Goal: Task Accomplishment & Management: Manage account settings

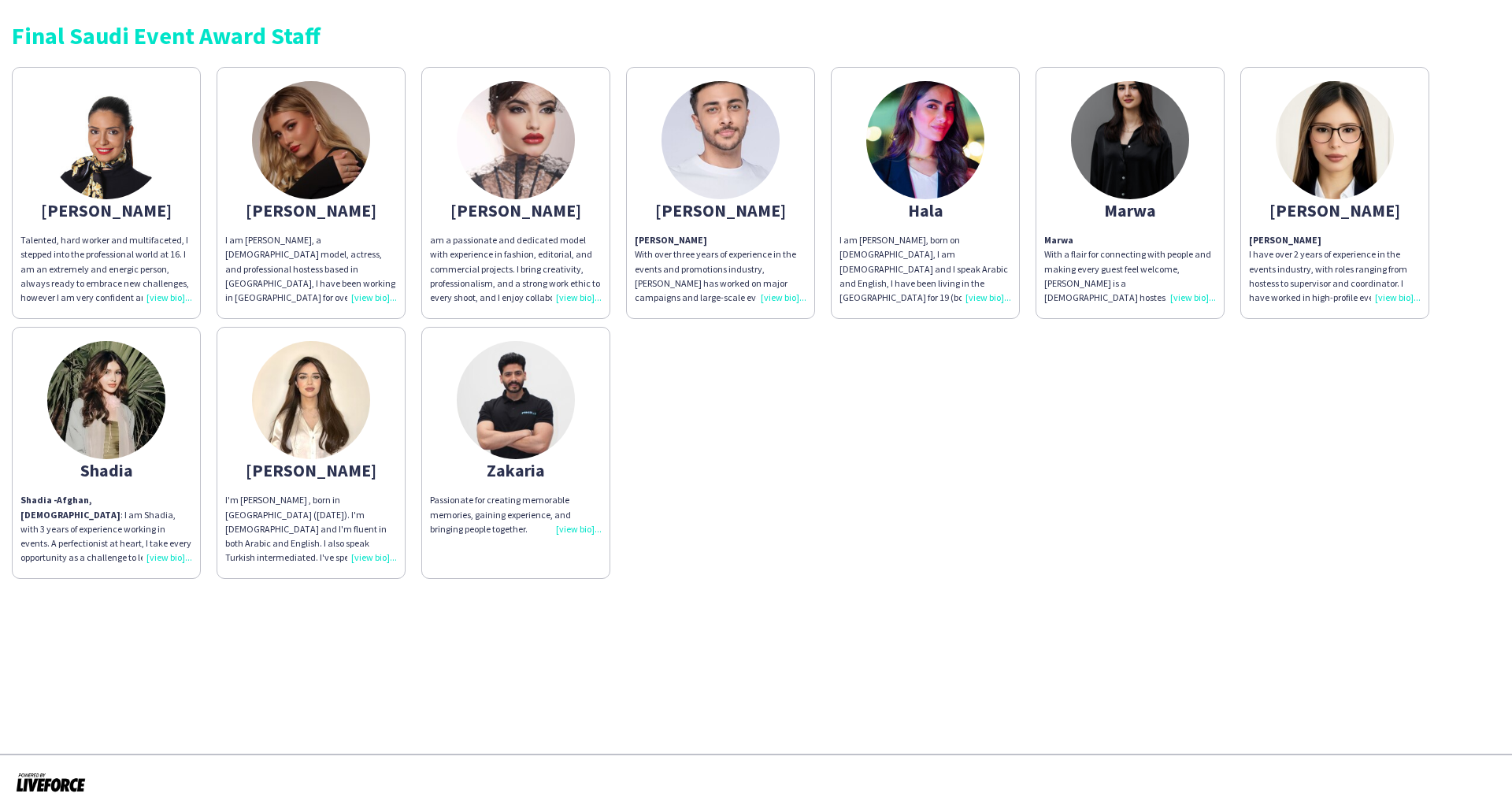
click at [93, 177] on img at bounding box center [105, 139] width 118 height 118
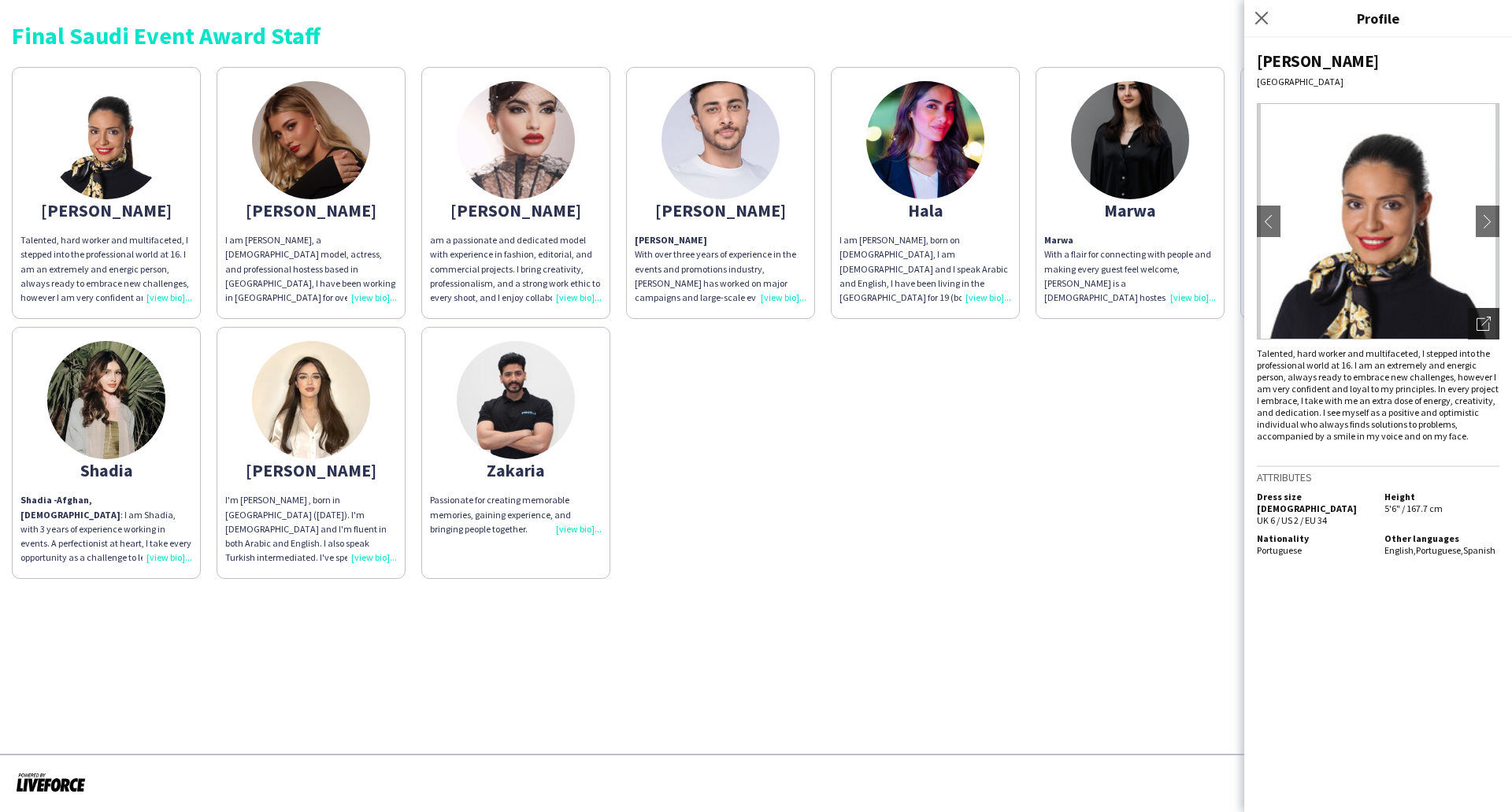
click at [1484, 318] on icon at bounding box center [1483, 324] width 13 height 13
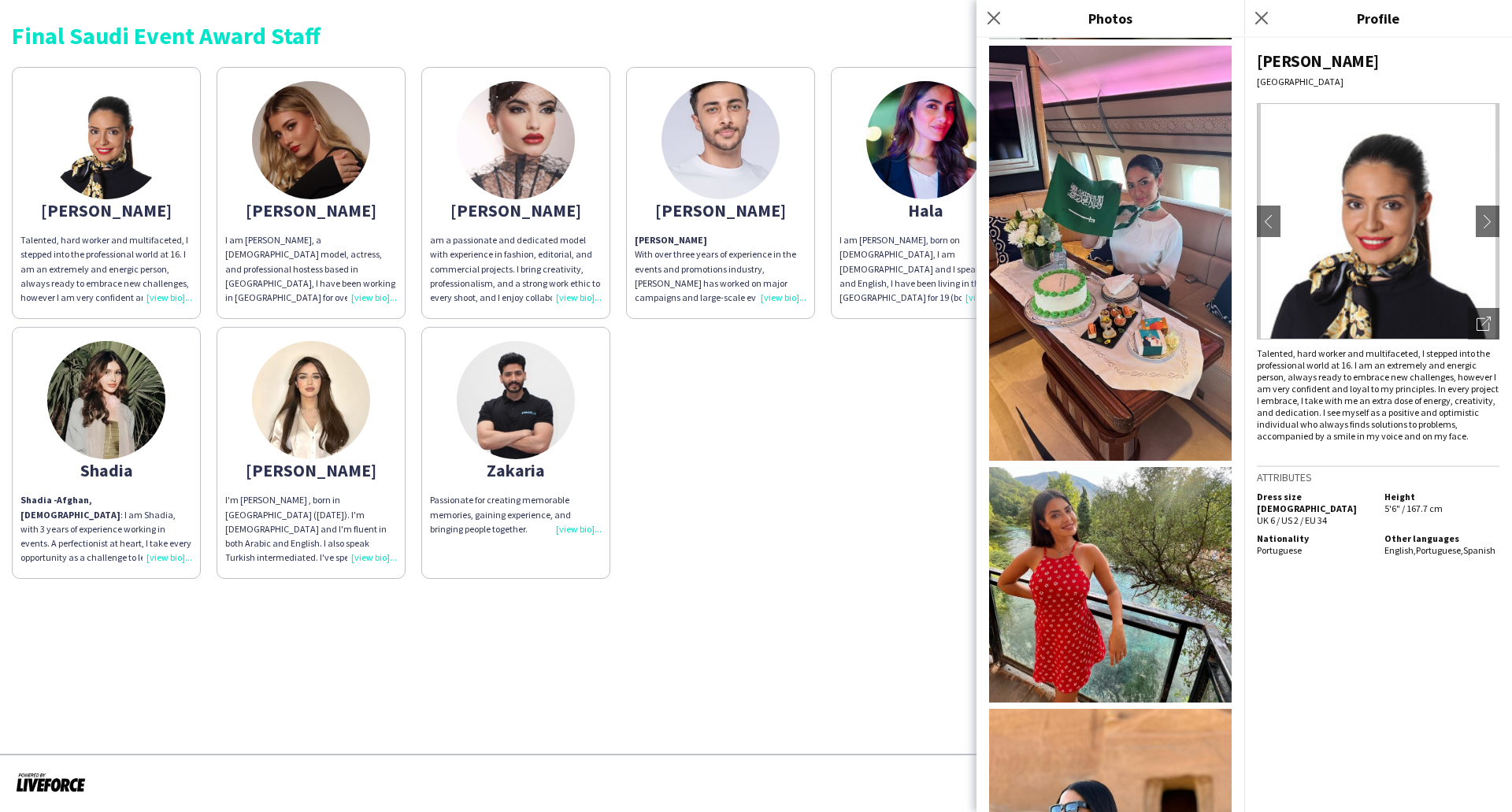
scroll to position [1757, 0]
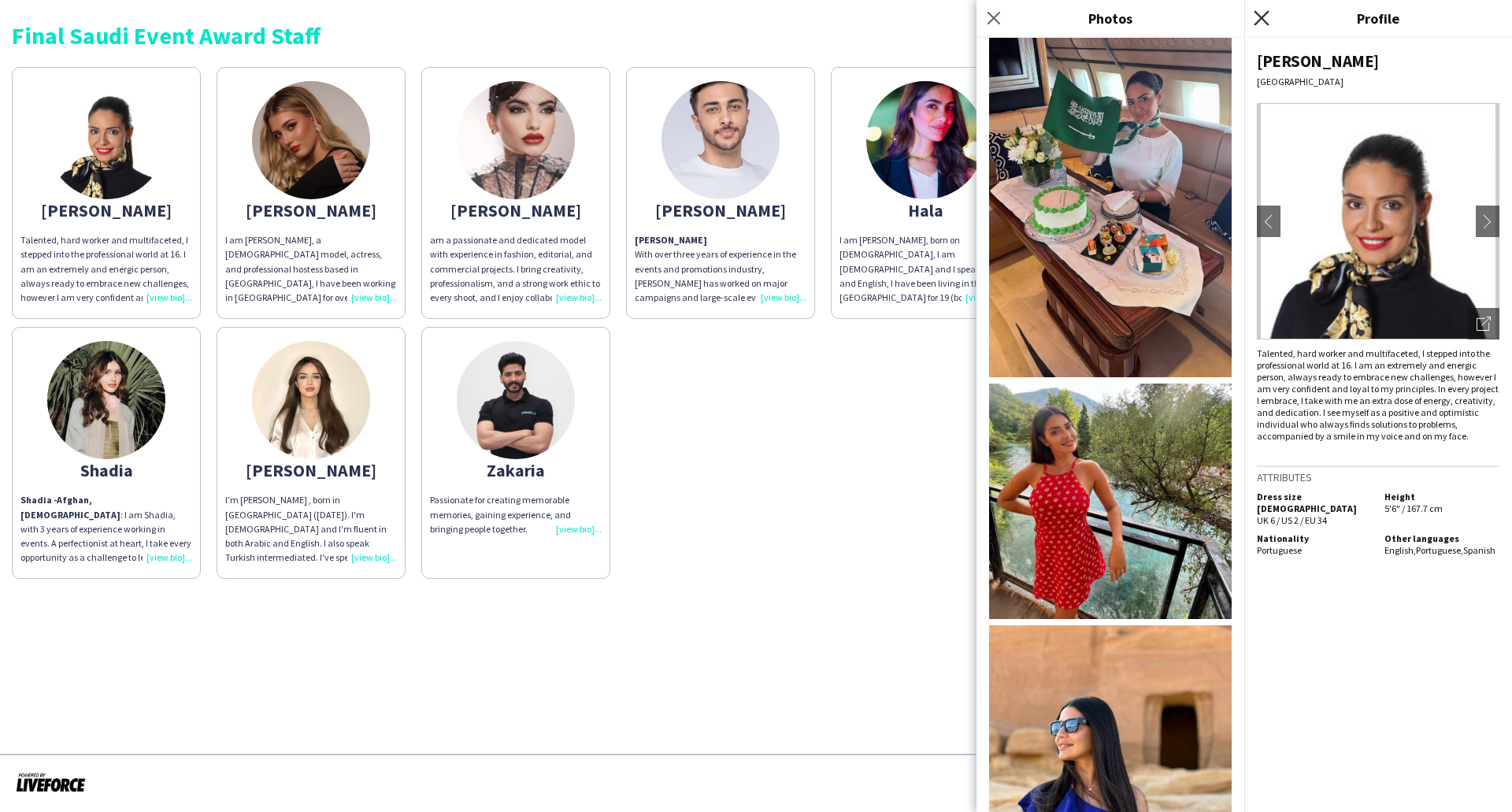
click at [1266, 23] on icon at bounding box center [1260, 18] width 15 height 15
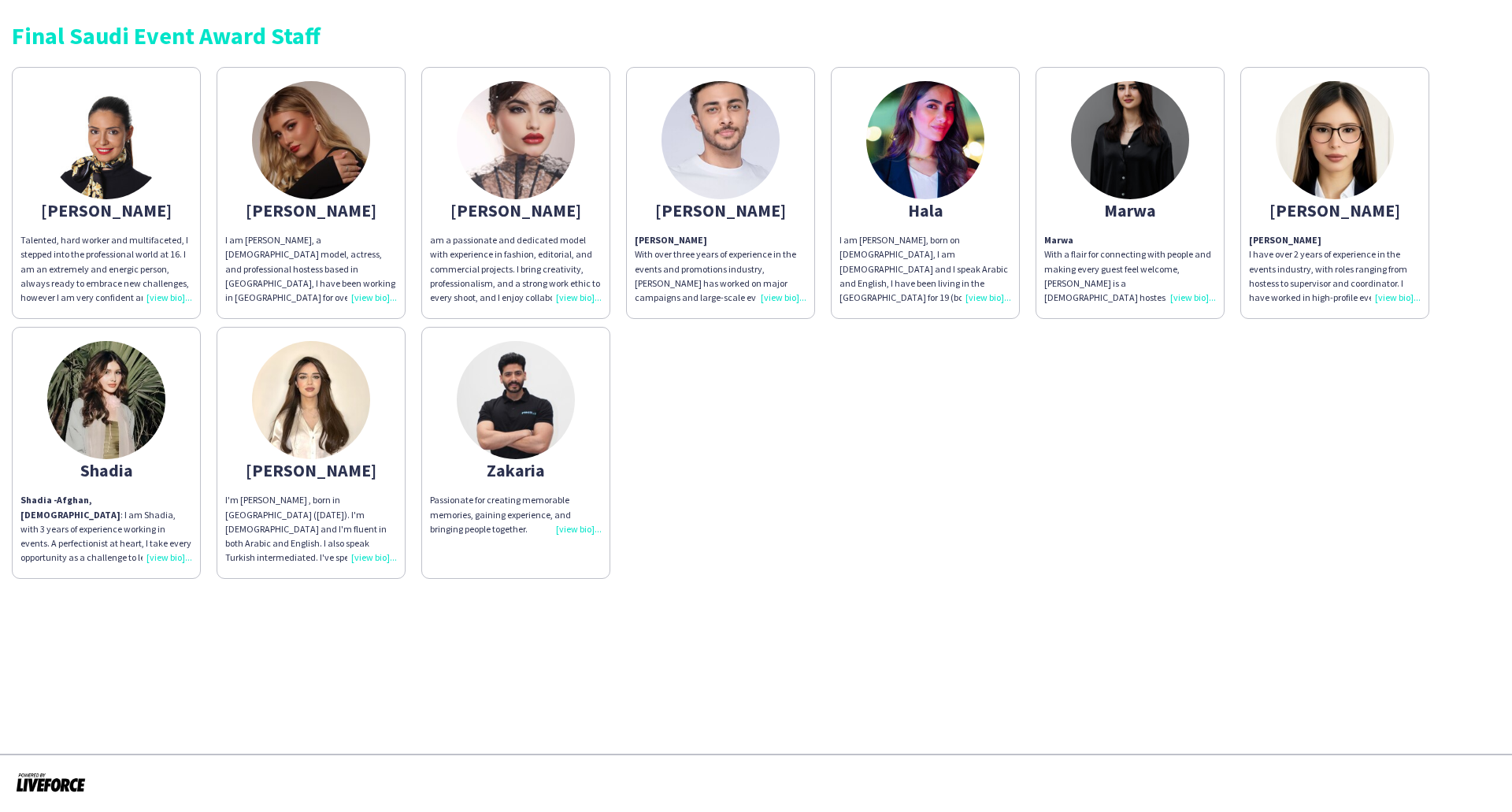
click at [379, 552] on div "I'm Wedad AlNajjar , born in riyadh (September 5th , 2004). I'm Palestinian and…" at bounding box center [311, 529] width 172 height 72
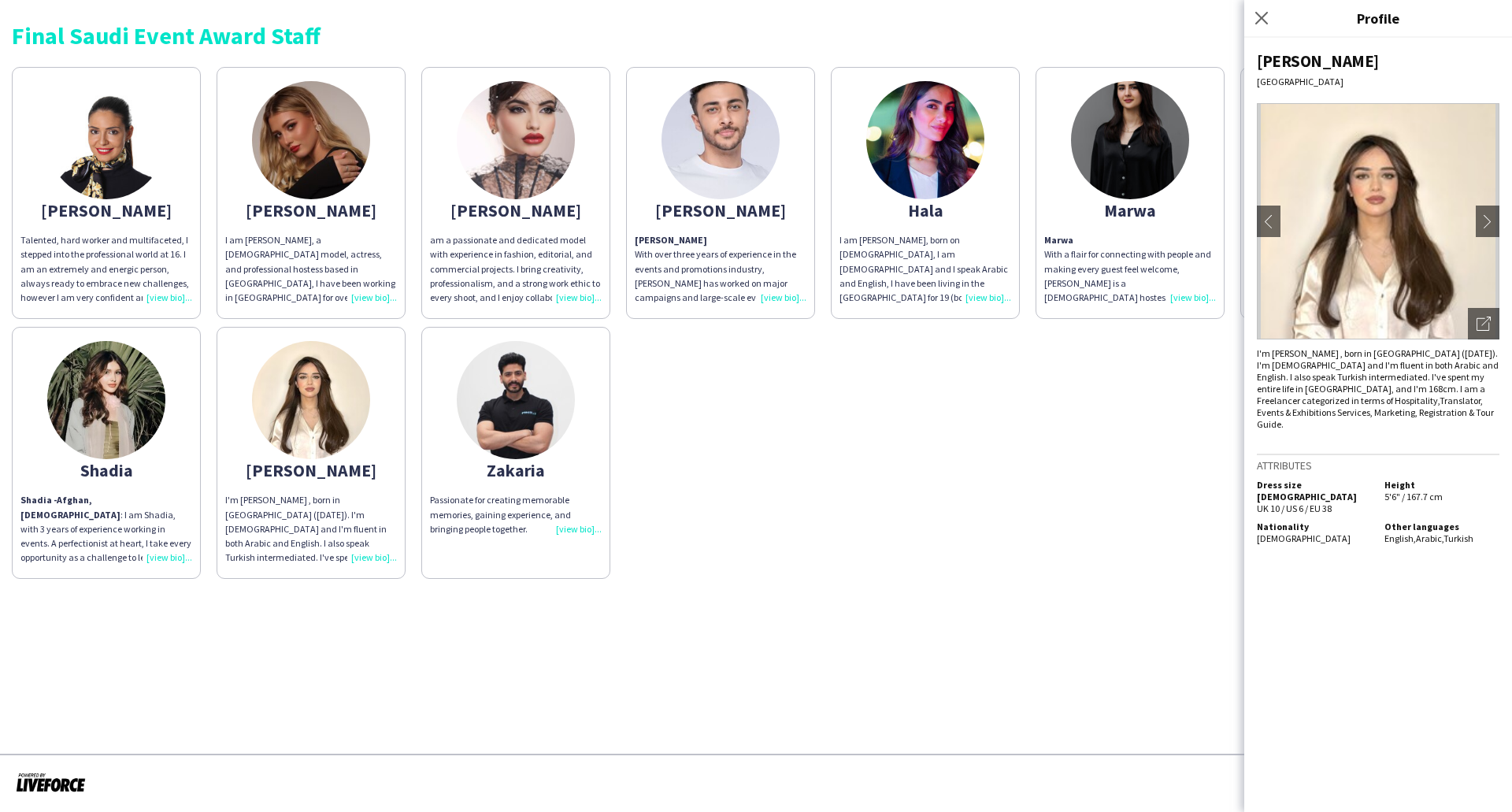
click at [155, 555] on div "Shadia - Afghan, 21 years old : I am Shadia, with 3 years of experience working…" at bounding box center [106, 529] width 172 height 72
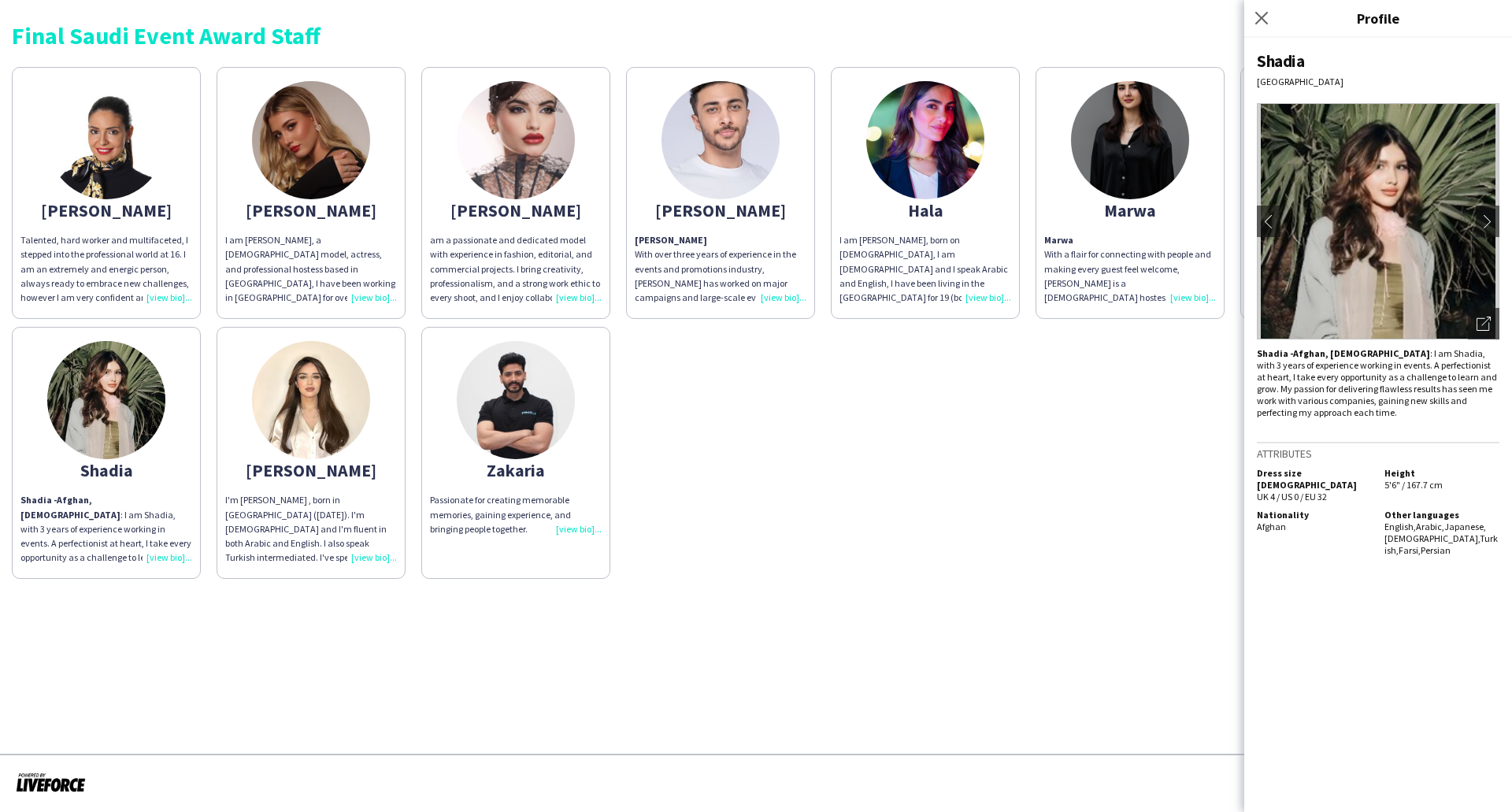
click at [1196, 293] on div "Marwa With a flair for connecting with people and making every guest feel welco…" at bounding box center [1130, 269] width 172 height 72
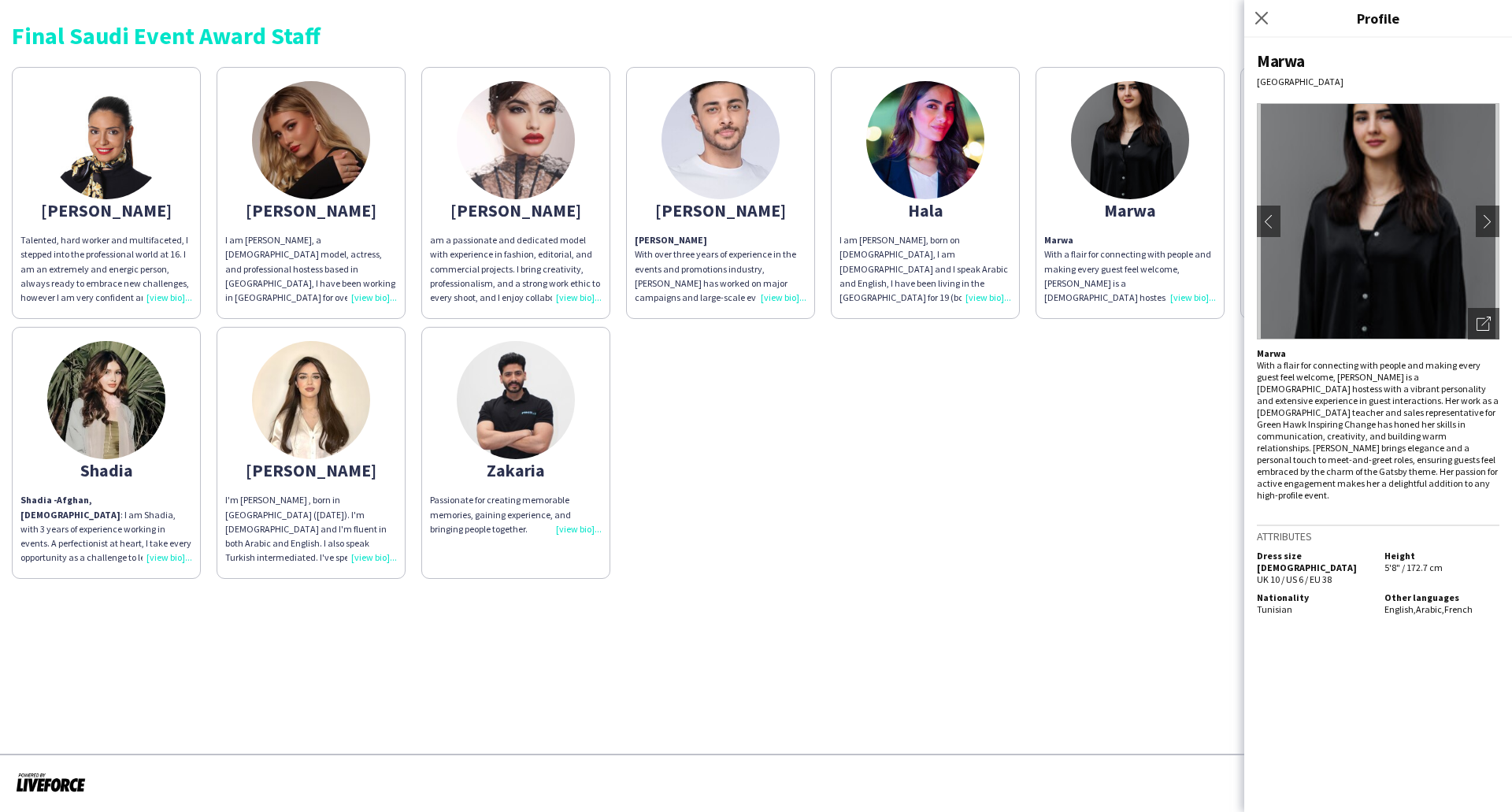
click at [992, 291] on div "I am Hala Marie, born on 1st November 2004, I am Jordanian and I speak Arabic a…" at bounding box center [925, 269] width 172 height 72
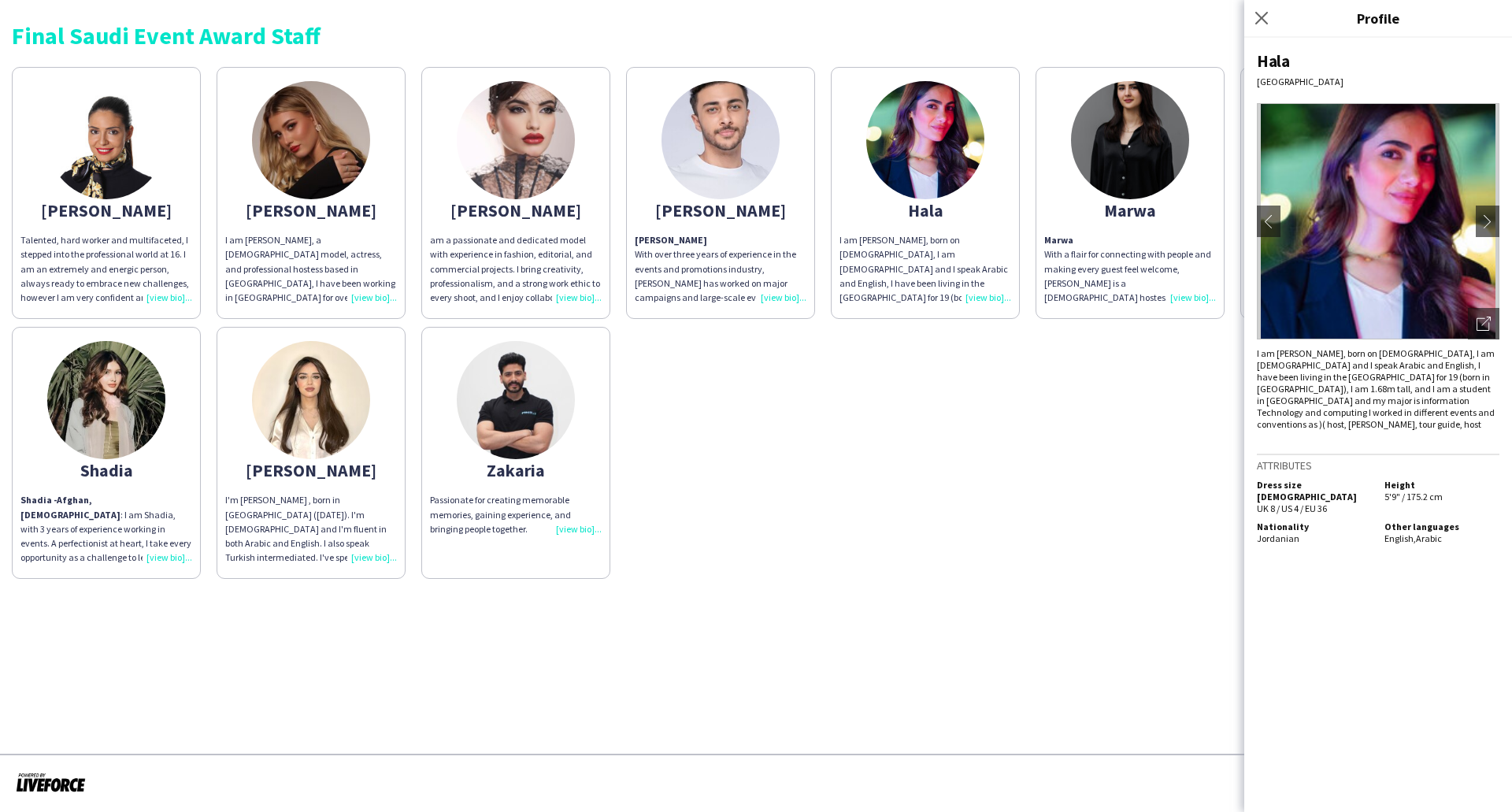
click at [581, 290] on div "am a passionate and dedicated model with experience in fashion, editorial, and …" at bounding box center [516, 269] width 172 height 72
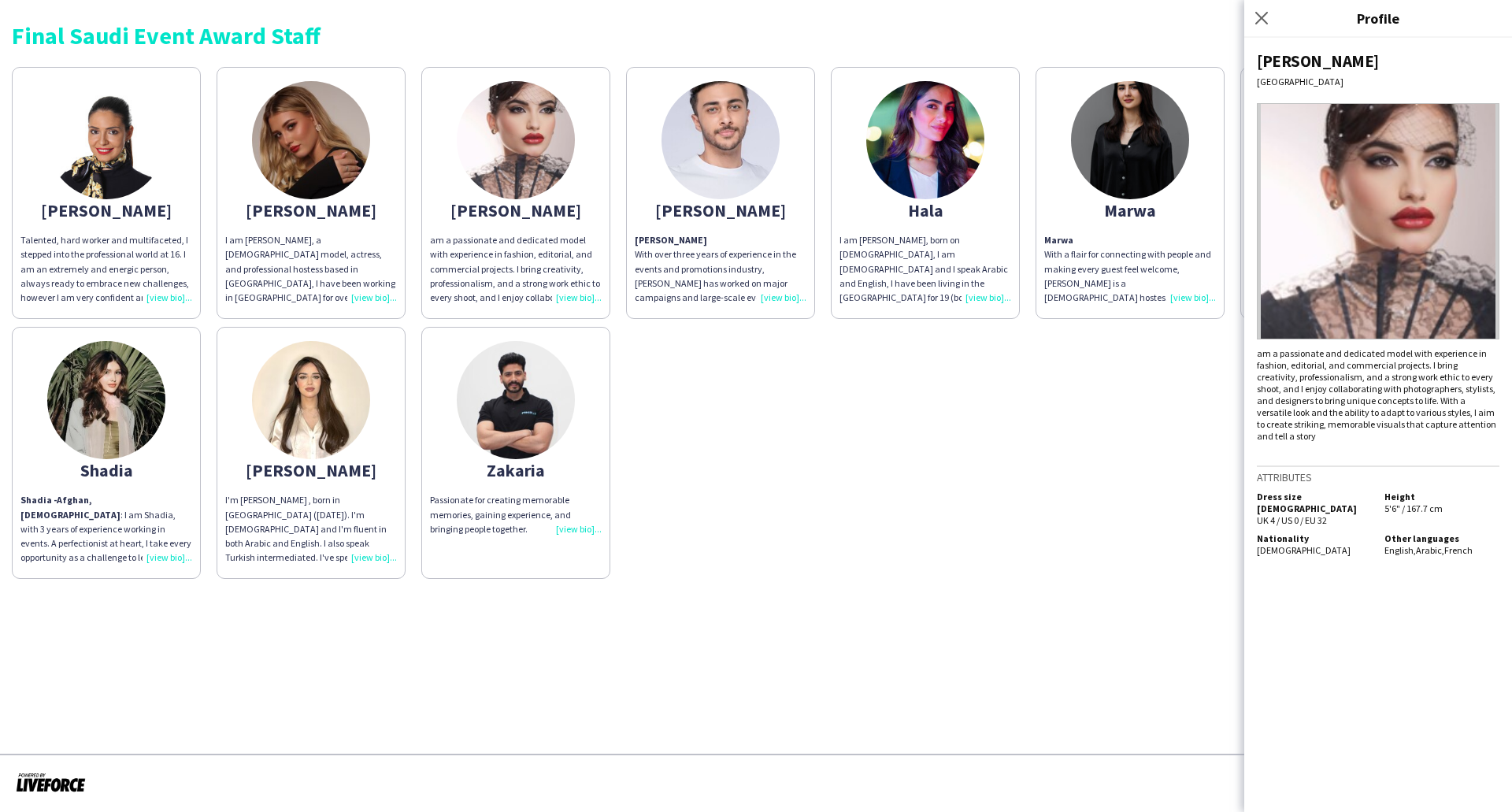
click at [371, 287] on div "I am Angelina, a Russian model, actress, and professional hostess based in Riya…" at bounding box center [311, 269] width 172 height 72
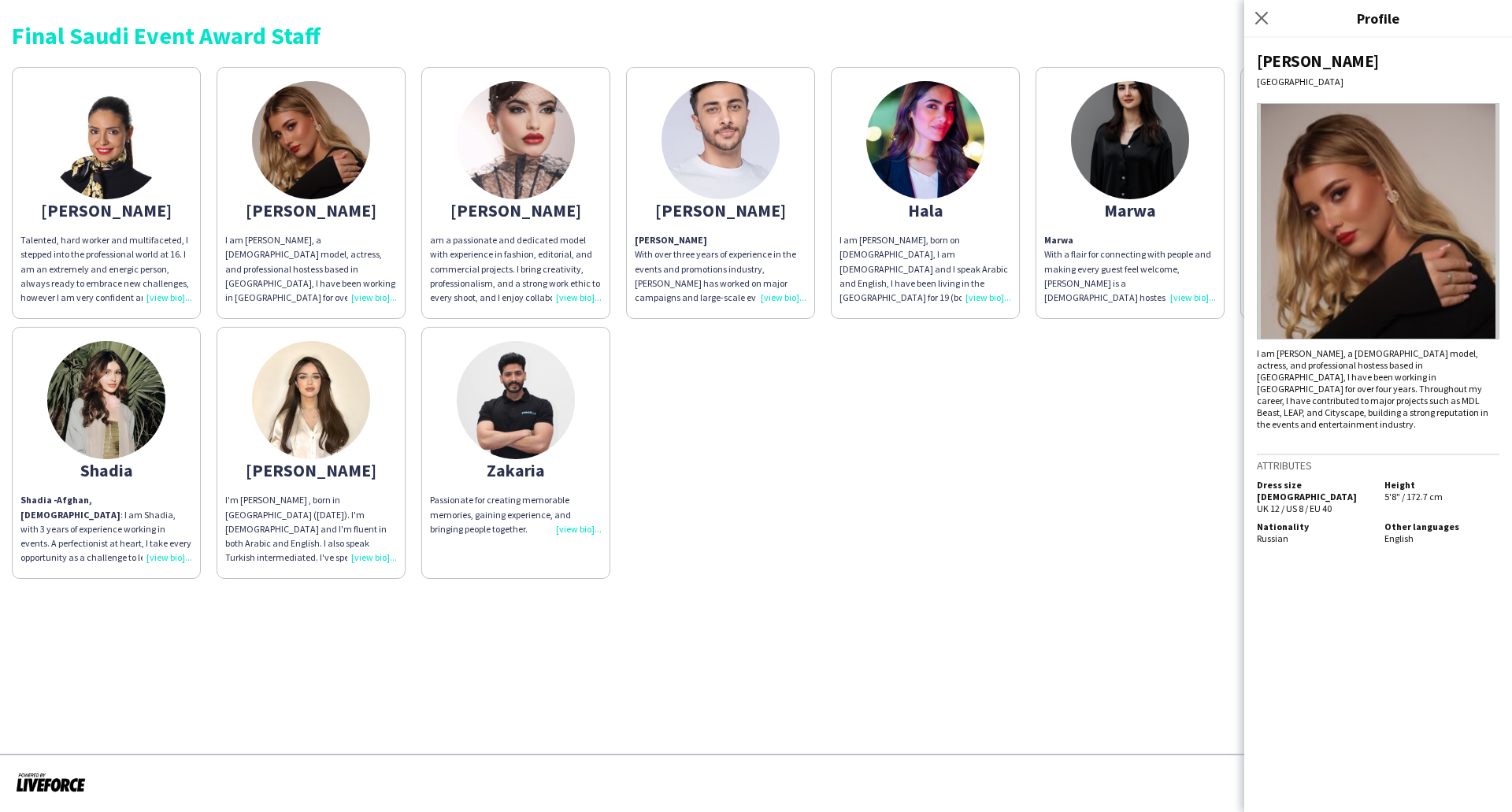
click at [166, 292] on div "Talented, hard worker and multifaceted, I stepped into the professional world a…" at bounding box center [106, 269] width 172 height 72
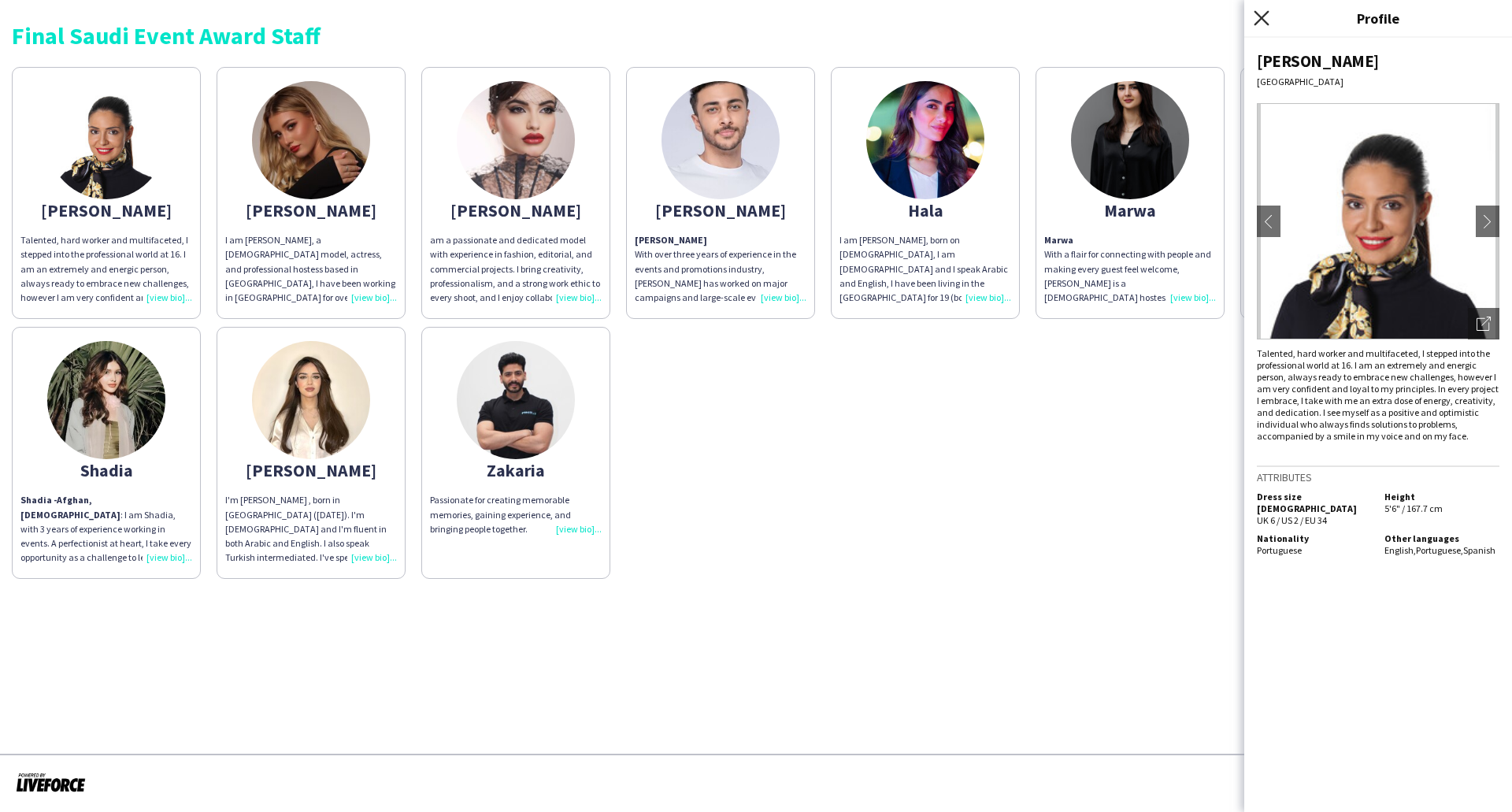
click at [1260, 19] on icon "Close pop-in" at bounding box center [1260, 18] width 15 height 15
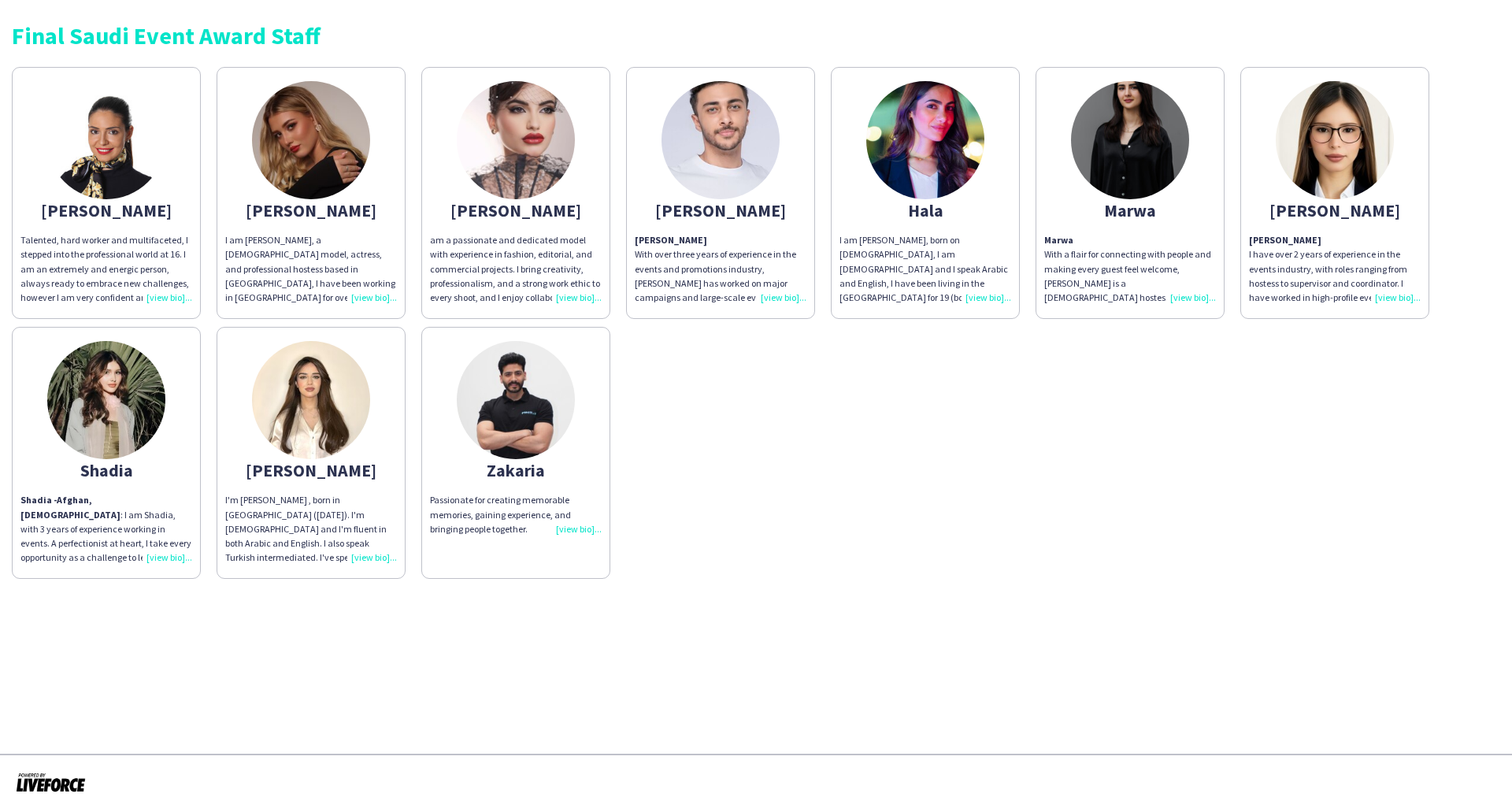
click at [1393, 294] on div "Nadia I have over 2 years of experience in the events industry, with roles rang…" at bounding box center [1335, 269] width 172 height 72
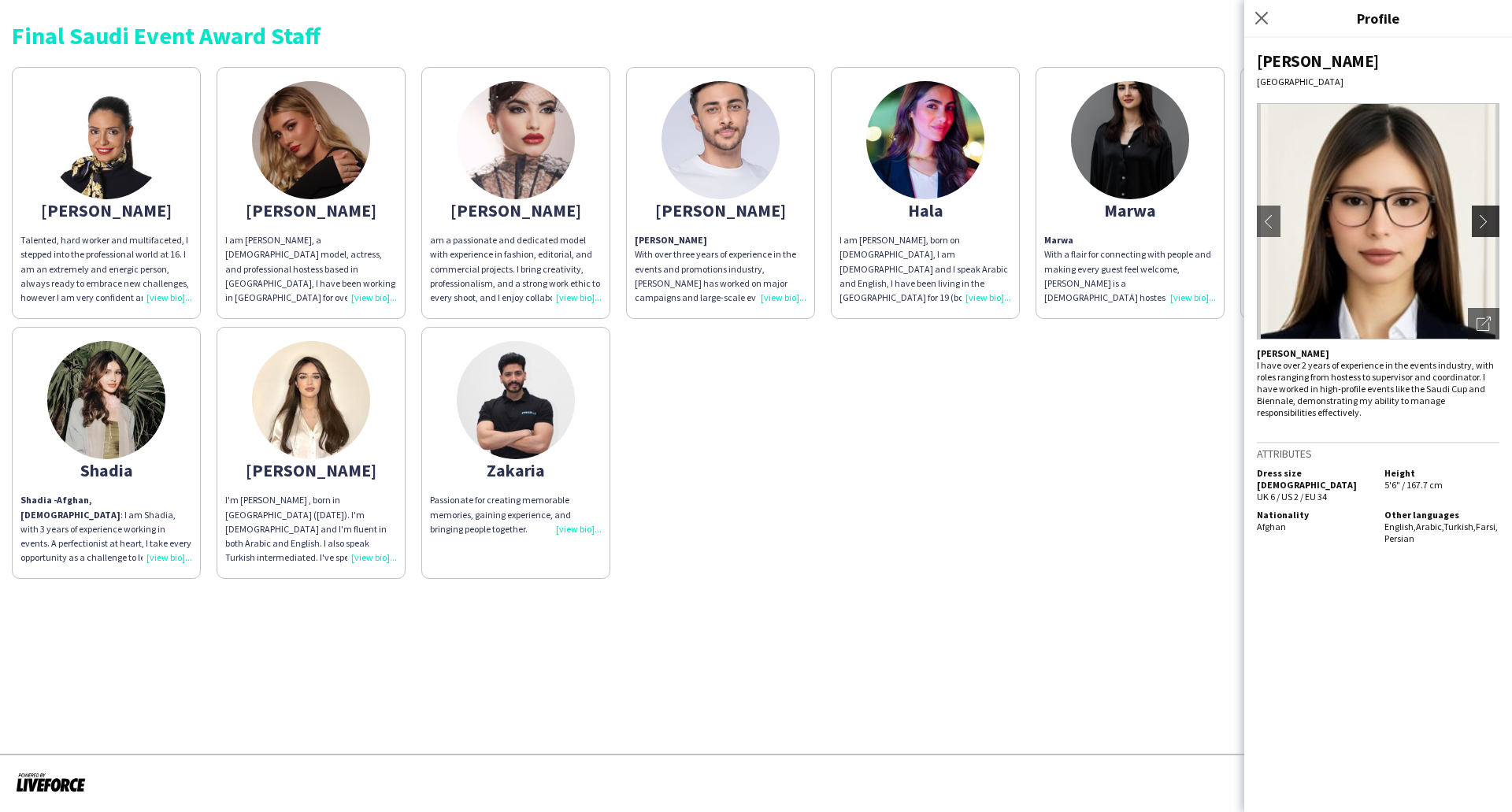
click at [1483, 223] on app-icon "chevron-right" at bounding box center [1488, 221] width 22 height 15
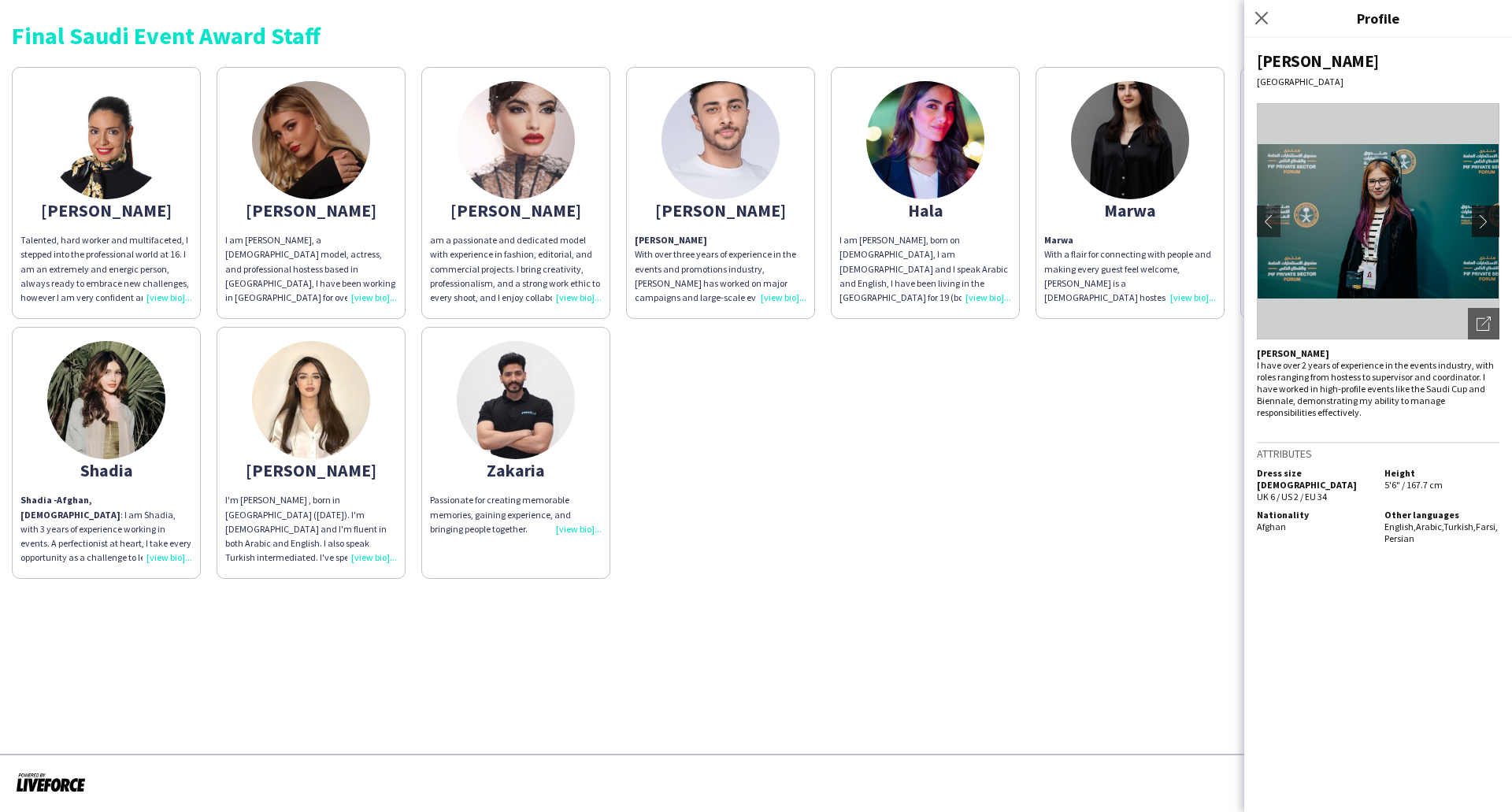
click at [1483, 220] on app-icon "chevron-right" at bounding box center [1488, 221] width 22 height 15
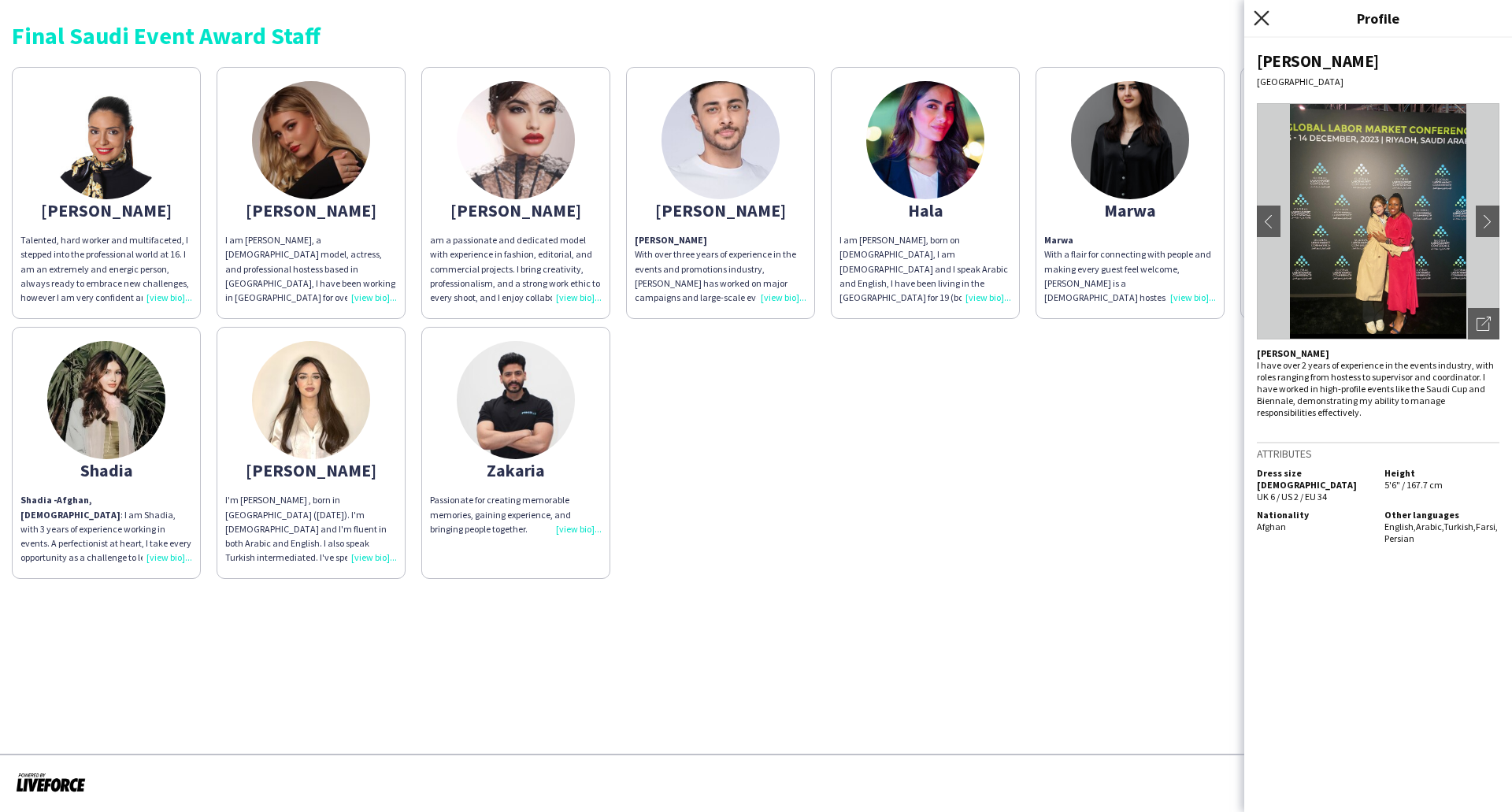
click at [1265, 19] on icon "Close pop-in" at bounding box center [1260, 18] width 15 height 15
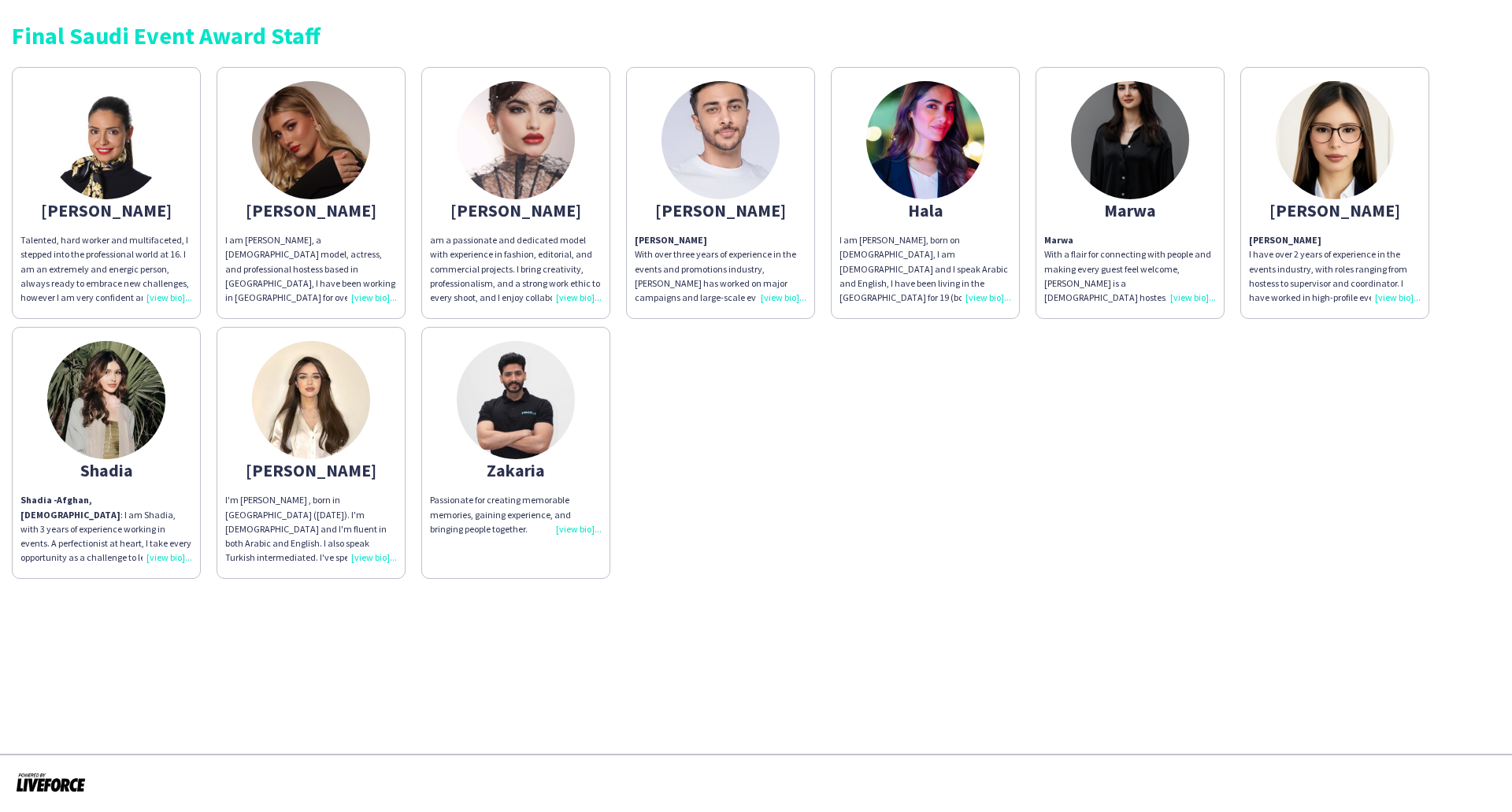
click at [106, 408] on img at bounding box center [105, 400] width 118 height 118
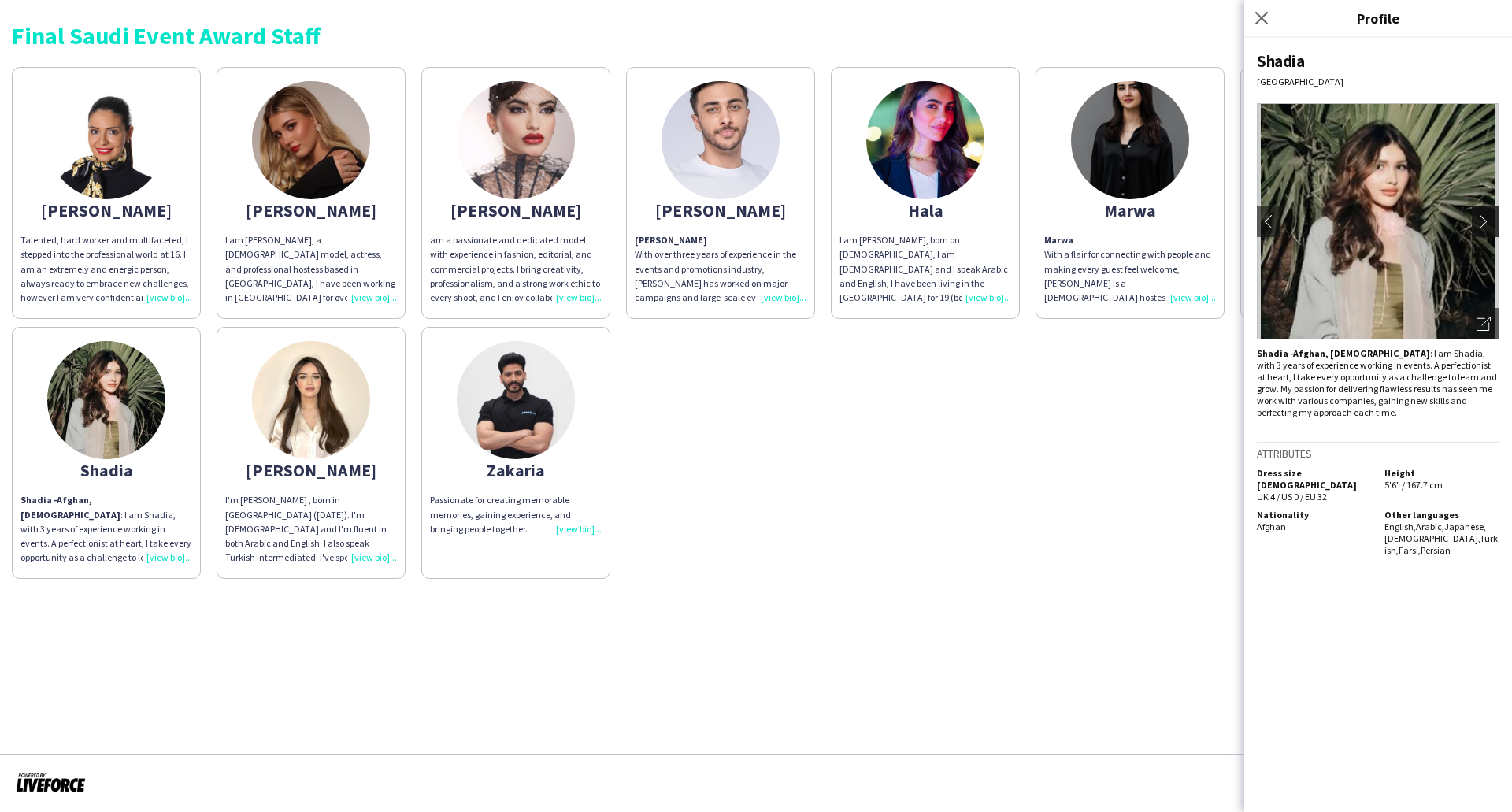
click at [1481, 218] on app-icon "chevron-right" at bounding box center [1488, 221] width 22 height 15
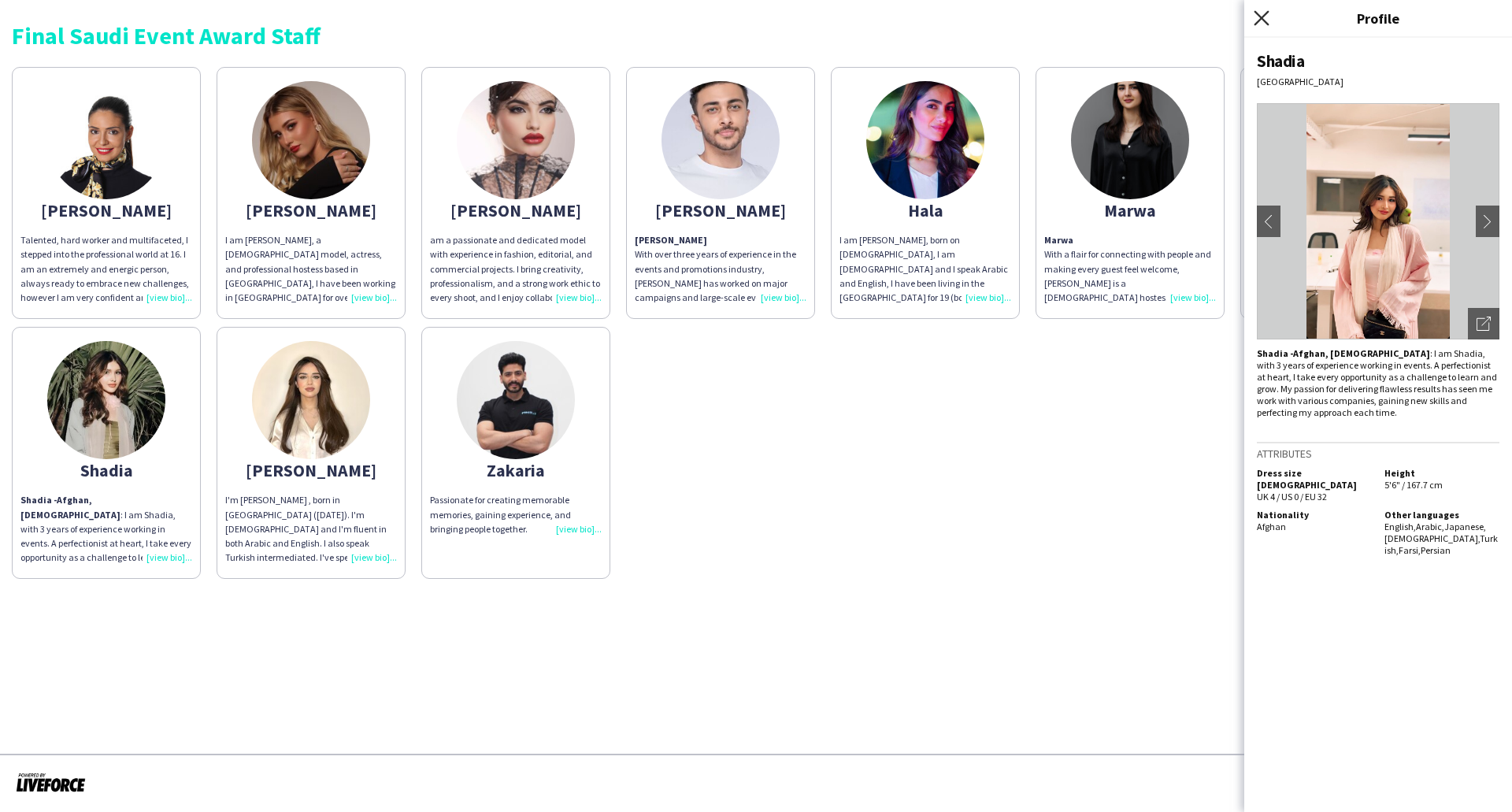
click at [1261, 15] on icon "Close pop-in" at bounding box center [1260, 18] width 15 height 15
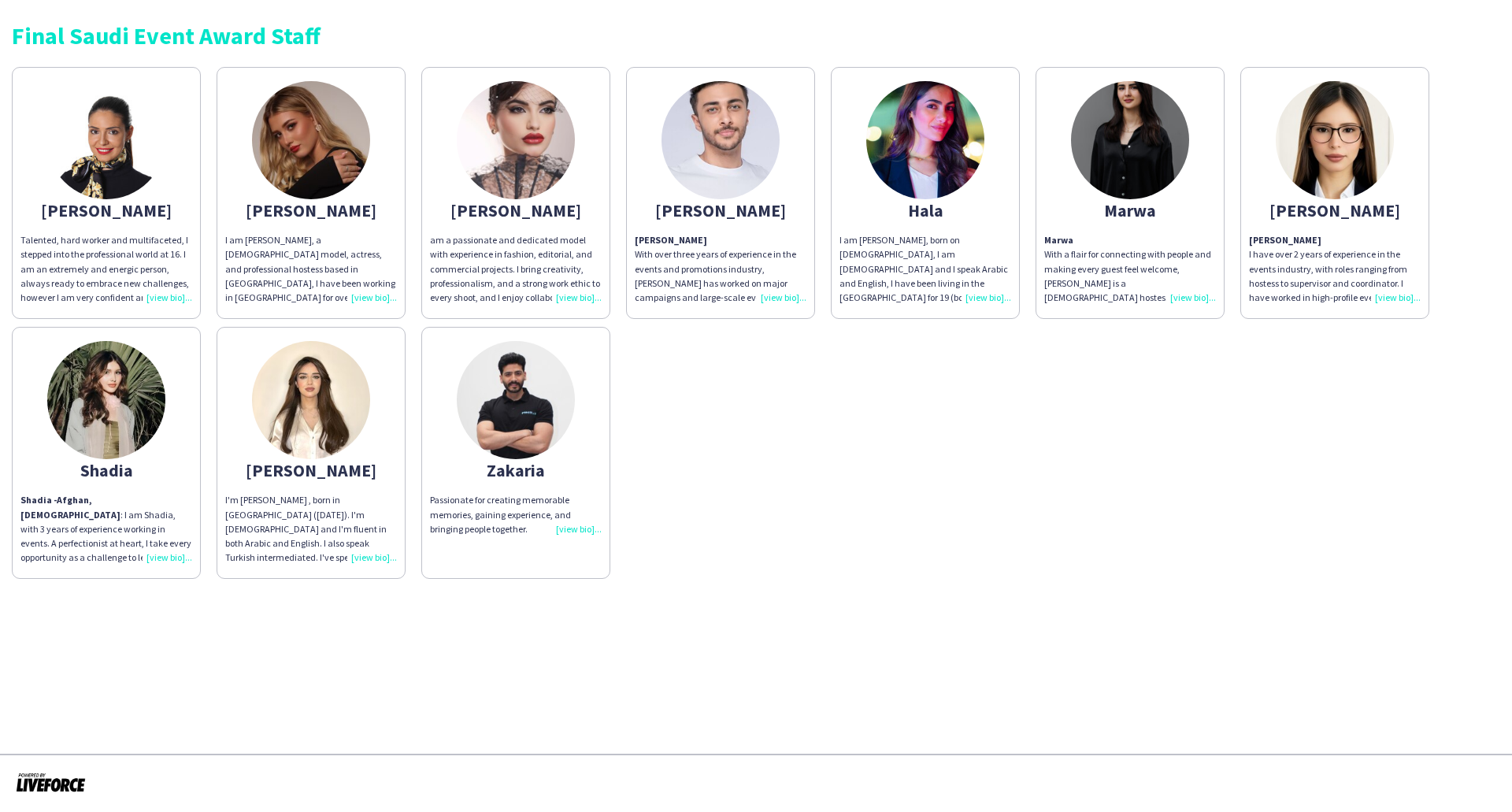
click at [370, 555] on div "I'm Wedad AlNajjar , born in riyadh (September 5th , 2004). I'm Palestinian and…" at bounding box center [311, 529] width 172 height 72
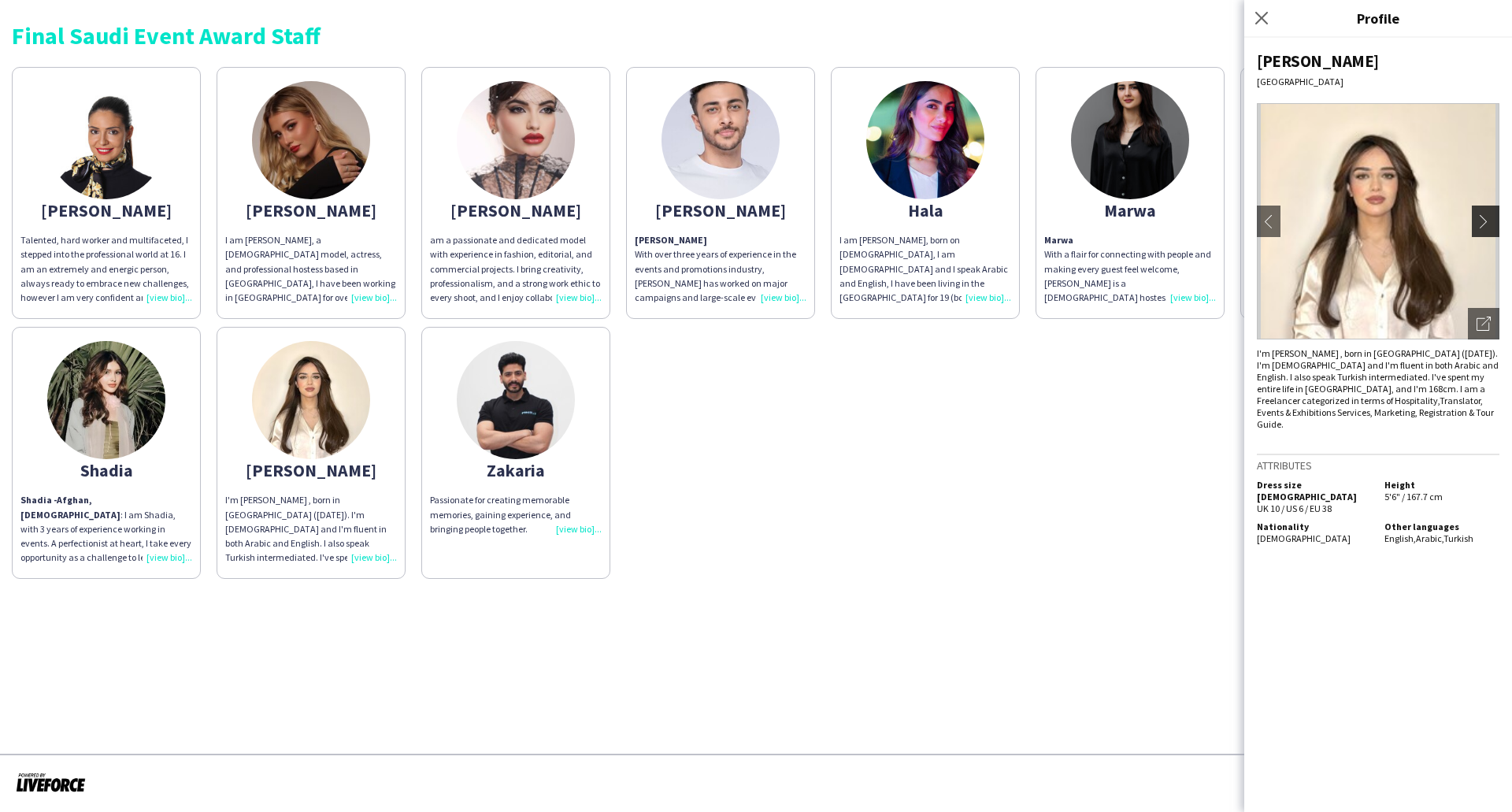
click at [1479, 219] on app-icon "chevron-right" at bounding box center [1488, 221] width 22 height 15
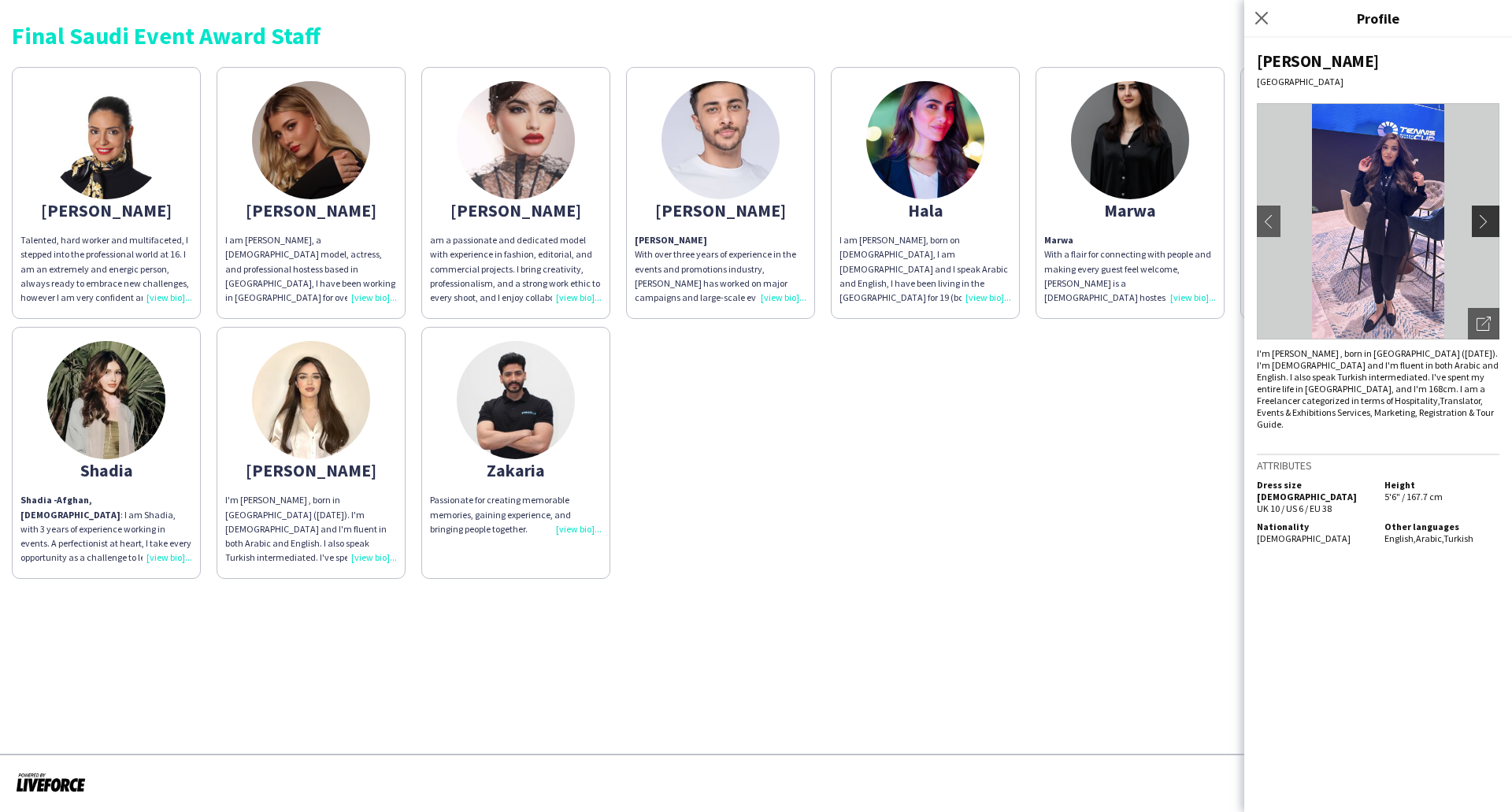
click at [1483, 218] on app-icon "chevron-right" at bounding box center [1488, 221] width 22 height 15
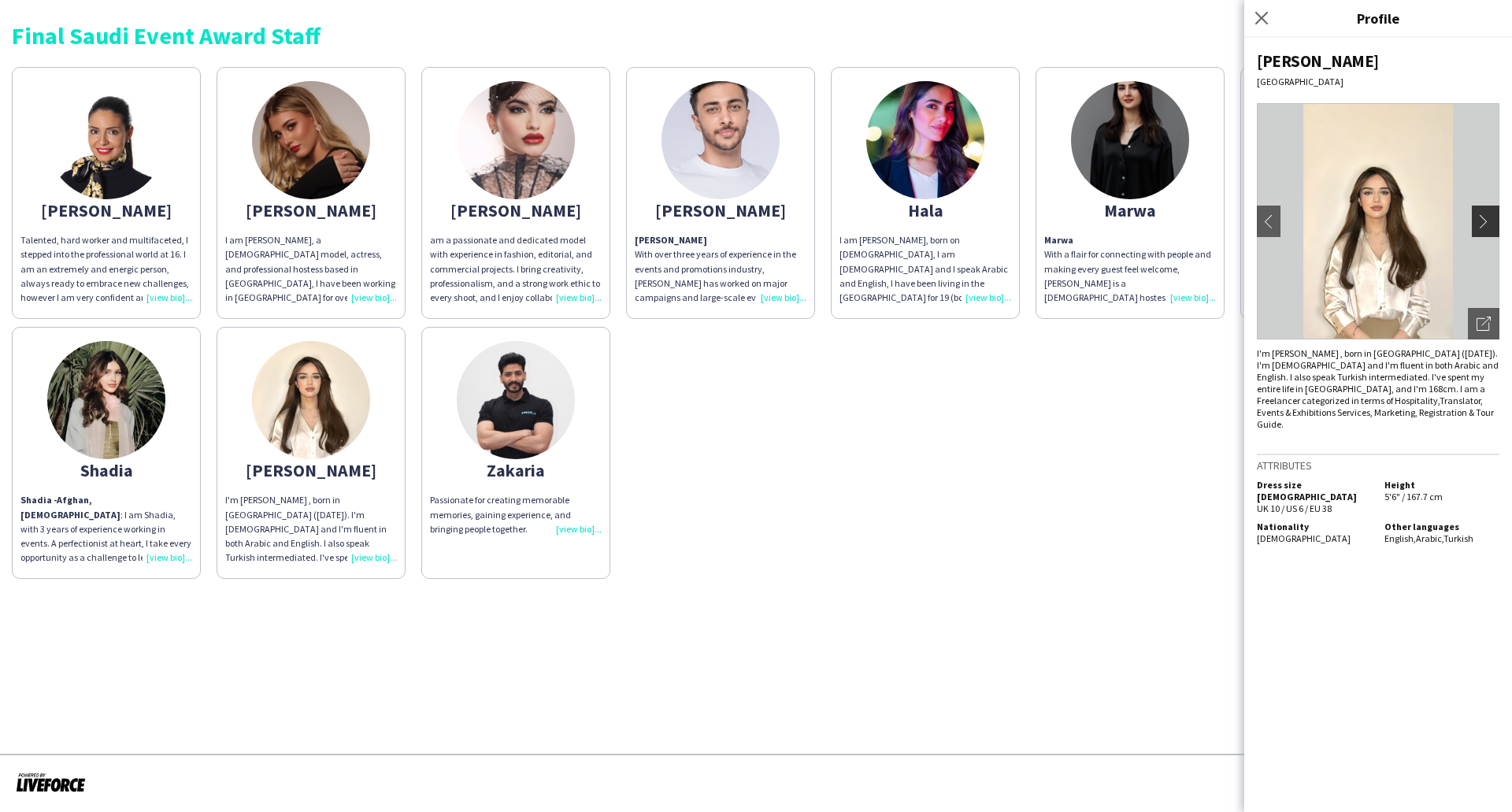
click at [1483, 218] on app-icon "chevron-right" at bounding box center [1488, 221] width 22 height 15
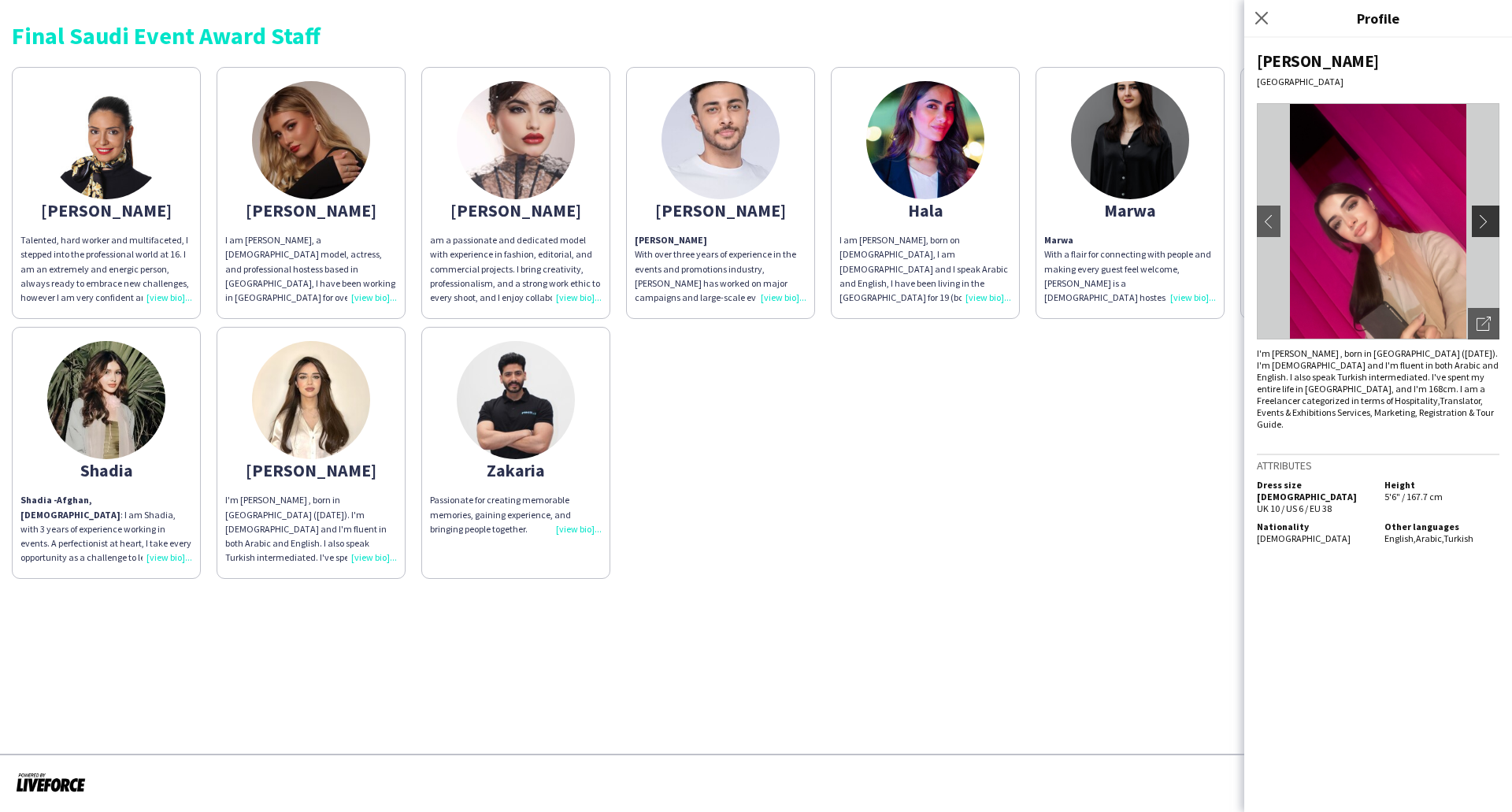
click at [1483, 217] on app-icon "chevron-right" at bounding box center [1488, 221] width 22 height 15
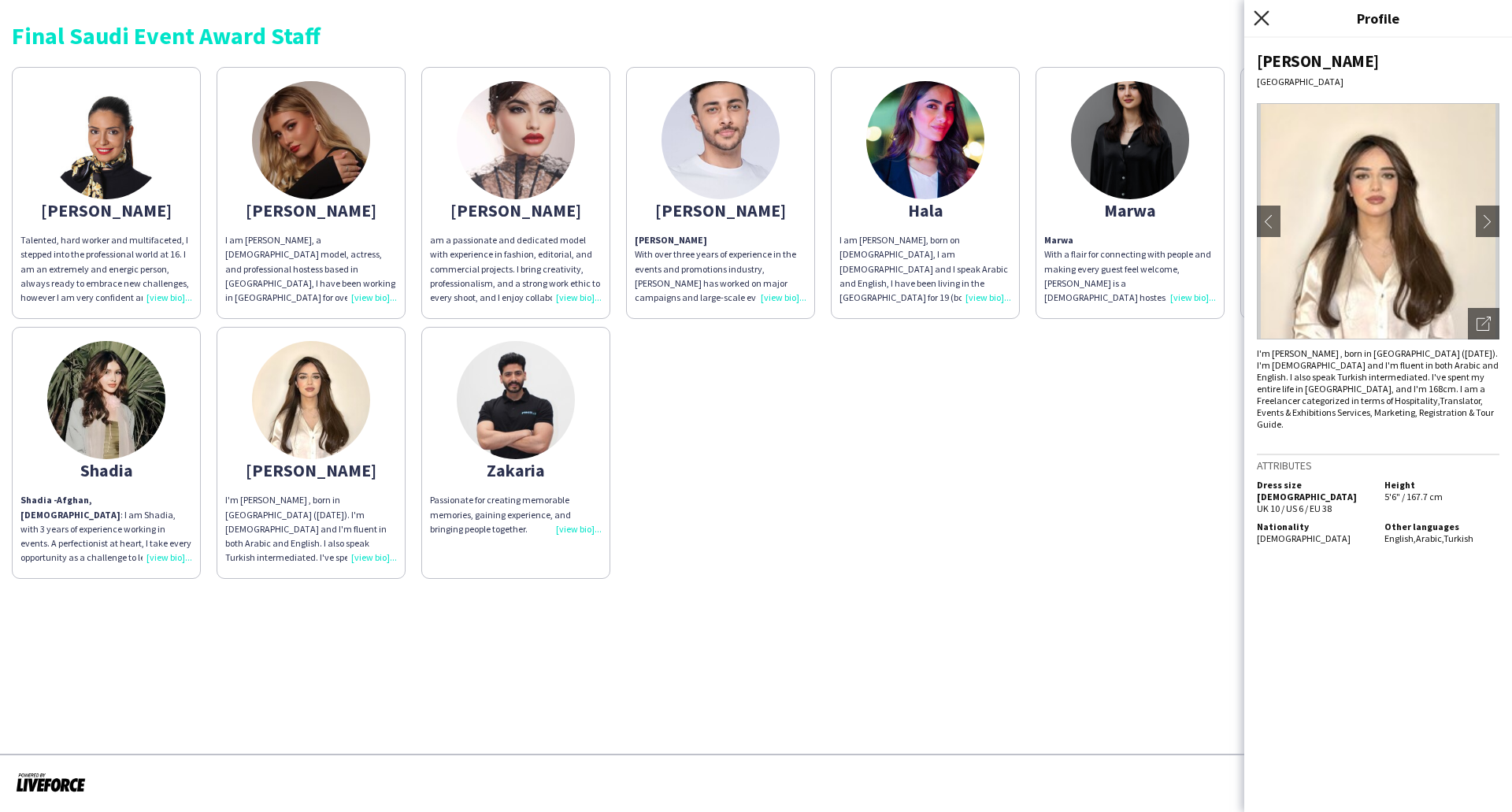
click at [1260, 20] on icon at bounding box center [1260, 18] width 15 height 15
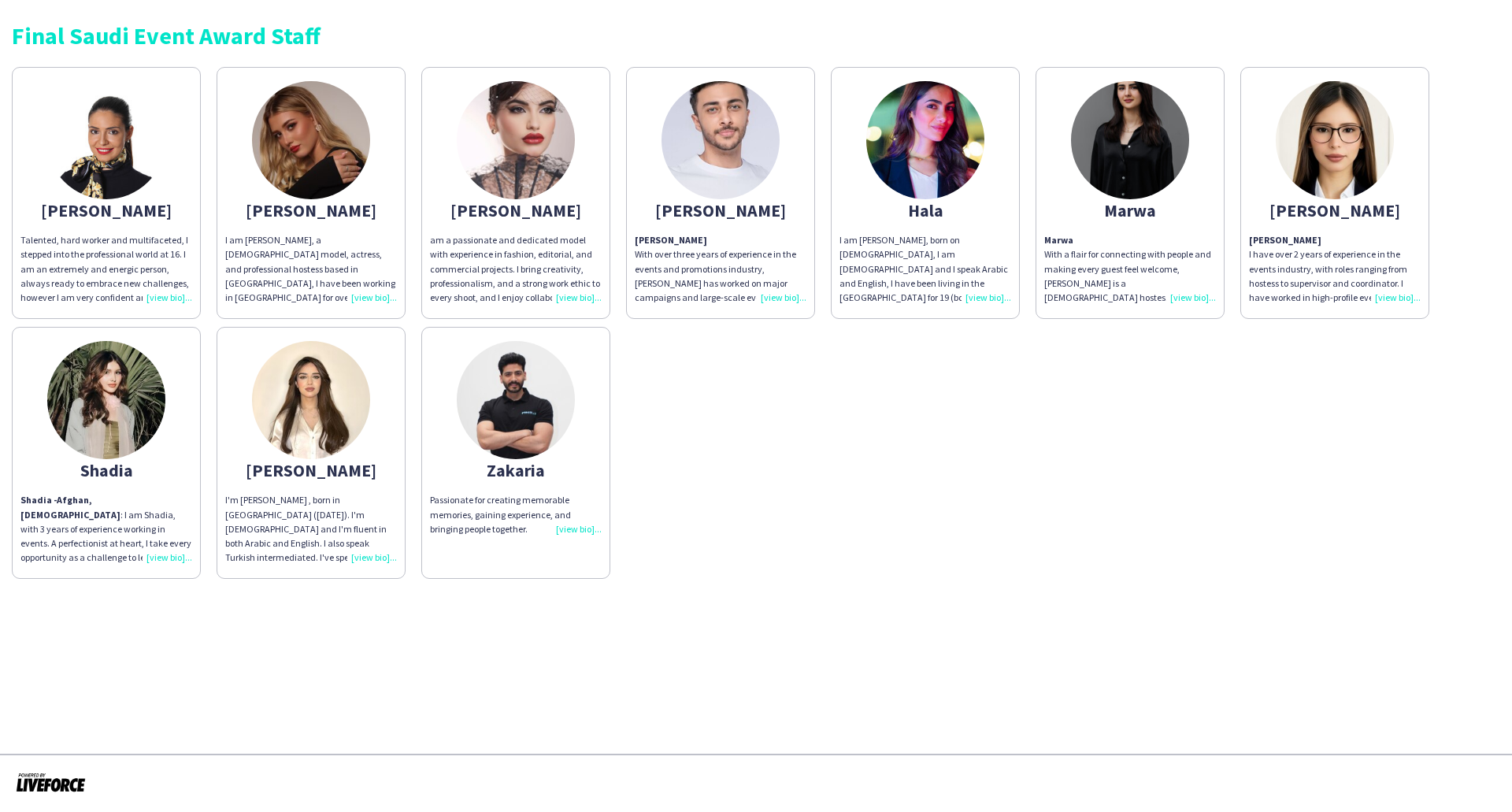
click at [137, 210] on div "Alexandra" at bounding box center [106, 210] width 172 height 15
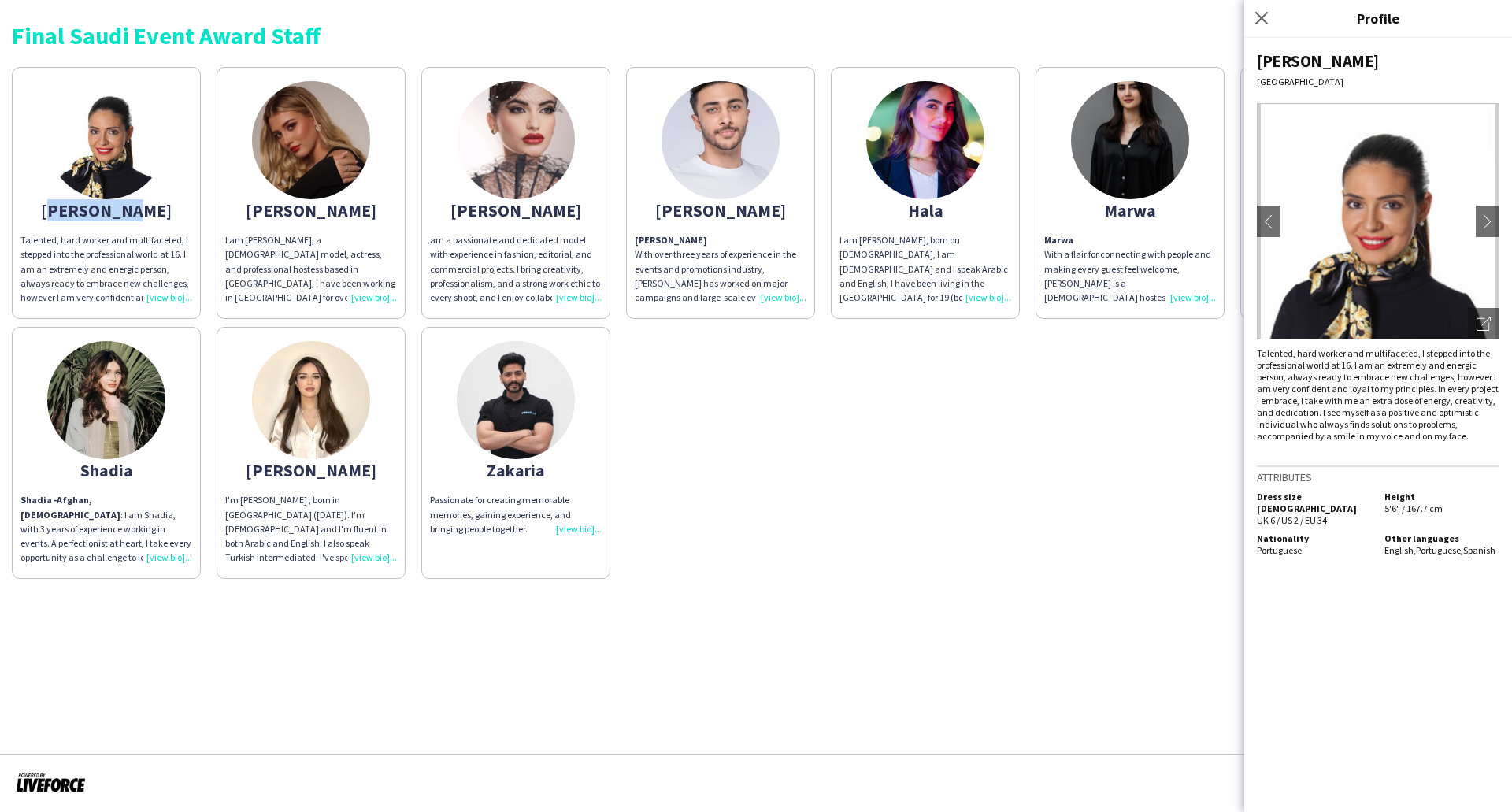
click at [137, 210] on div "Alexandra" at bounding box center [106, 210] width 172 height 15
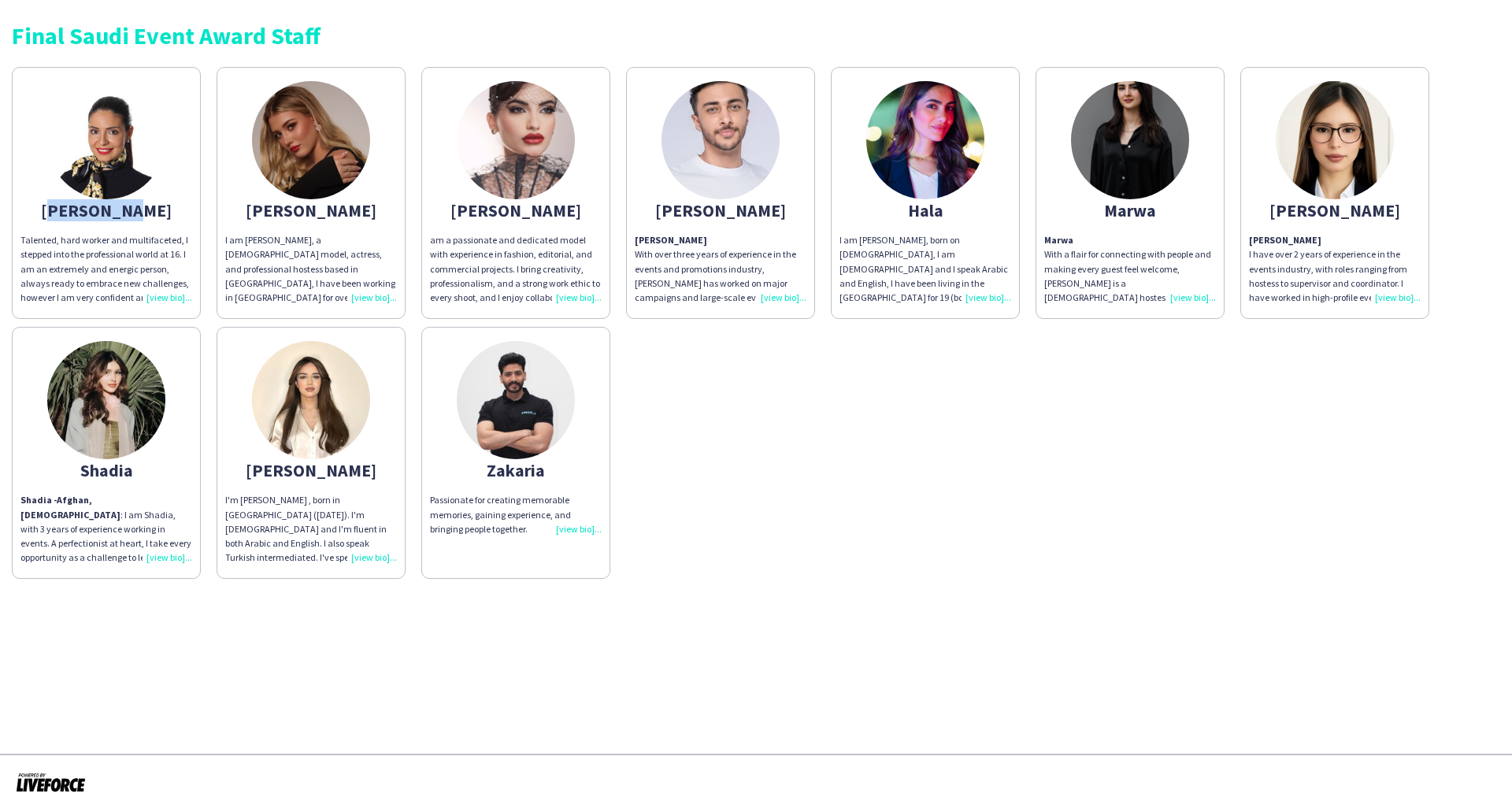
click at [137, 210] on div "Alexandra" at bounding box center [106, 210] width 172 height 15
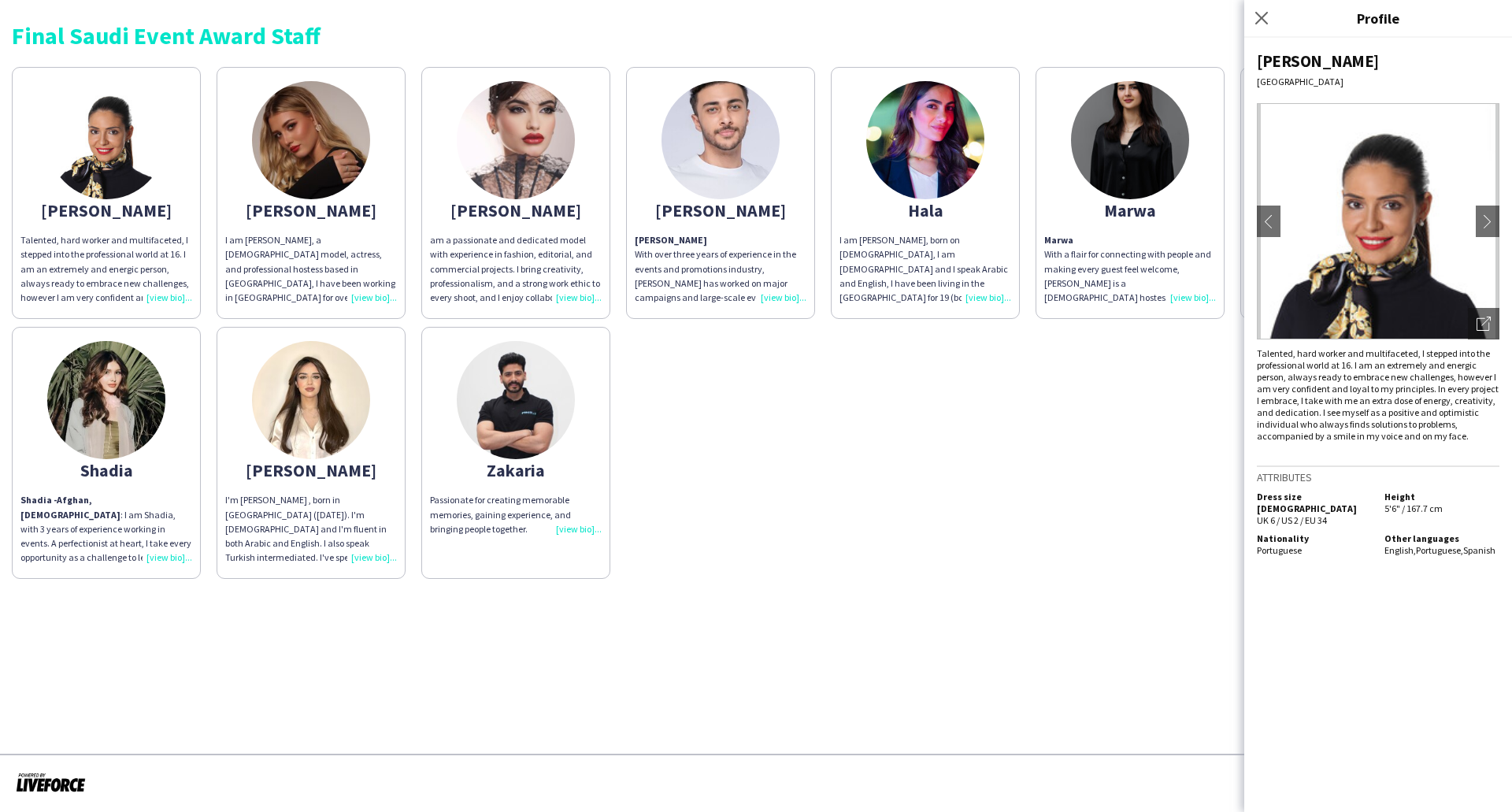
click at [1299, 47] on div "Alexandra Riyadh chevron-left chevron-right Open photos pop-in Talented, hard w…" at bounding box center [1378, 425] width 268 height 774
click at [1301, 59] on div "Alexandra" at bounding box center [1378, 61] width 243 height 21
copy div "Alexandra"
click at [321, 208] on div "Angelina" at bounding box center [311, 210] width 172 height 15
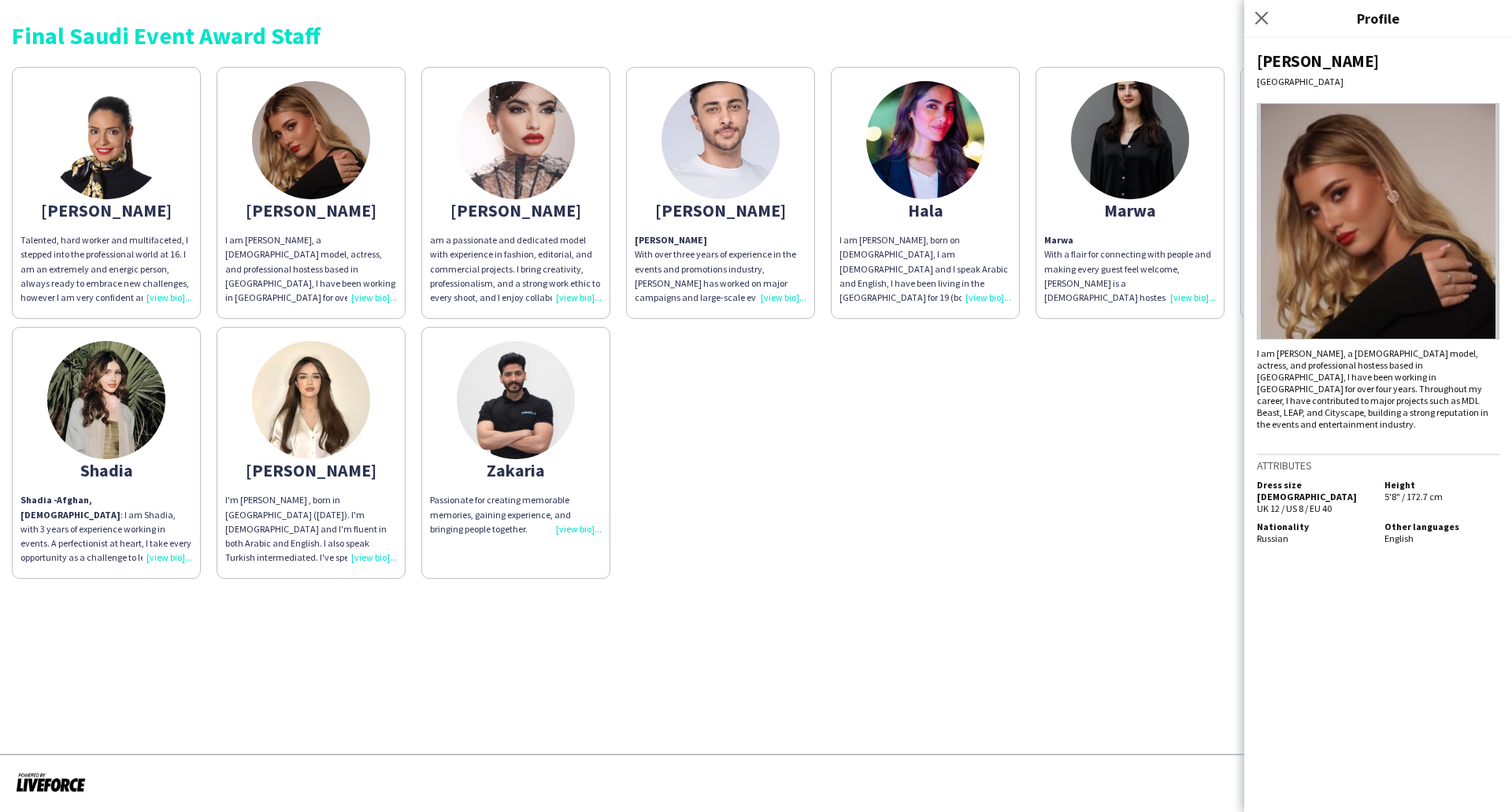
click at [1284, 59] on div "Angelina" at bounding box center [1378, 61] width 243 height 21
copy div "Angelina"
click at [531, 179] on img at bounding box center [516, 139] width 118 height 118
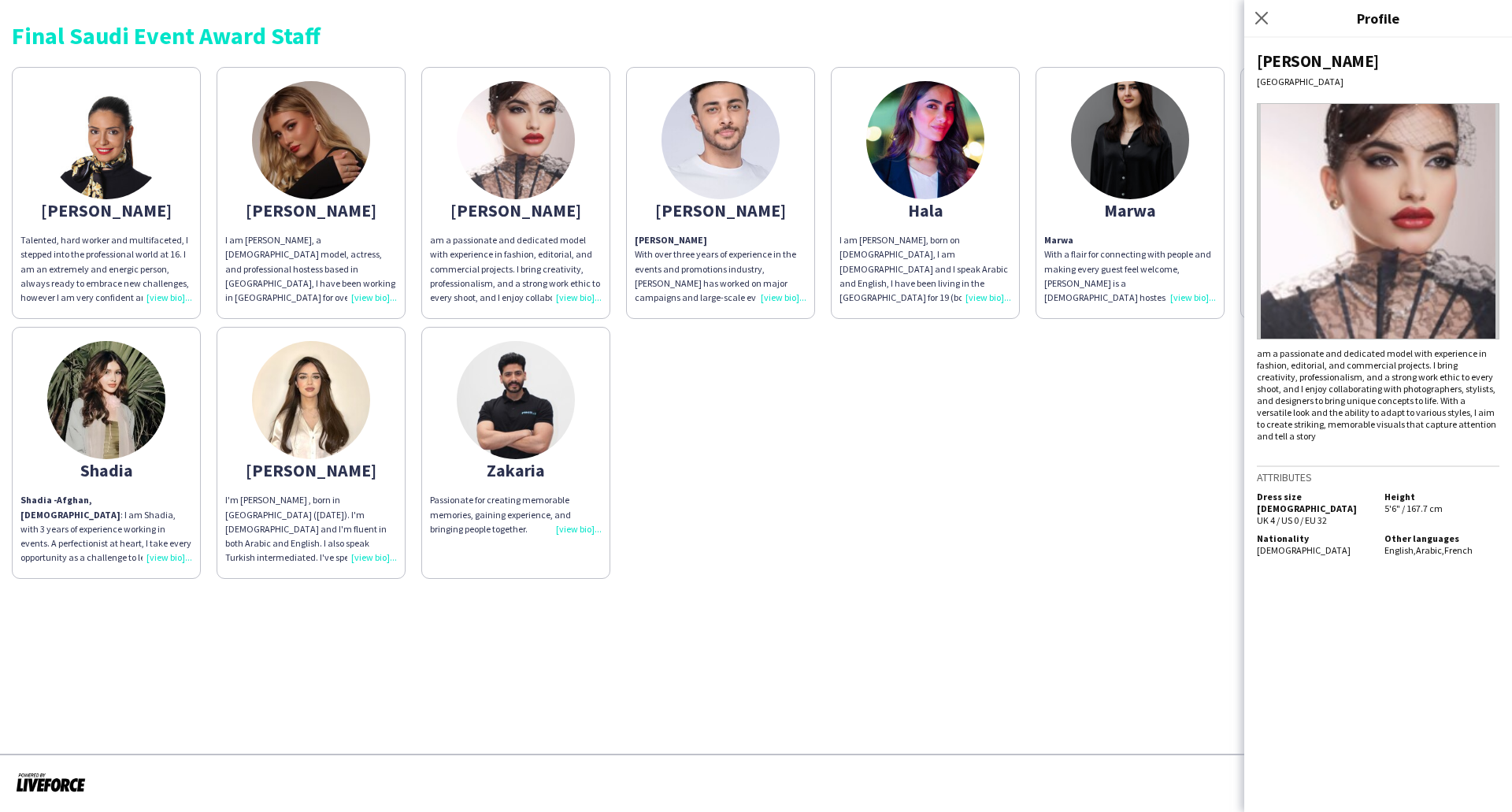
click at [1278, 55] on div "Carla" at bounding box center [1378, 61] width 243 height 21
copy div "Carla"
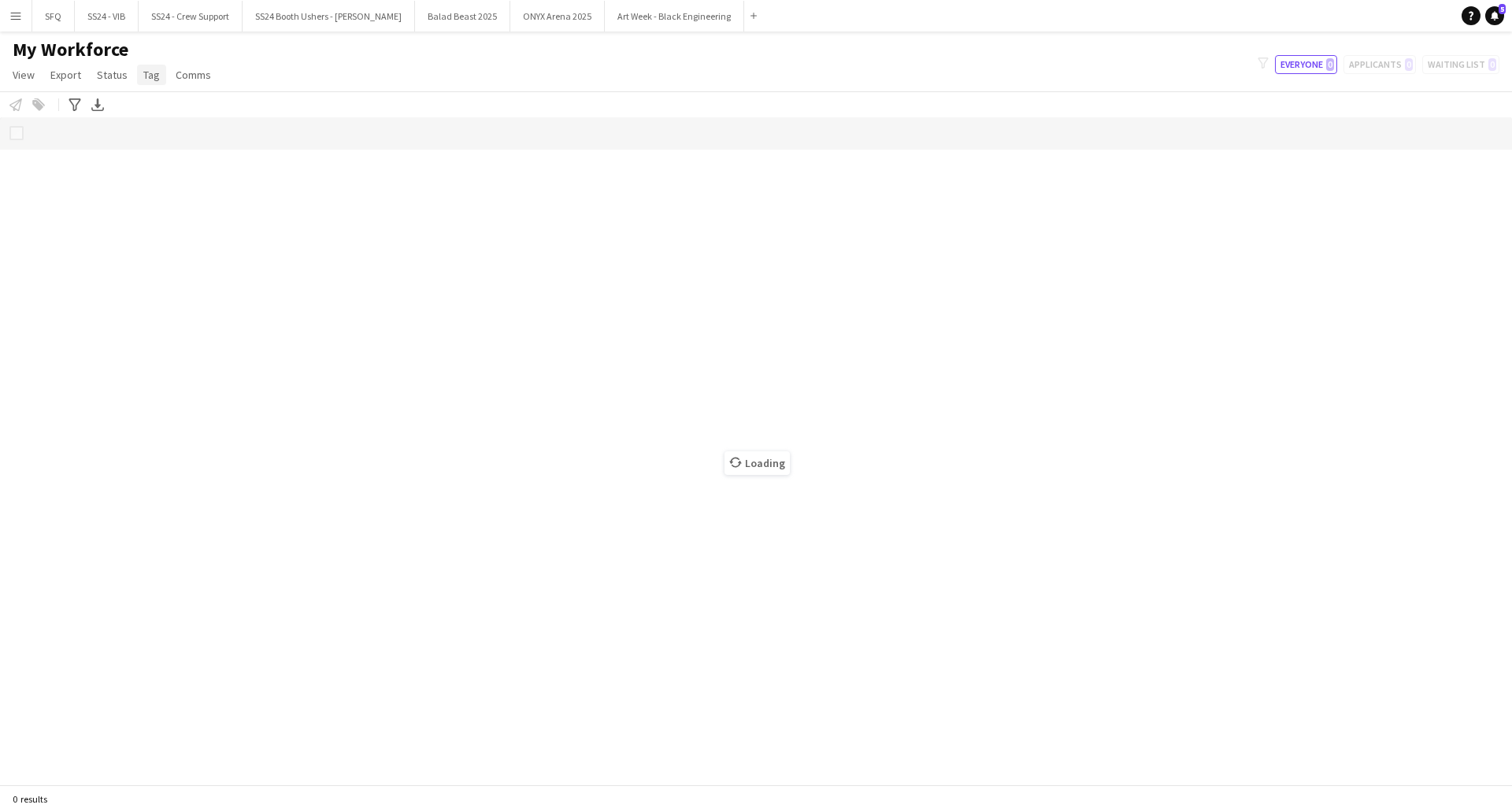
click at [142, 84] on link "Tag" at bounding box center [152, 74] width 29 height 20
click at [319, 81] on div "My Workforce View Views Default view R4ven New view Update view Delete view Edi…" at bounding box center [756, 64] width 1512 height 54
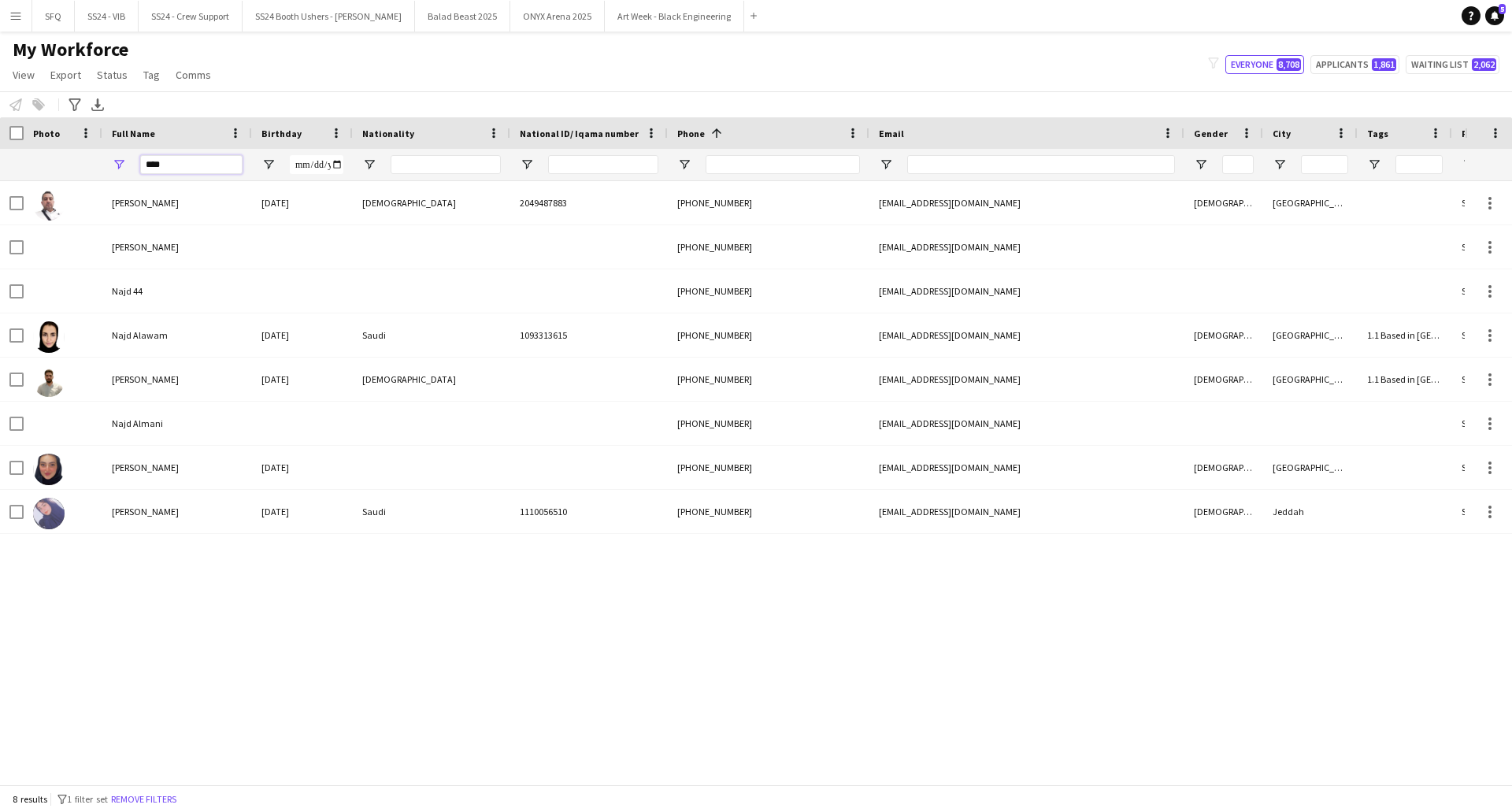
click at [222, 166] on input "****" at bounding box center [191, 164] width 102 height 19
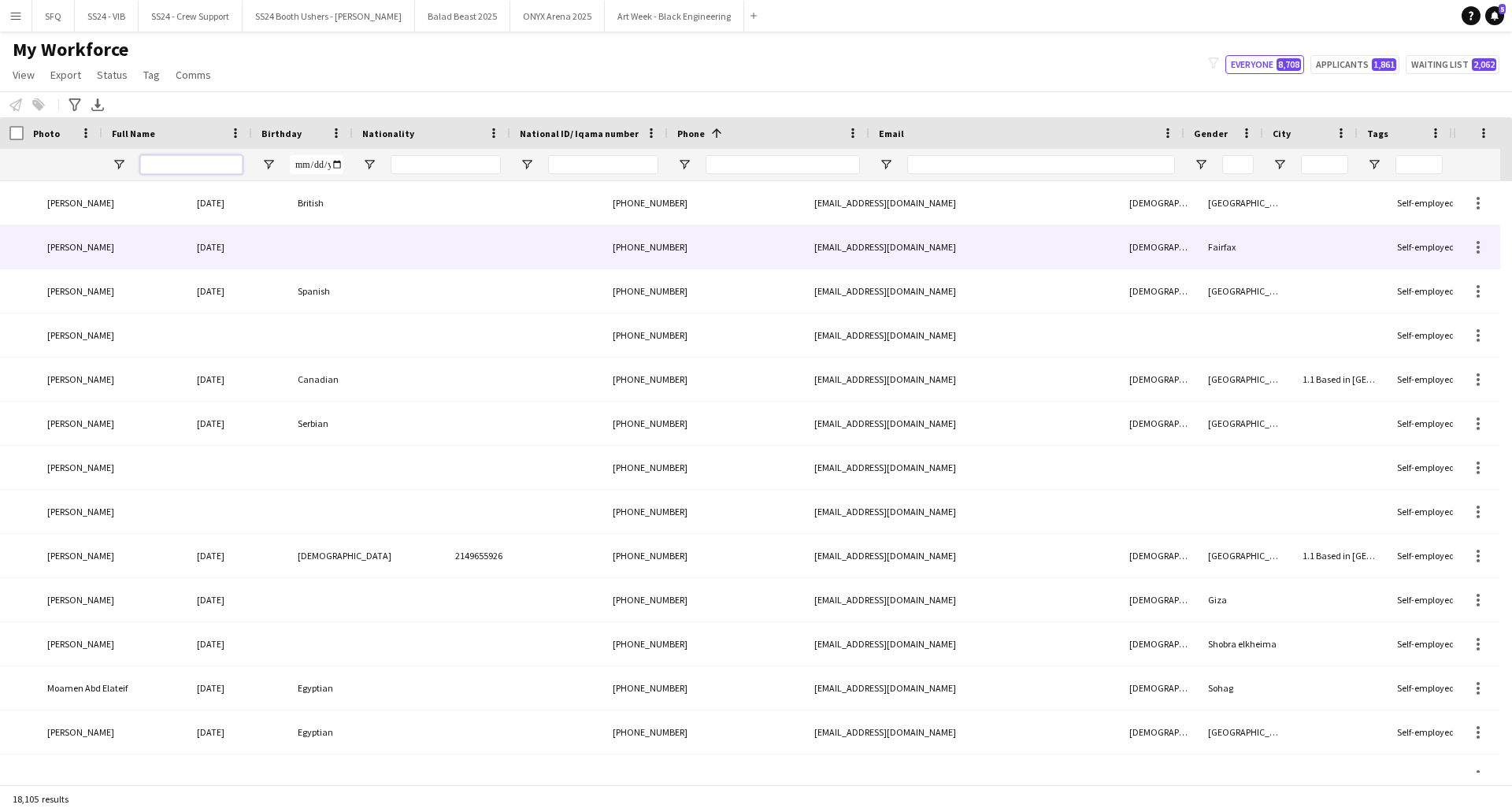
scroll to position [0, 84]
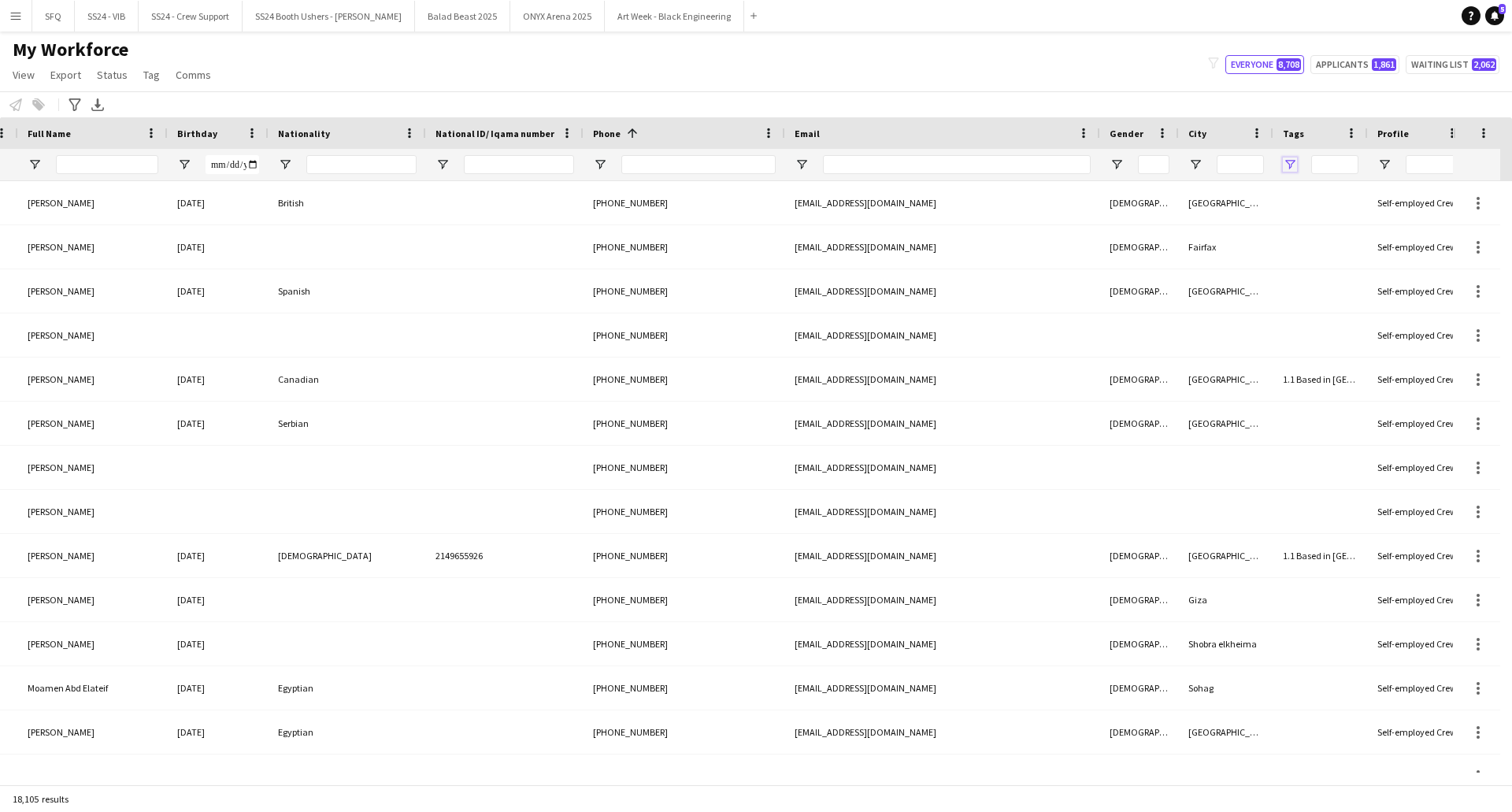
click at [1291, 160] on span "Open Filter Menu" at bounding box center [1290, 165] width 15 height 15
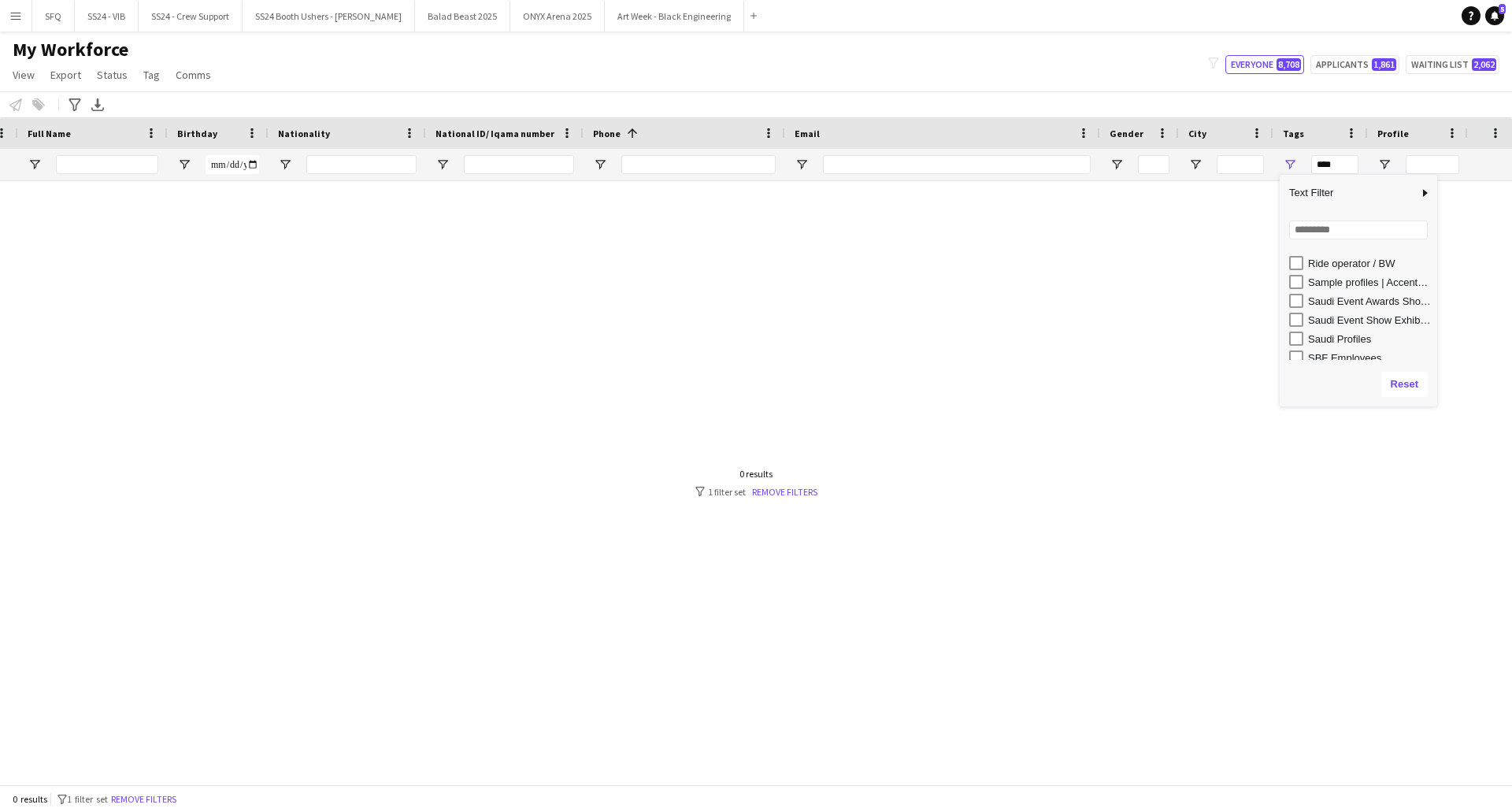
scroll to position [1000, 0]
type input "**********"
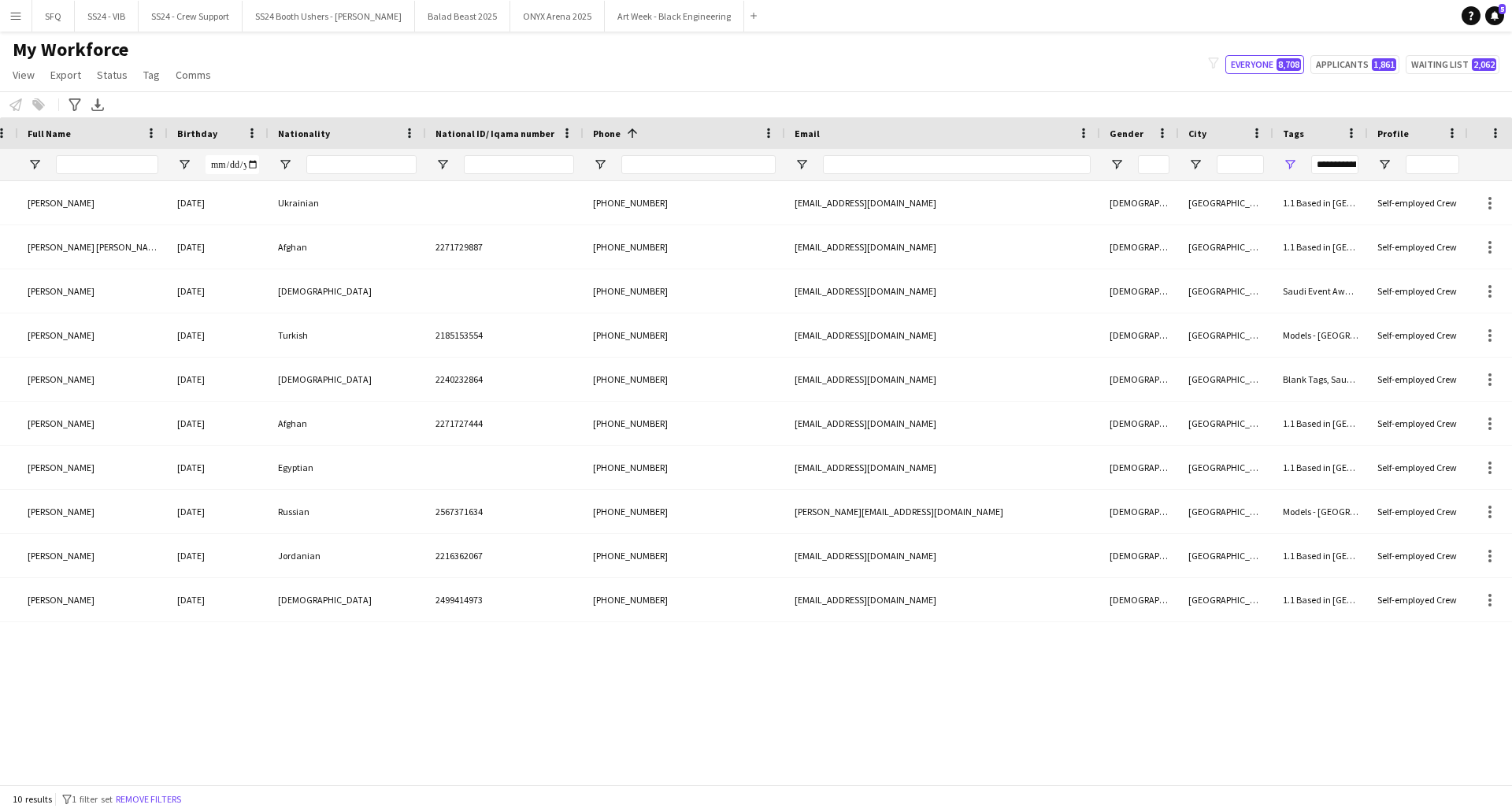
click at [1044, 63] on div "My Workforce View Views Default view R4ven New view Update view Delete view Edi…" at bounding box center [756, 64] width 1512 height 54
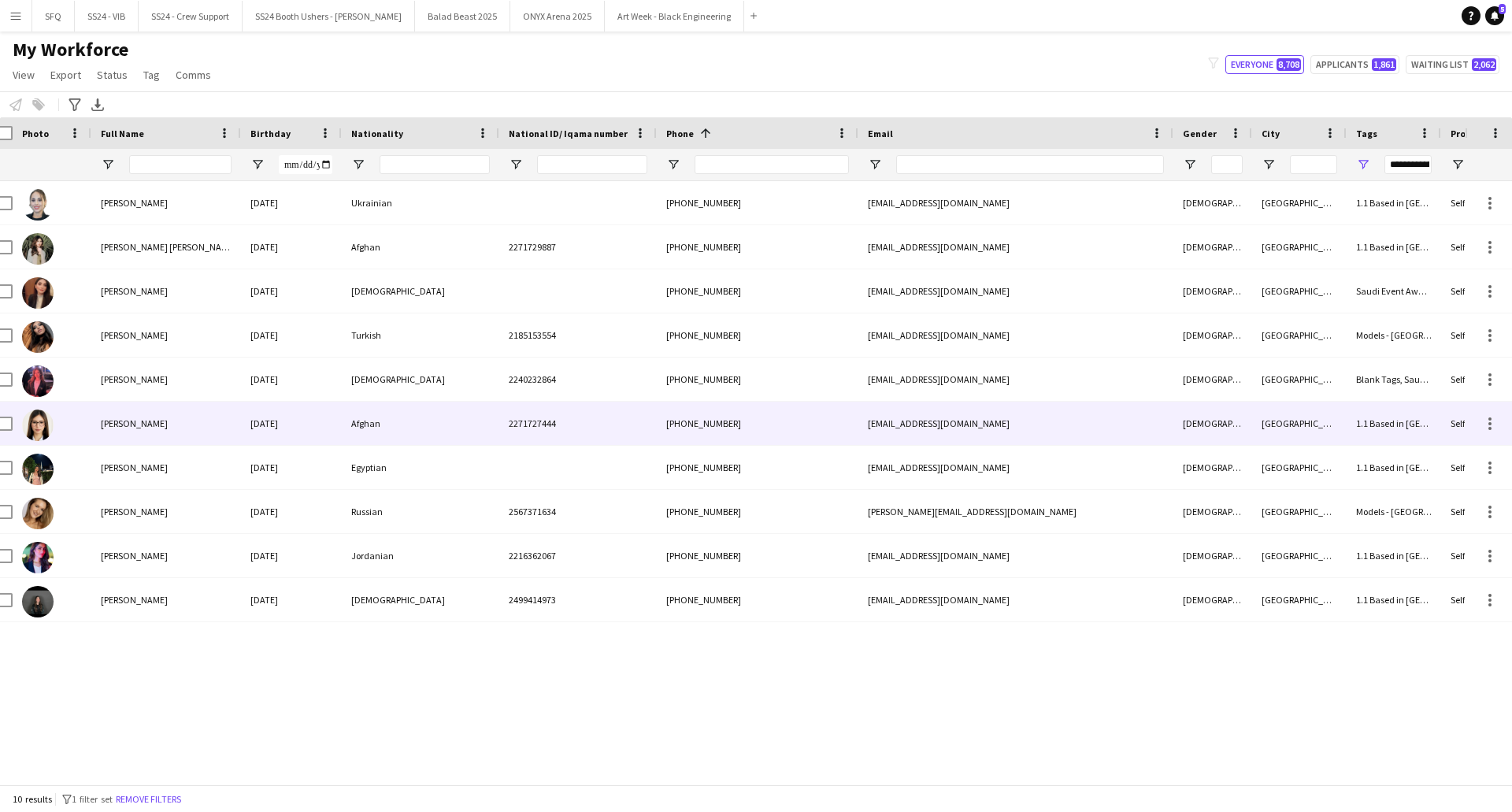
scroll to position [0, 0]
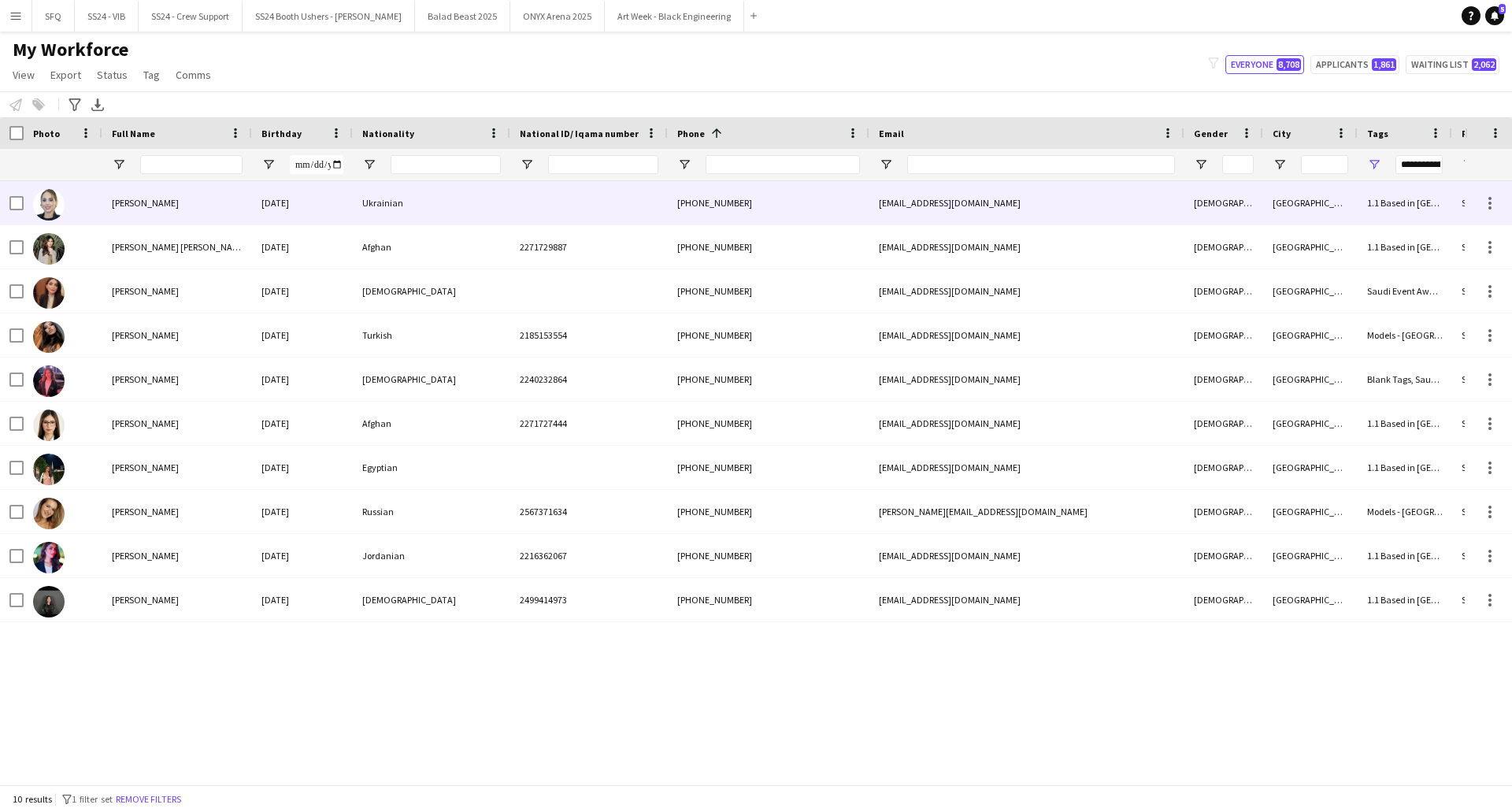
click at [145, 209] on span "[PERSON_NAME]" at bounding box center [145, 203] width 67 height 12
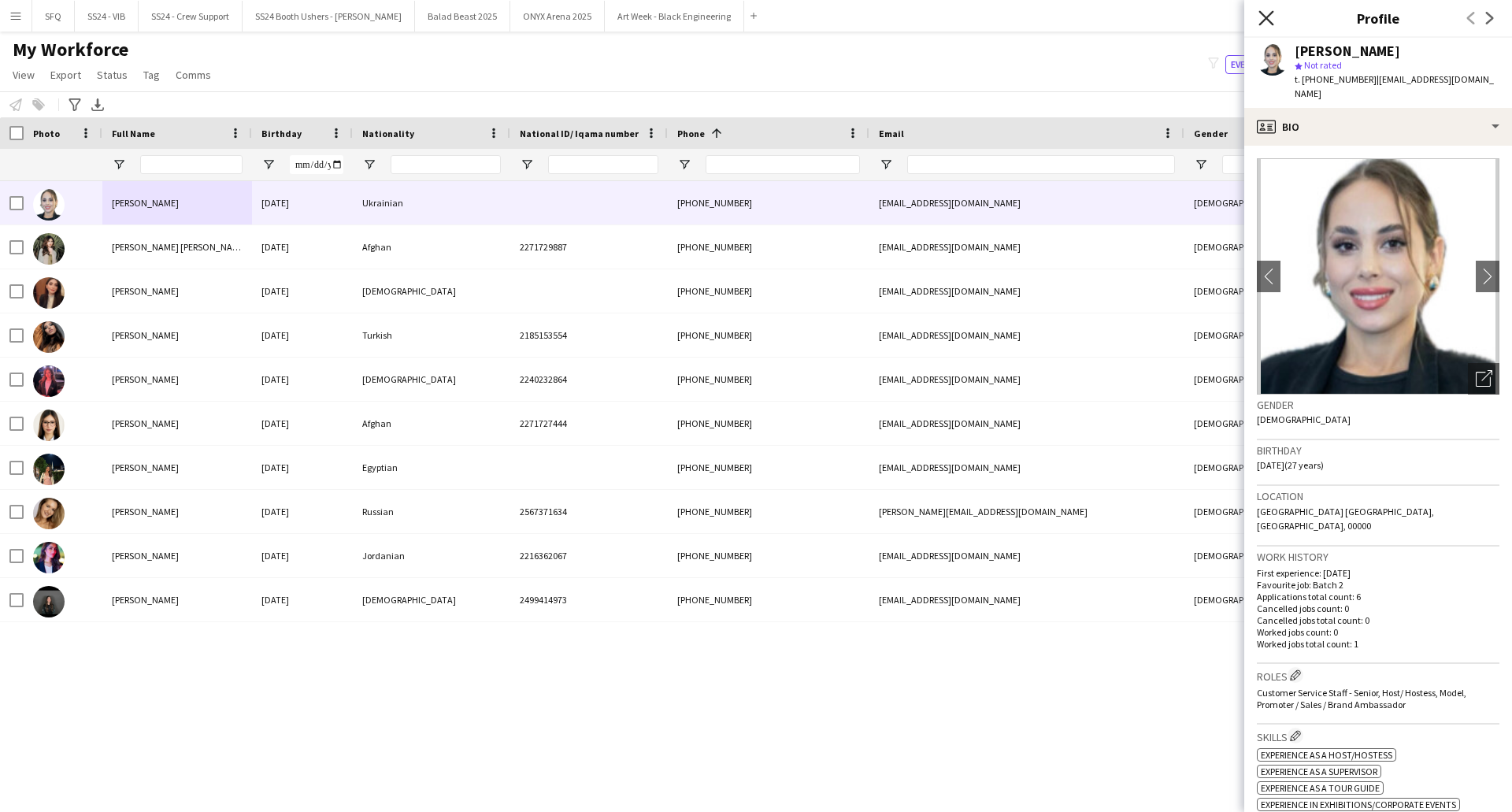
click at [1266, 21] on icon "Close pop-in" at bounding box center [1265, 18] width 15 height 15
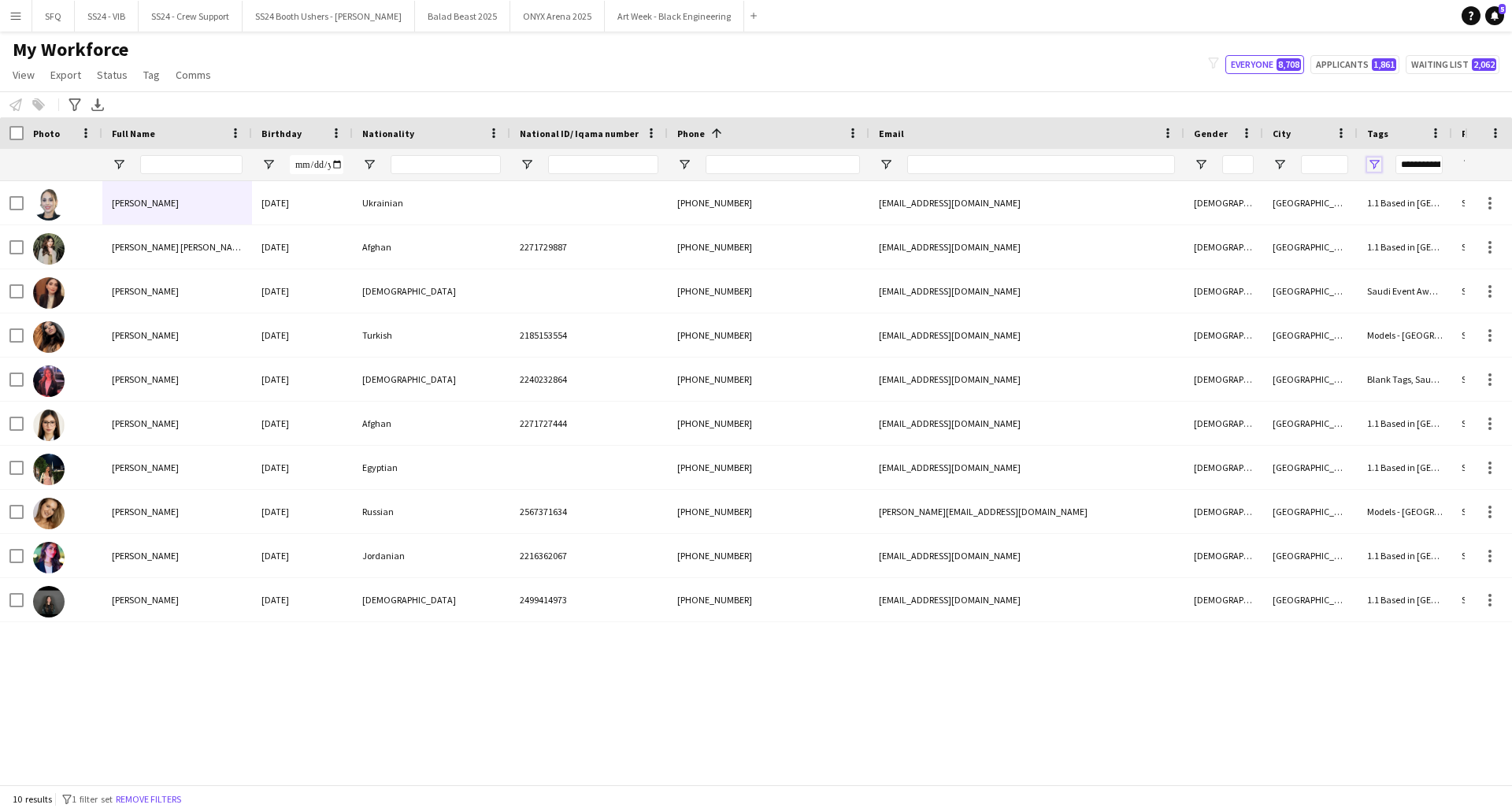
click at [1376, 166] on span "Open Filter Menu" at bounding box center [1375, 165] width 15 height 15
click at [1389, 255] on div "(Select All)" at bounding box center [1446, 261] width 125 height 12
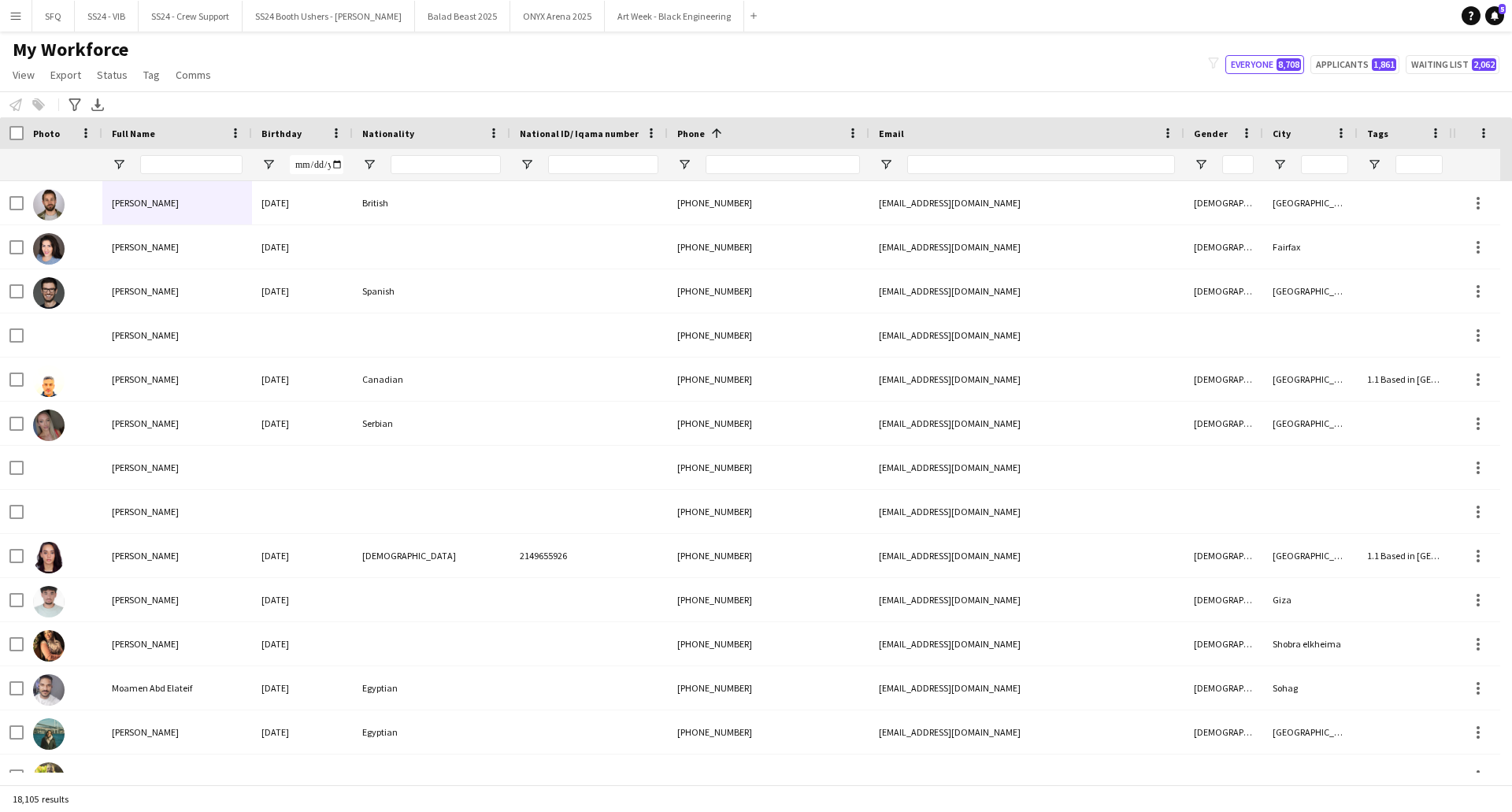
click at [1054, 62] on div "My Workforce View Views Default view R4ven New view Update view Delete view Edi…" at bounding box center [756, 64] width 1512 height 54
drag, startPoint x: 749, startPoint y: 154, endPoint x: 749, endPoint y: 162, distance: 8.0
click at [749, 162] on div at bounding box center [783, 165] width 154 height 31
click at [749, 162] on input "Phone Filter Input" at bounding box center [783, 164] width 154 height 19
click at [208, 174] on input "Full Name Filter Input" at bounding box center [191, 164] width 102 height 19
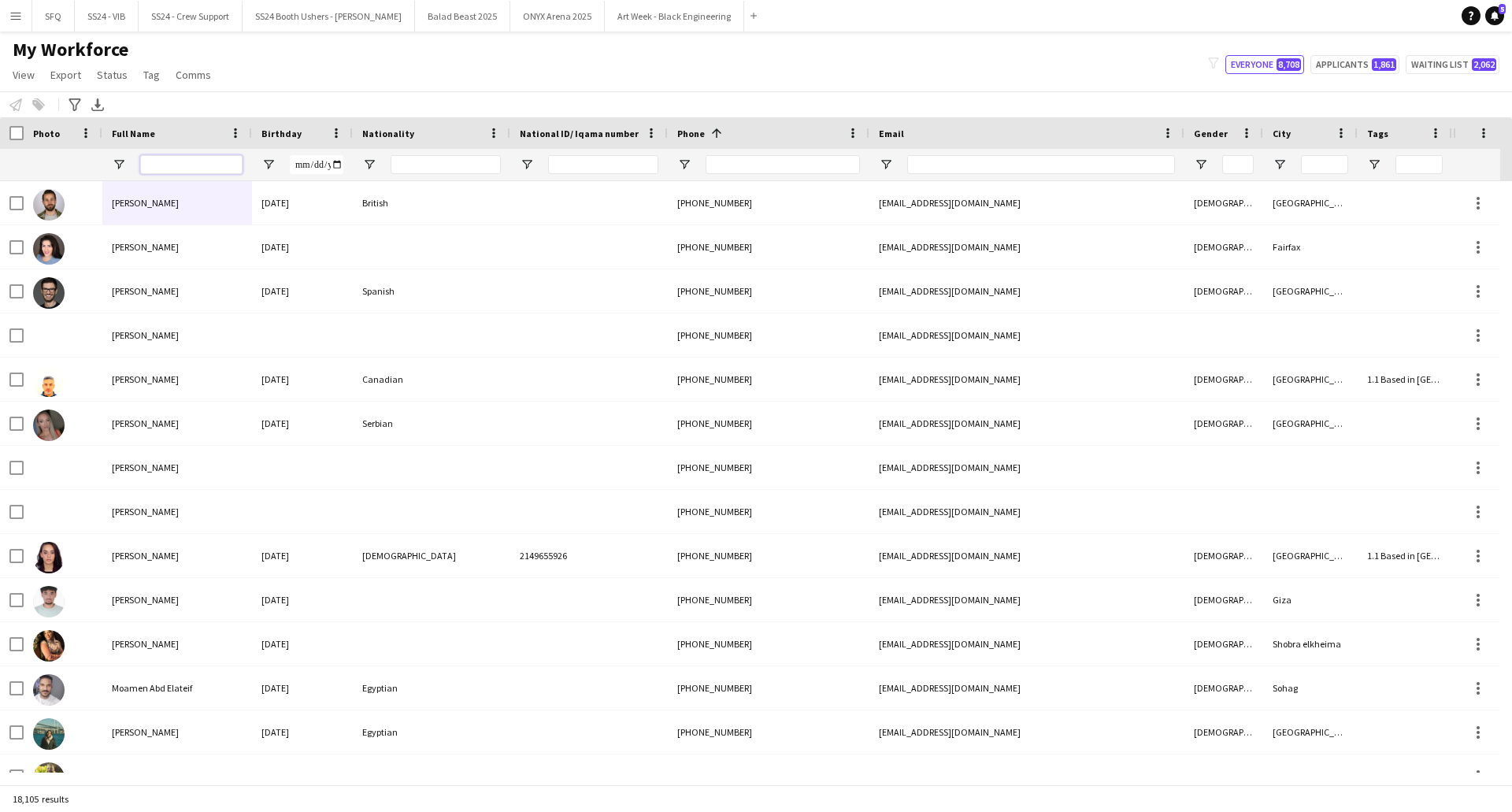
paste input "*********"
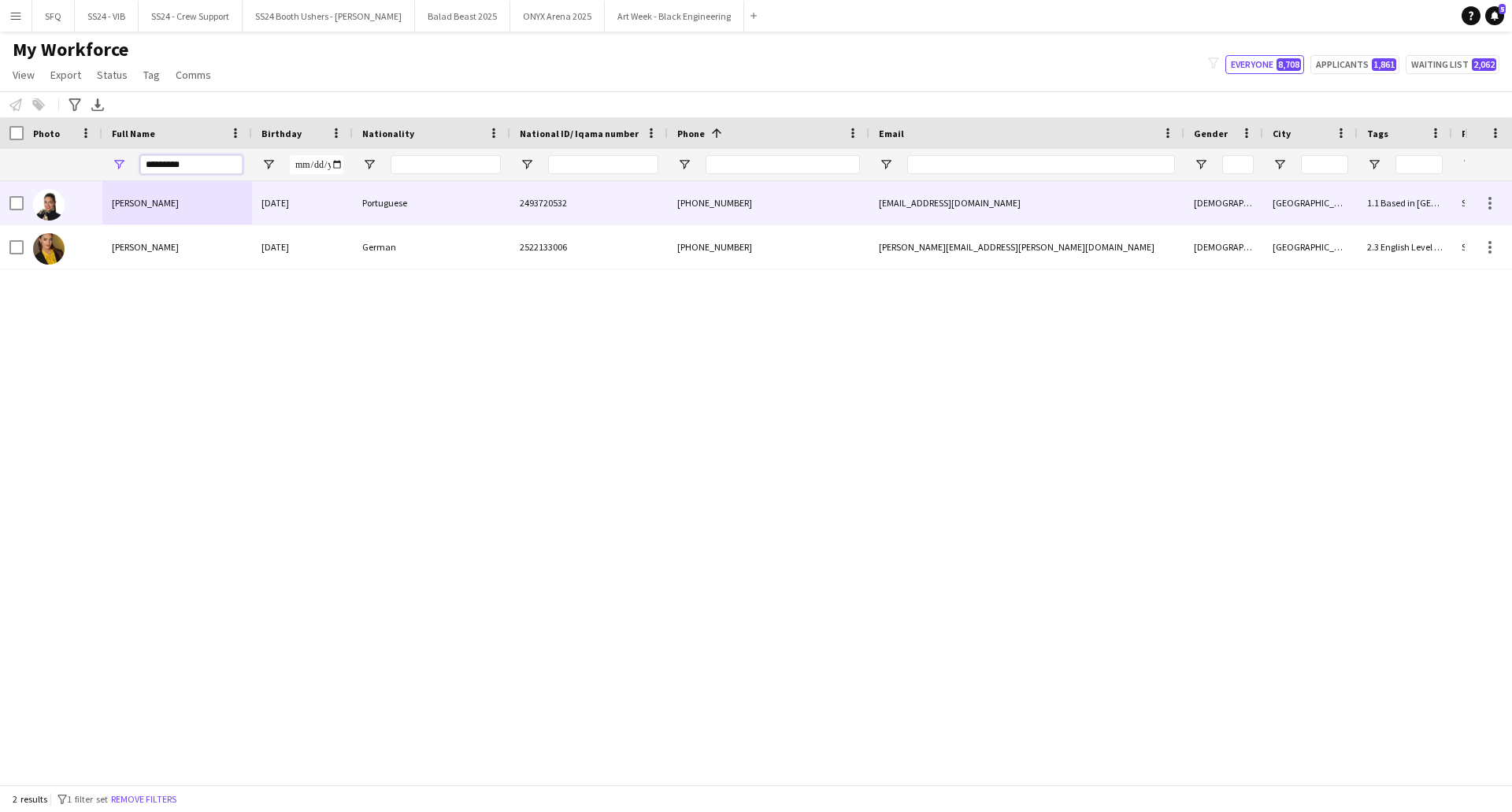
type input "*********"
click at [167, 206] on span "[PERSON_NAME]" at bounding box center [145, 203] width 67 height 12
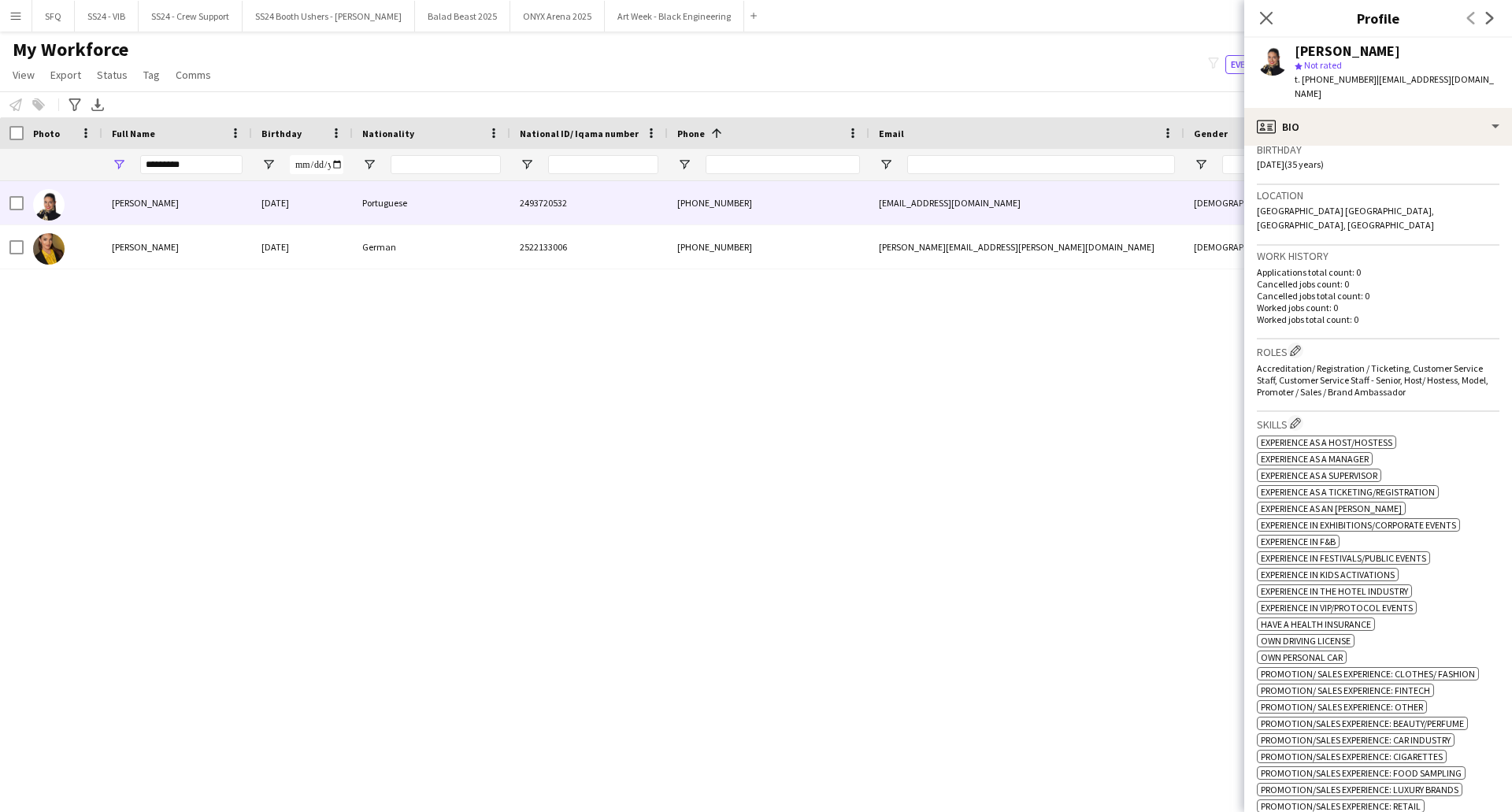
scroll to position [545, 0]
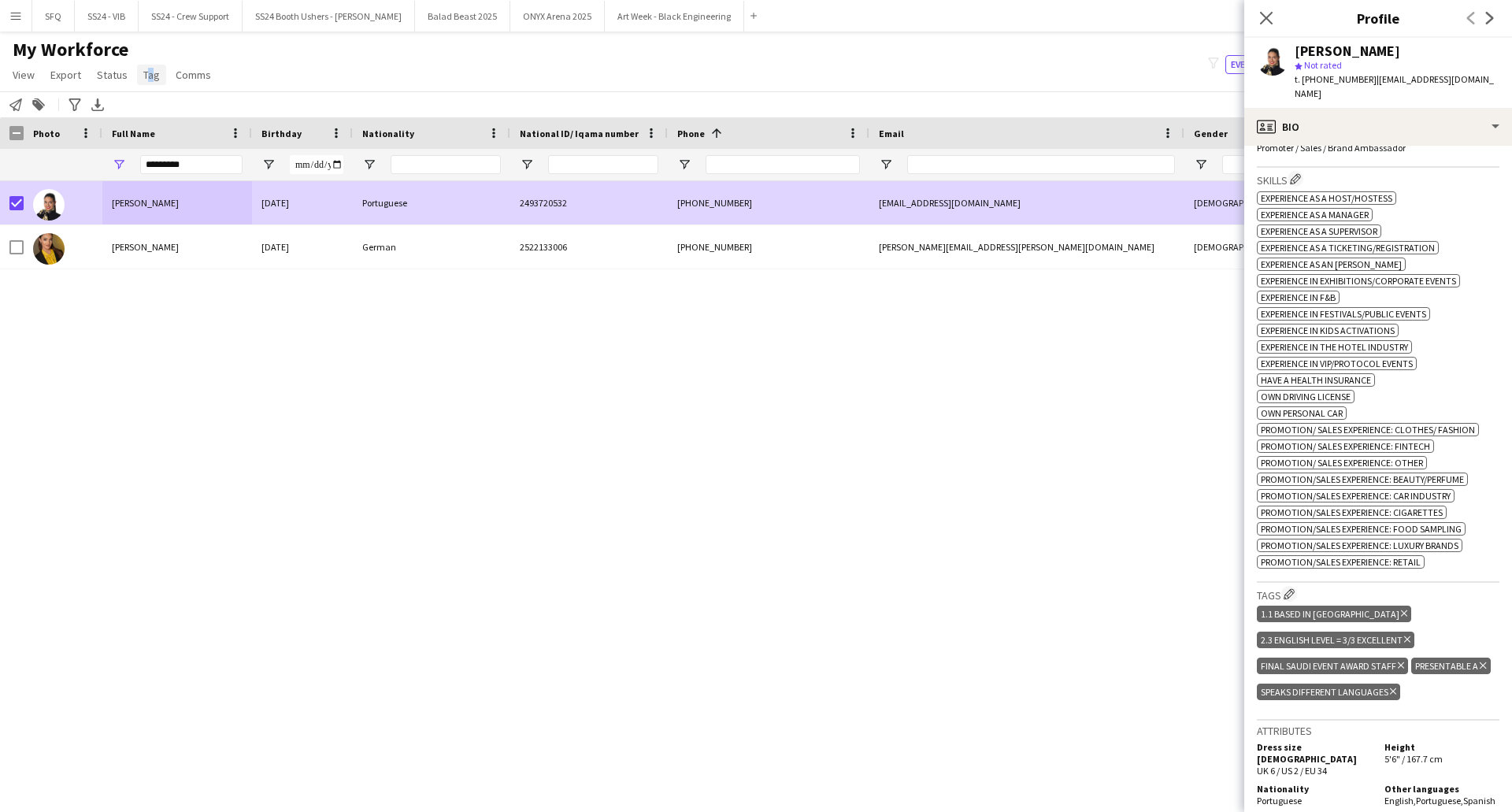
drag, startPoint x: 142, startPoint y: 87, endPoint x: 145, endPoint y: 77, distance: 10.4
click at [145, 77] on app-page-menu "View Views Default view R4ven New view Update view Delete view Edit name Custom…" at bounding box center [113, 76] width 227 height 30
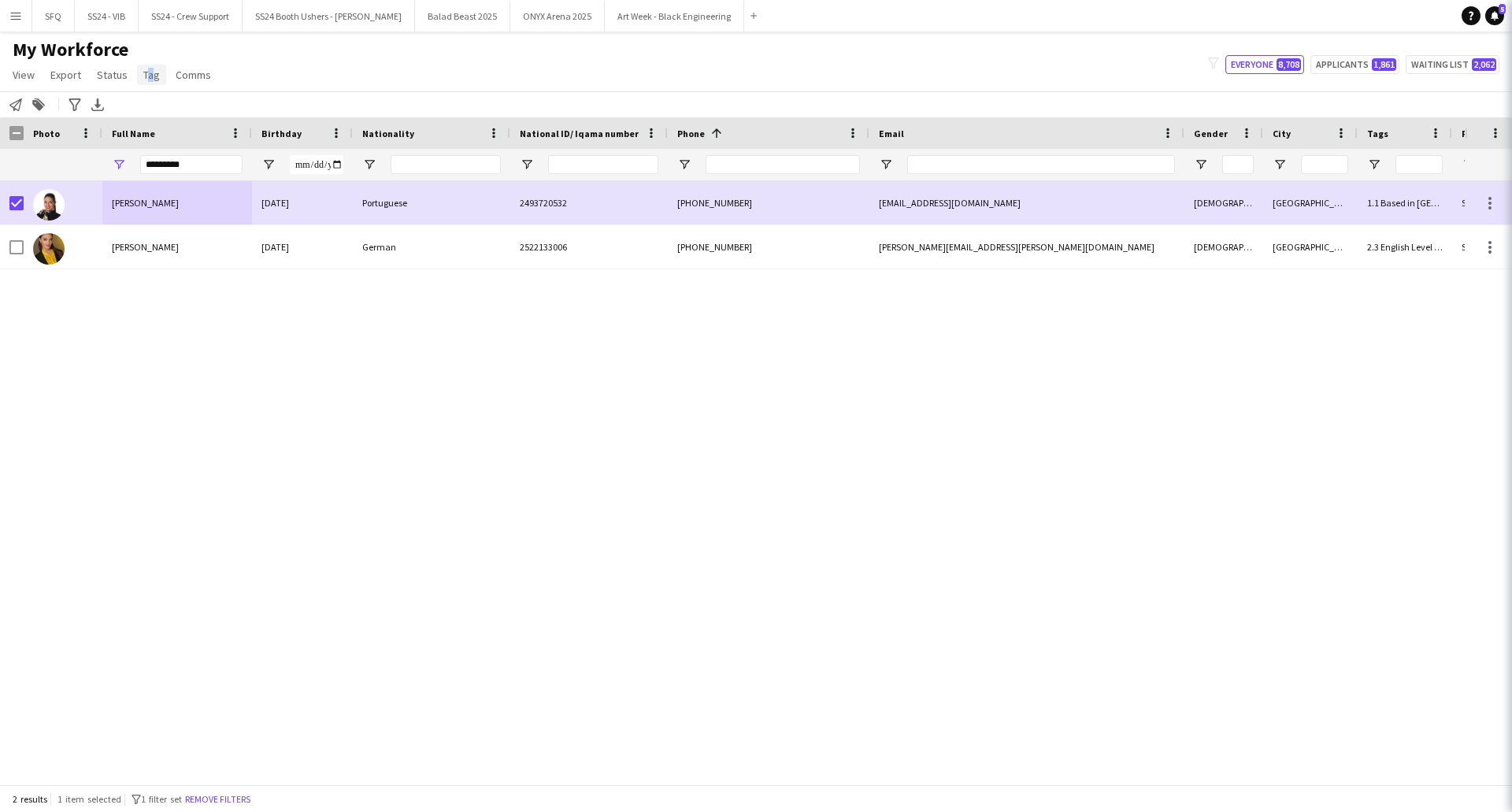
click at [145, 77] on span "Tag" at bounding box center [151, 74] width 17 height 15
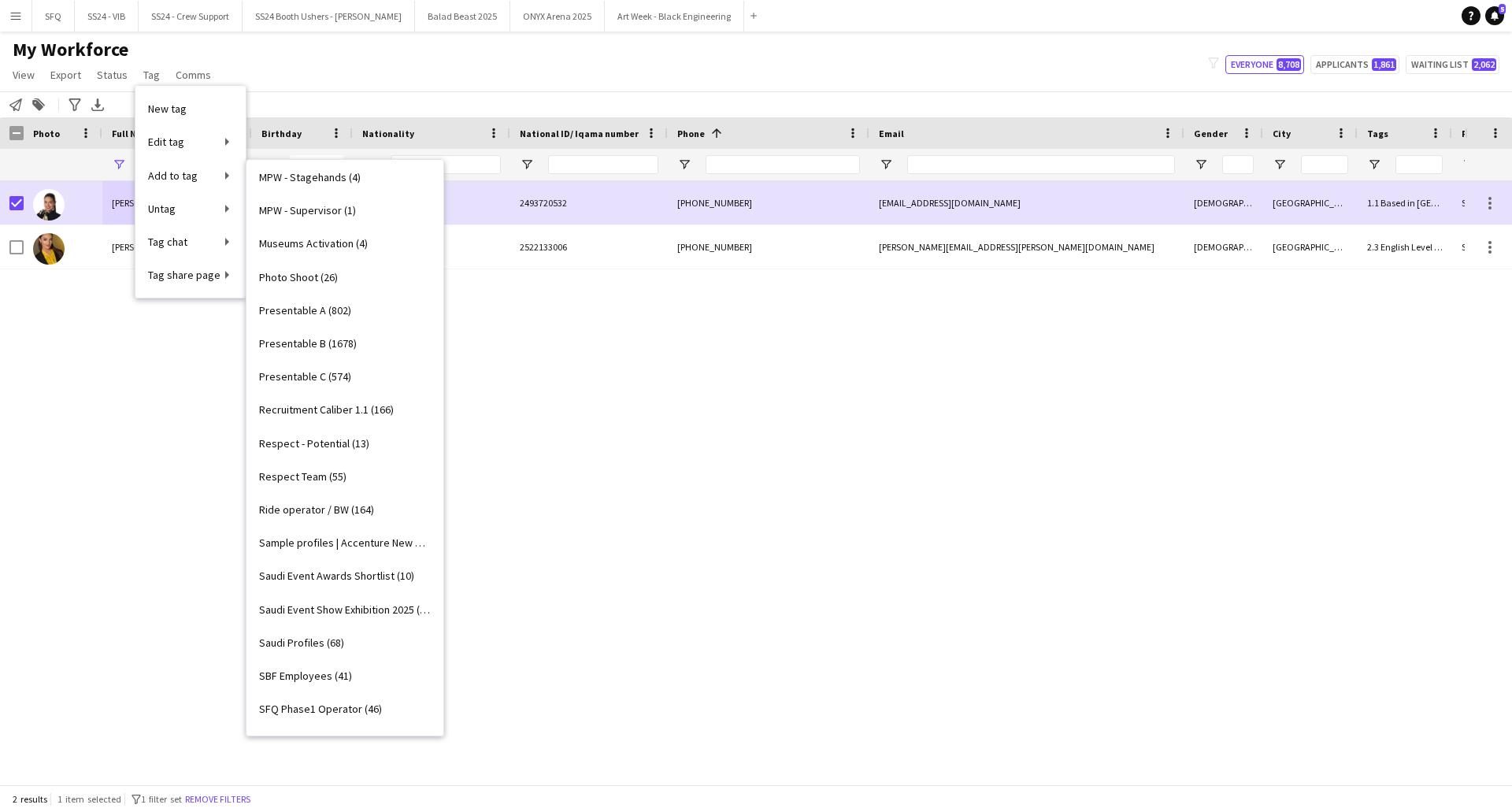
scroll to position [1530, 0]
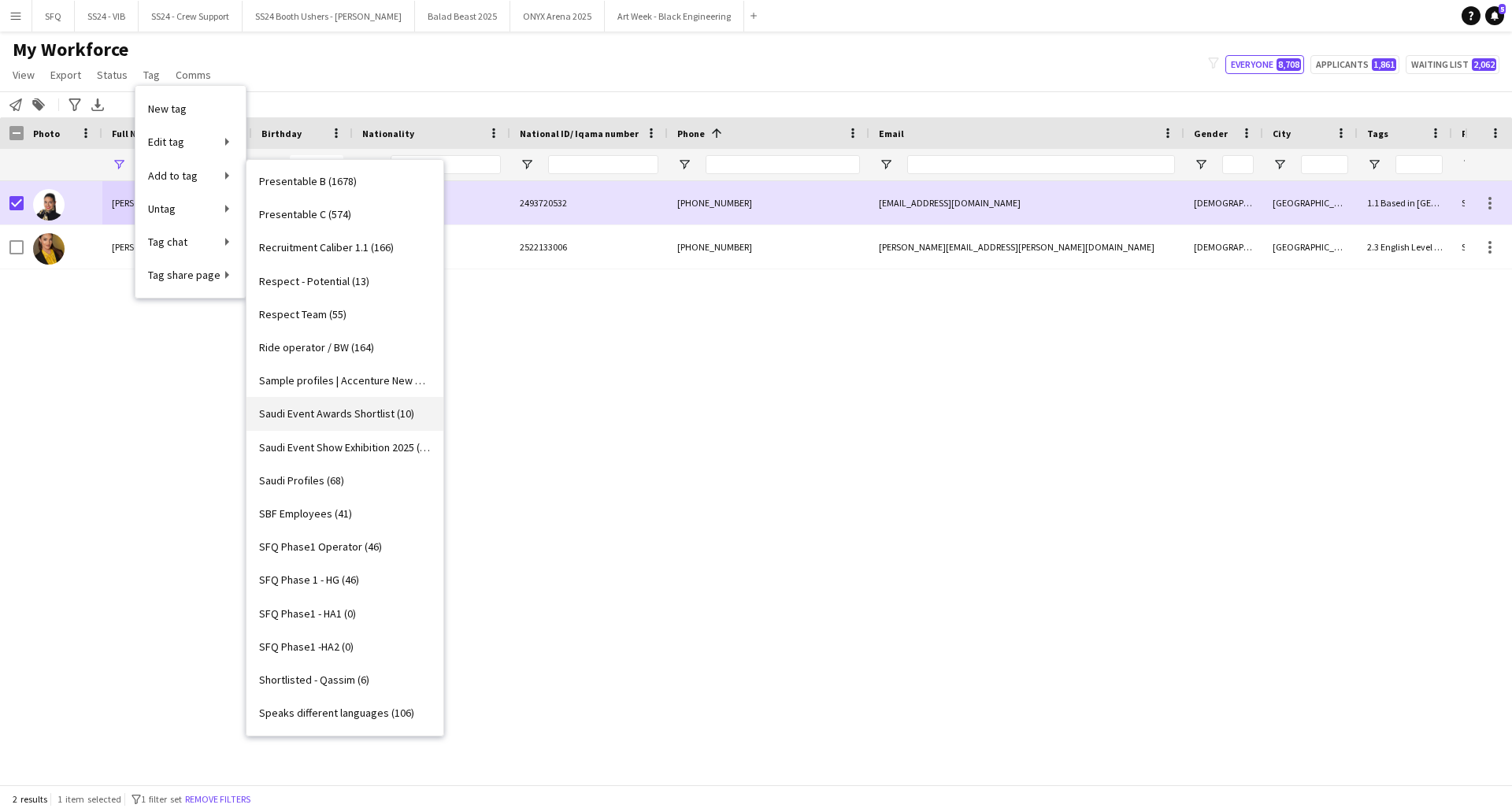
click at [400, 418] on span "Saudi Event Awards Shortlist (10)" at bounding box center [336, 413] width 155 height 15
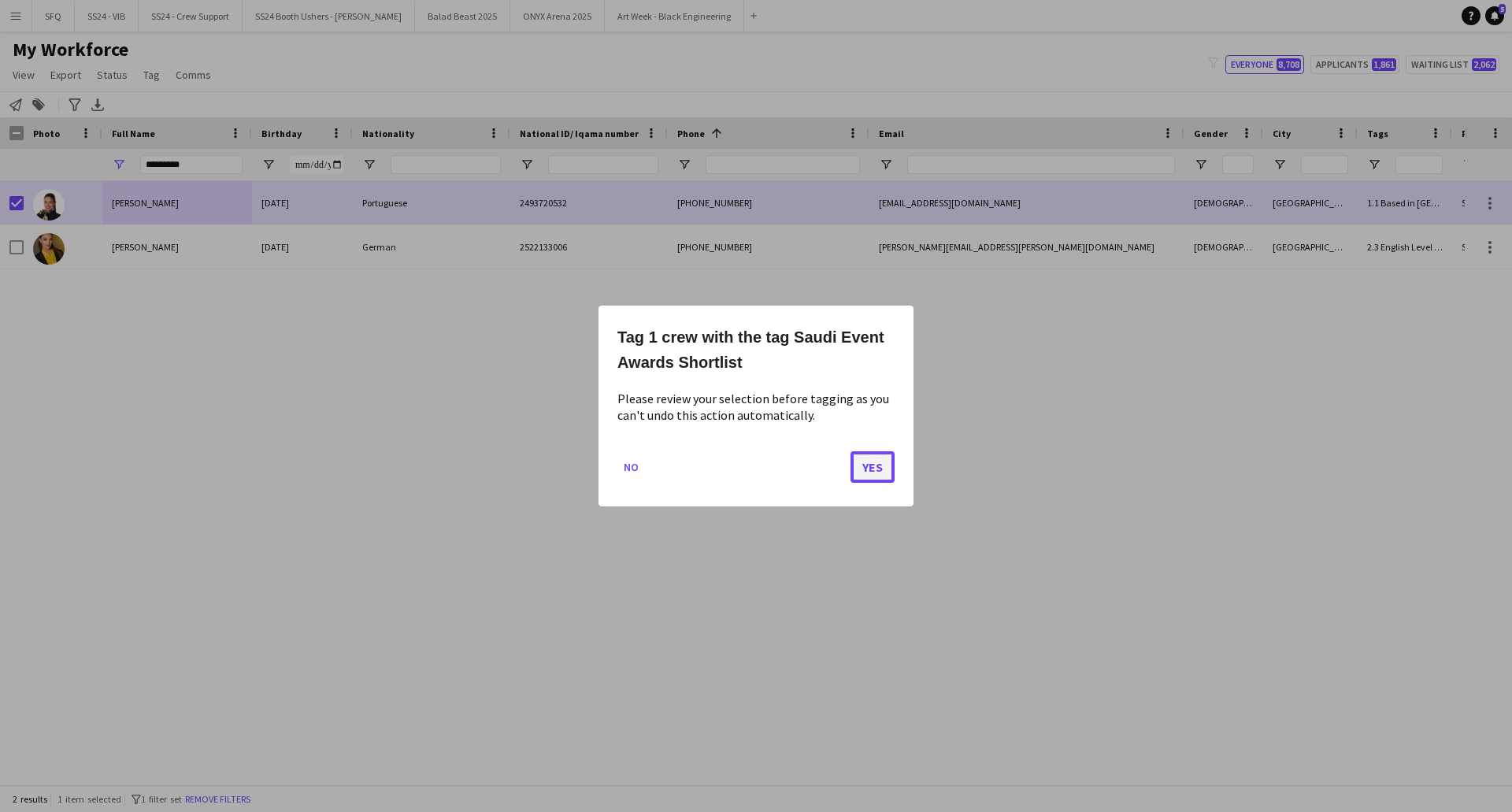
click at [864, 465] on button "Yes" at bounding box center [872, 467] width 44 height 31
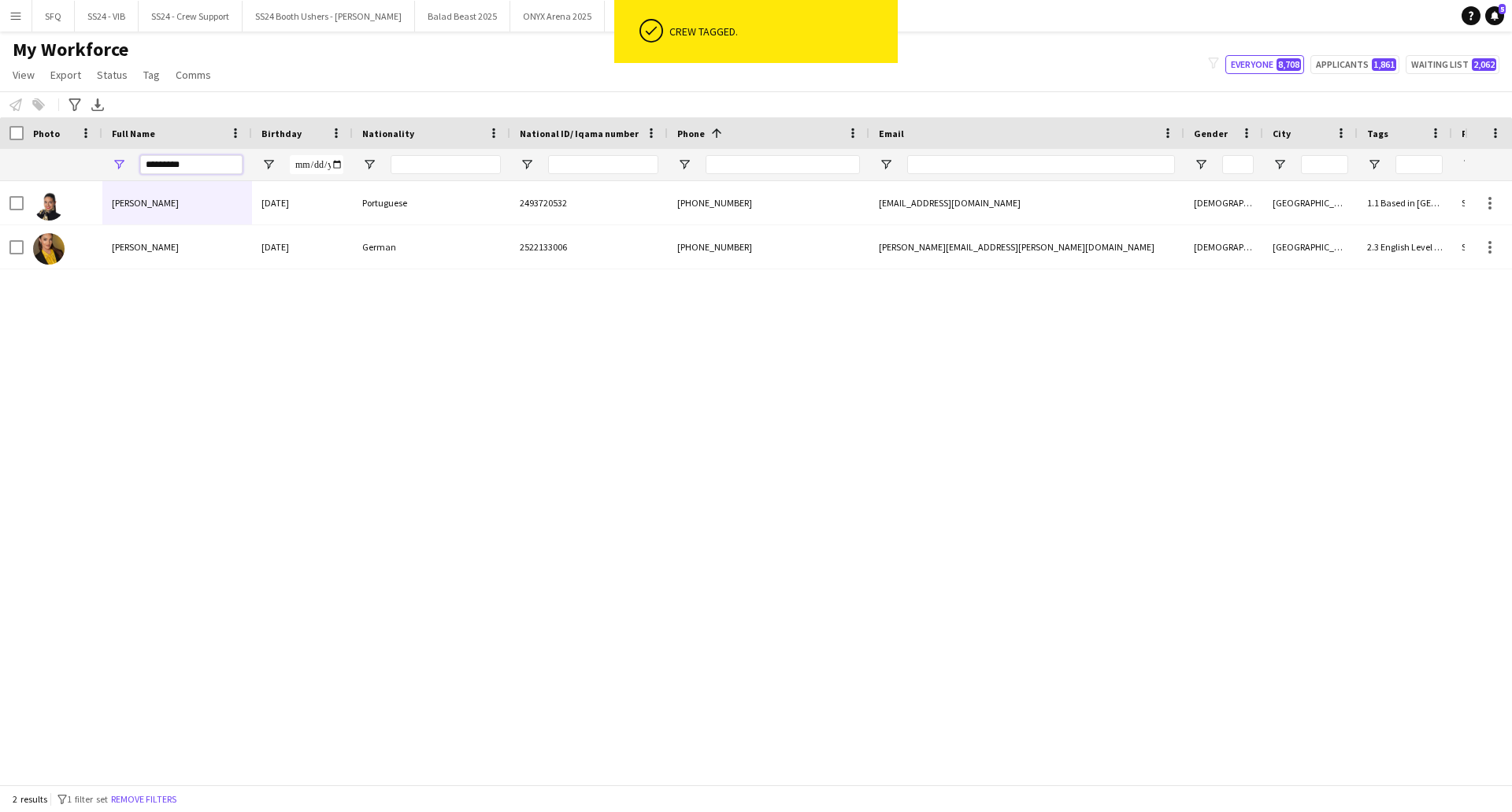
click at [179, 170] on input "*********" at bounding box center [191, 164] width 102 height 19
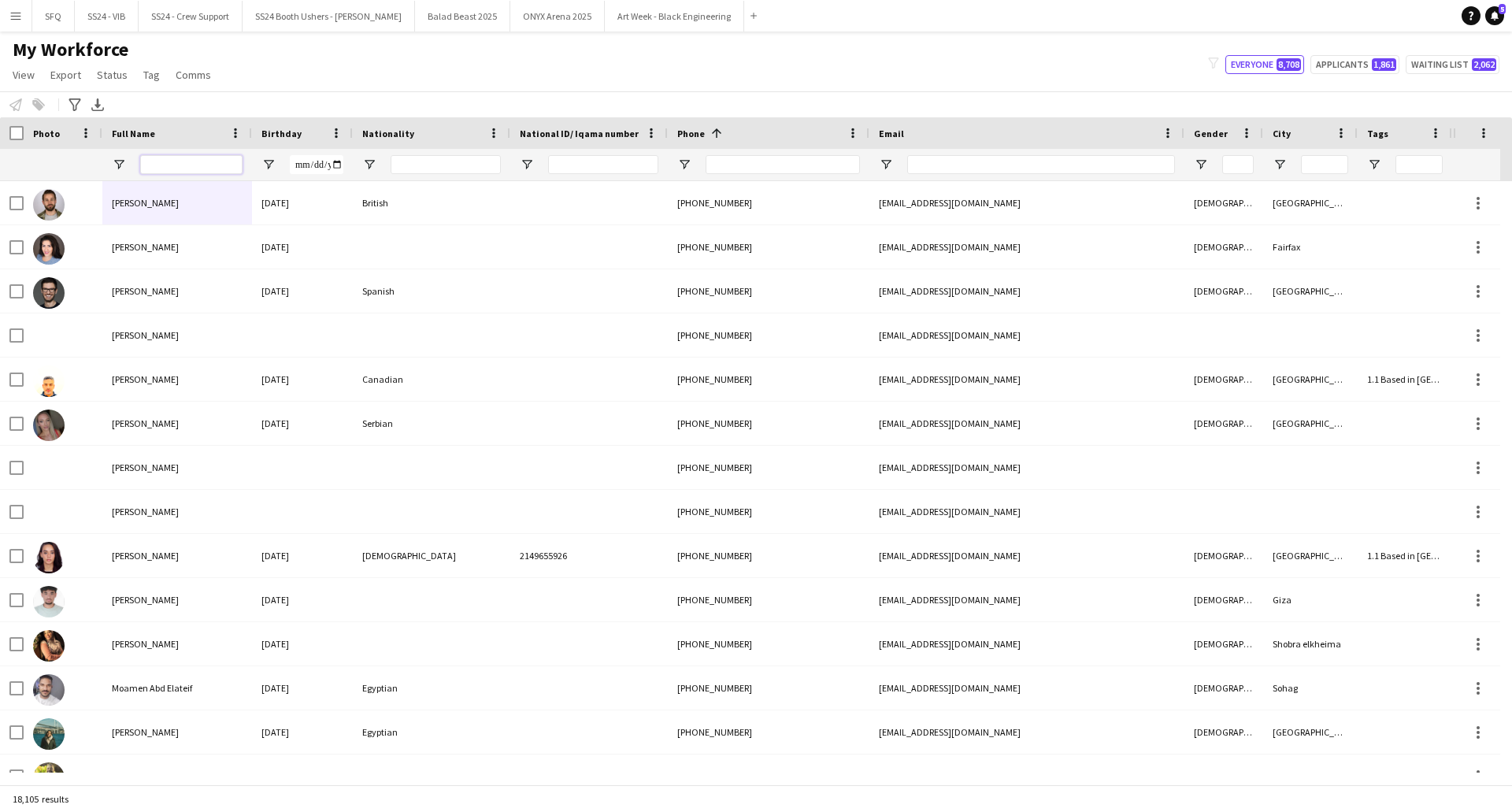
paste input "********"
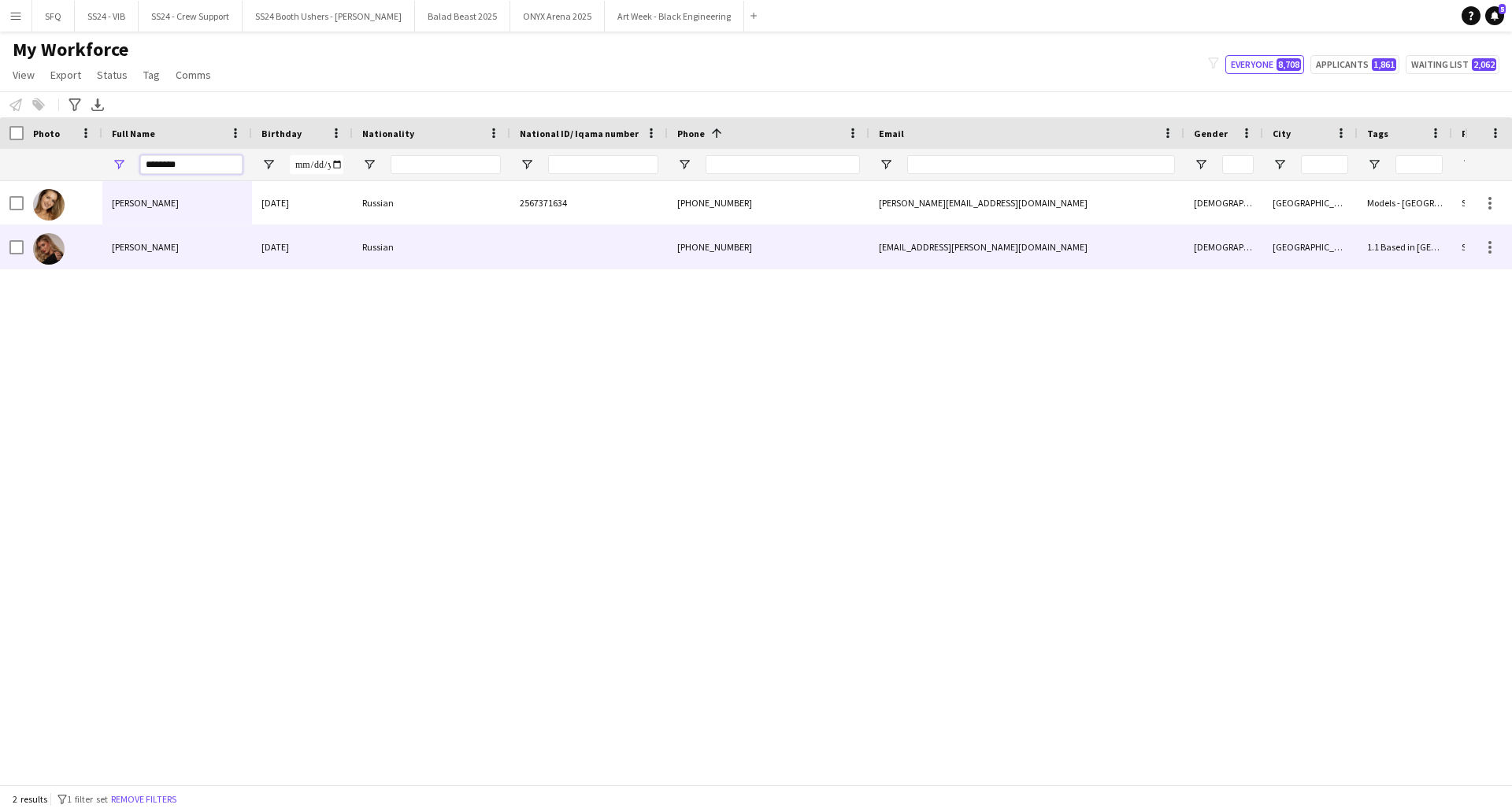
type input "********"
click at [249, 236] on div "[PERSON_NAME]" at bounding box center [177, 247] width 150 height 43
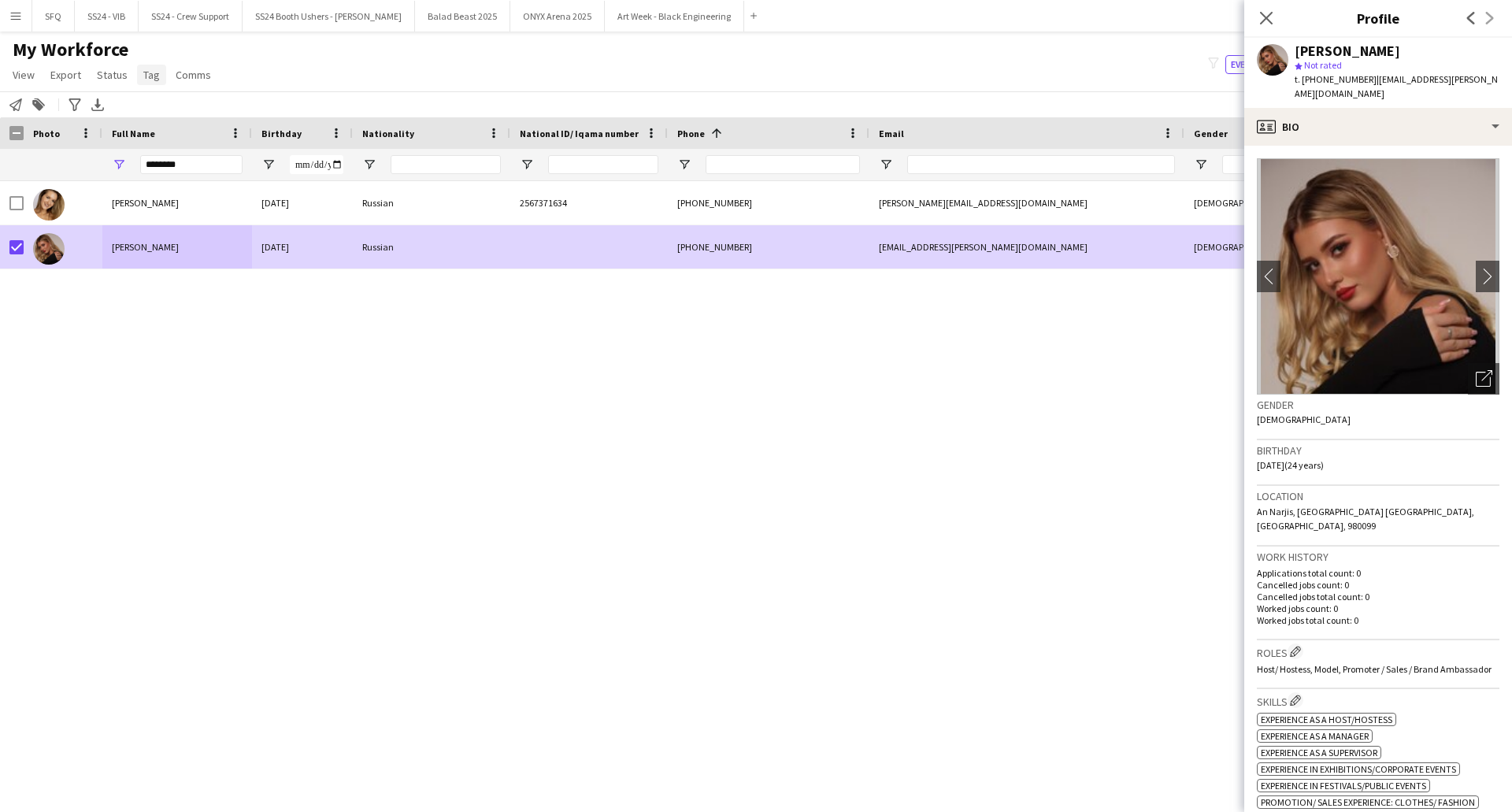
click at [146, 80] on span "Tag" at bounding box center [151, 74] width 17 height 15
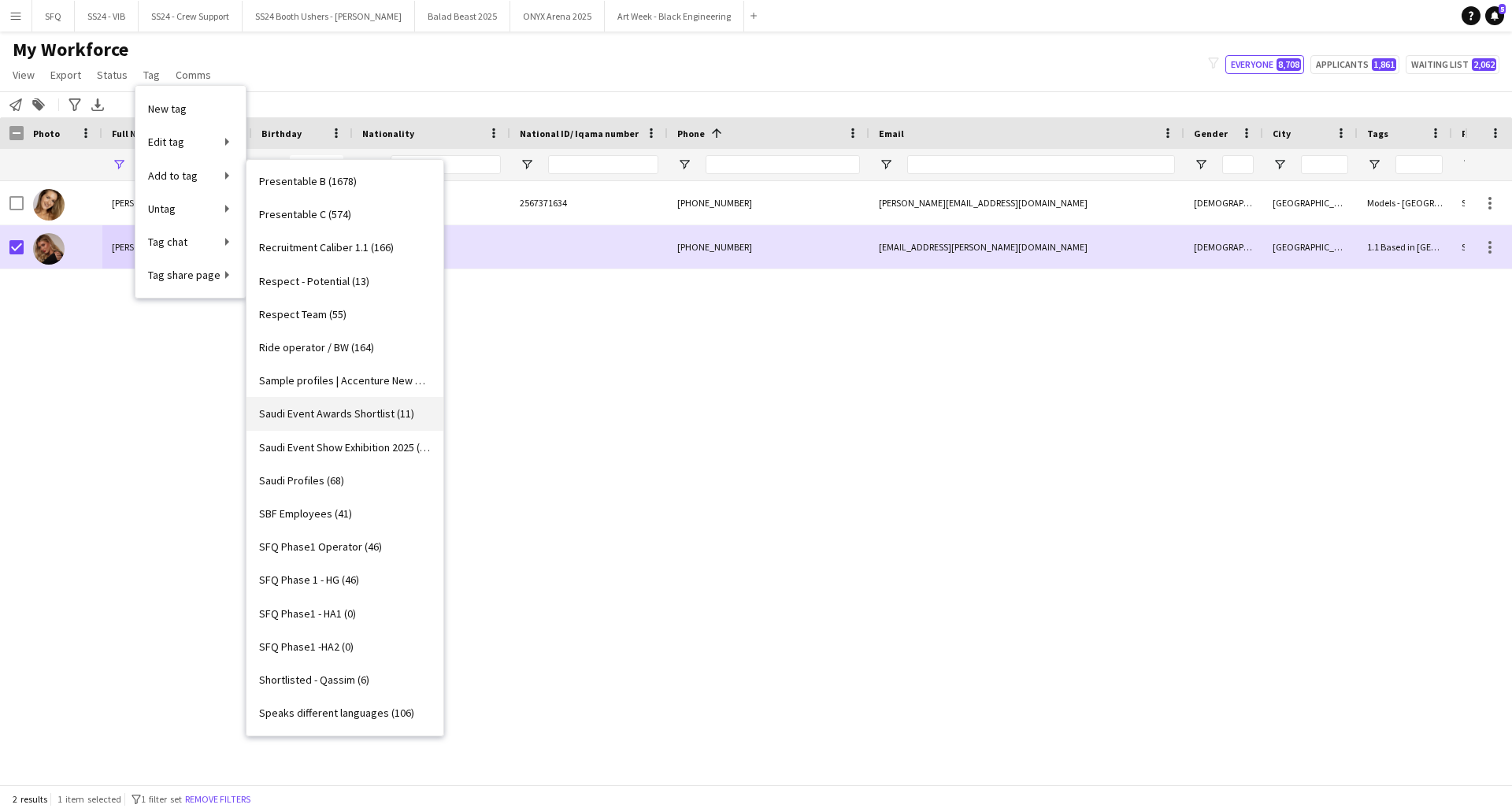
click at [388, 427] on link "Saudi Event Awards Shortlist (11)" at bounding box center [345, 413] width 197 height 33
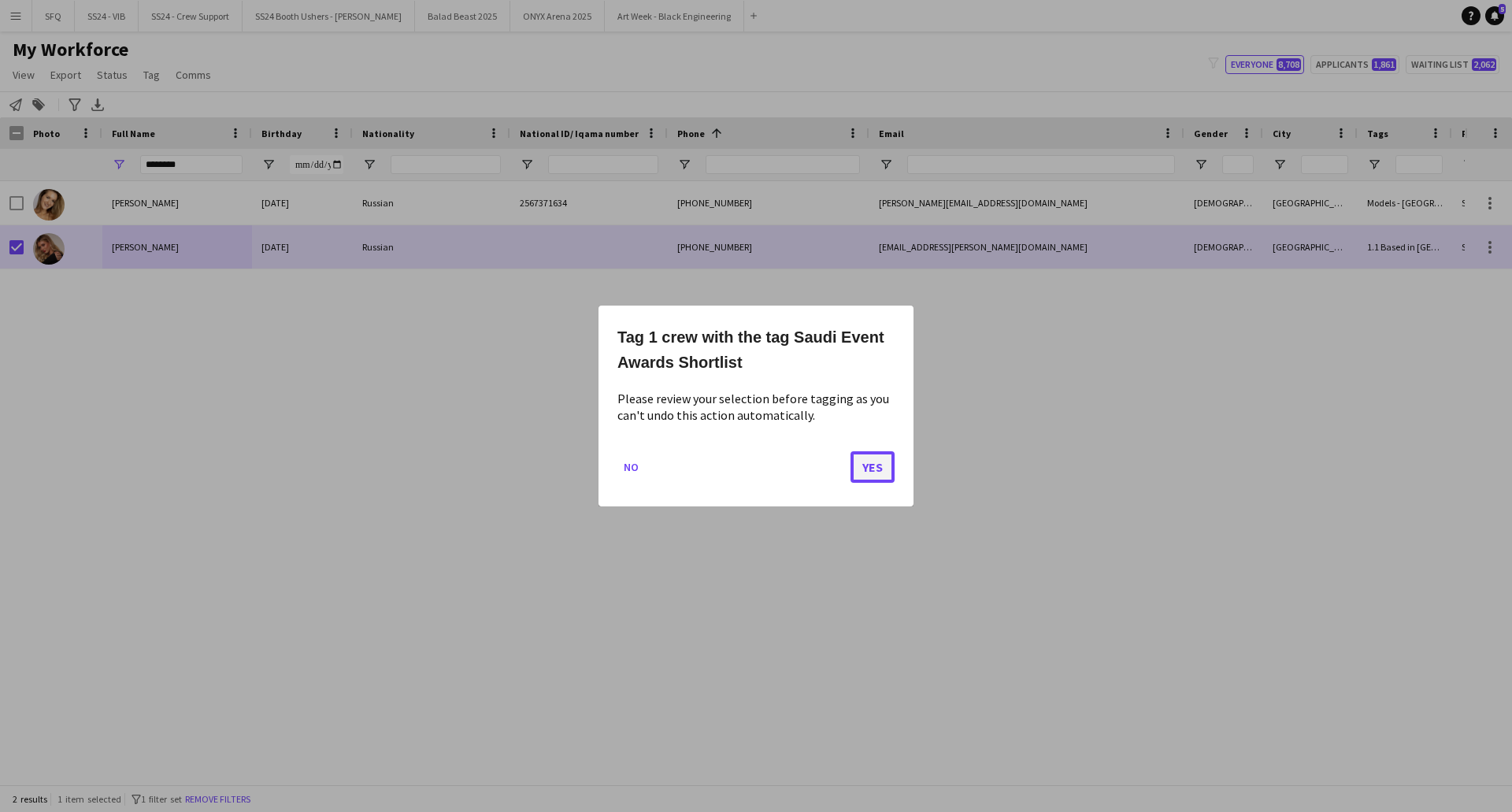
click at [859, 479] on button "Yes" at bounding box center [872, 467] width 44 height 31
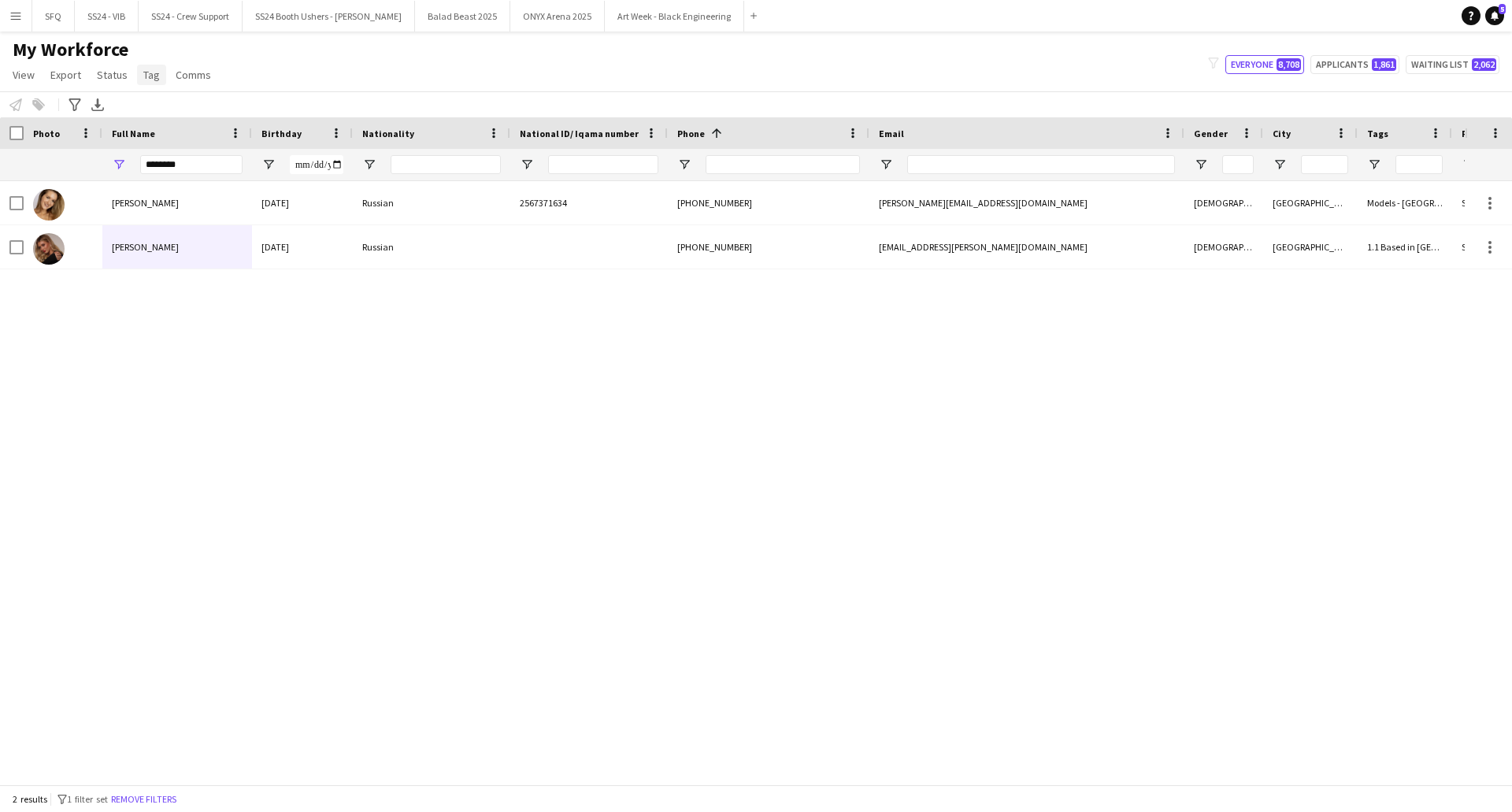
click at [146, 81] on span "Tag" at bounding box center [151, 74] width 17 height 15
click at [474, 43] on div "My Workforce View Views Default view R4ven New view Update view Delete view Edi…" at bounding box center [756, 64] width 1512 height 54
click at [1368, 167] on span "Open Filter Menu" at bounding box center [1375, 165] width 15 height 15
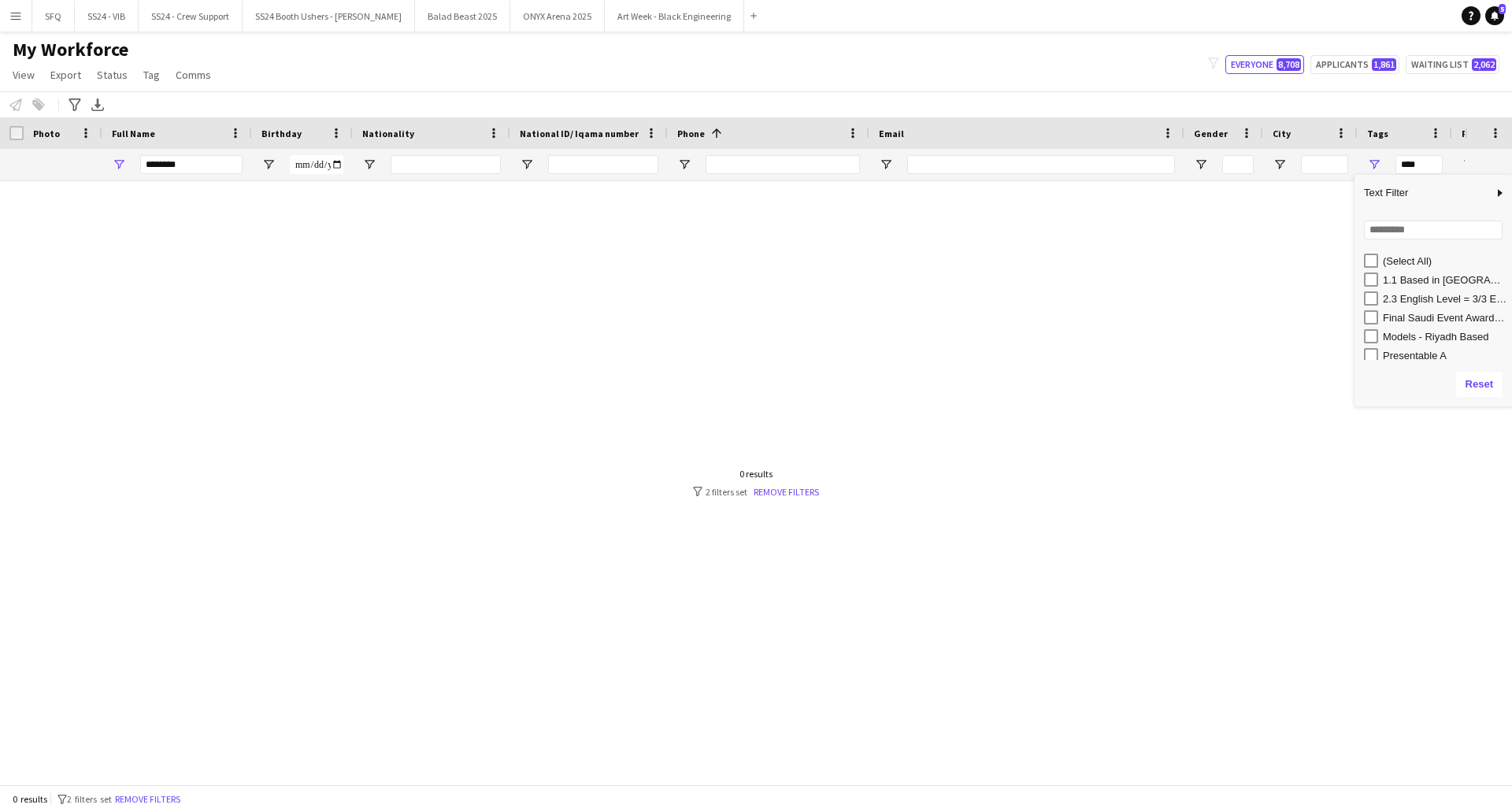
scroll to position [43, 0]
type input "**********"
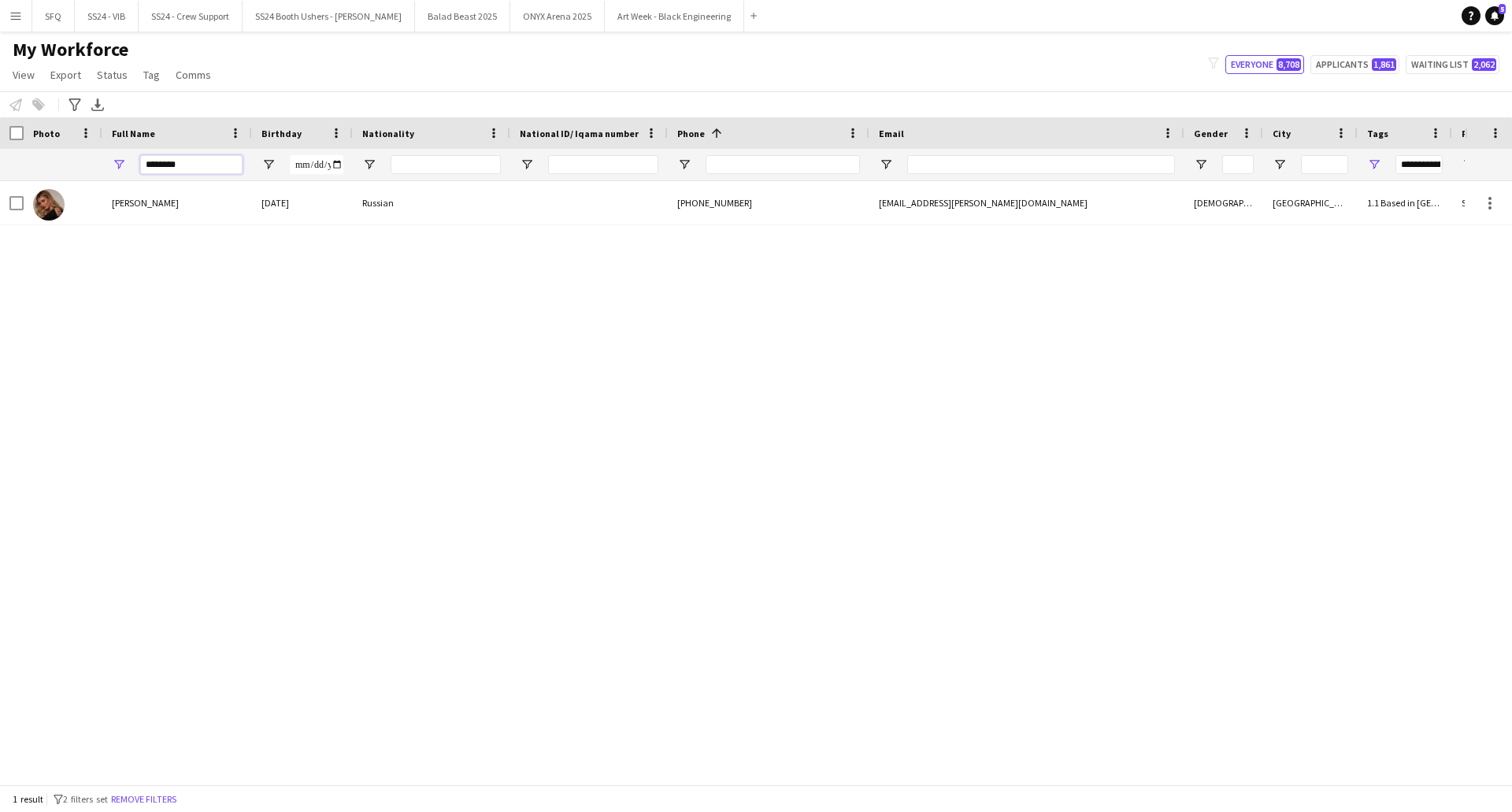
click at [217, 163] on input "********" at bounding box center [191, 164] width 102 height 19
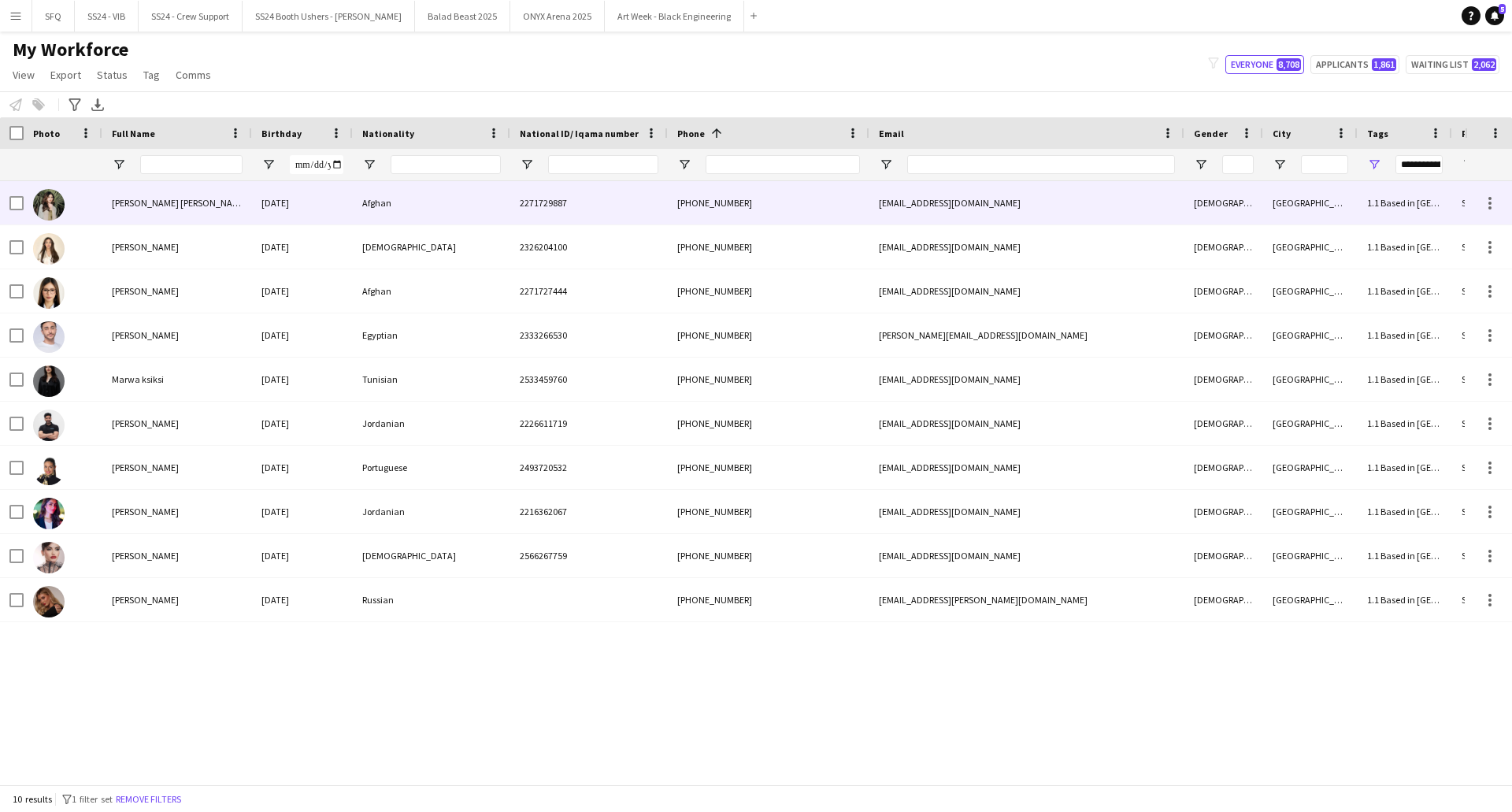
click at [109, 212] on div "[PERSON_NAME] [PERSON_NAME]" at bounding box center [177, 203] width 150 height 43
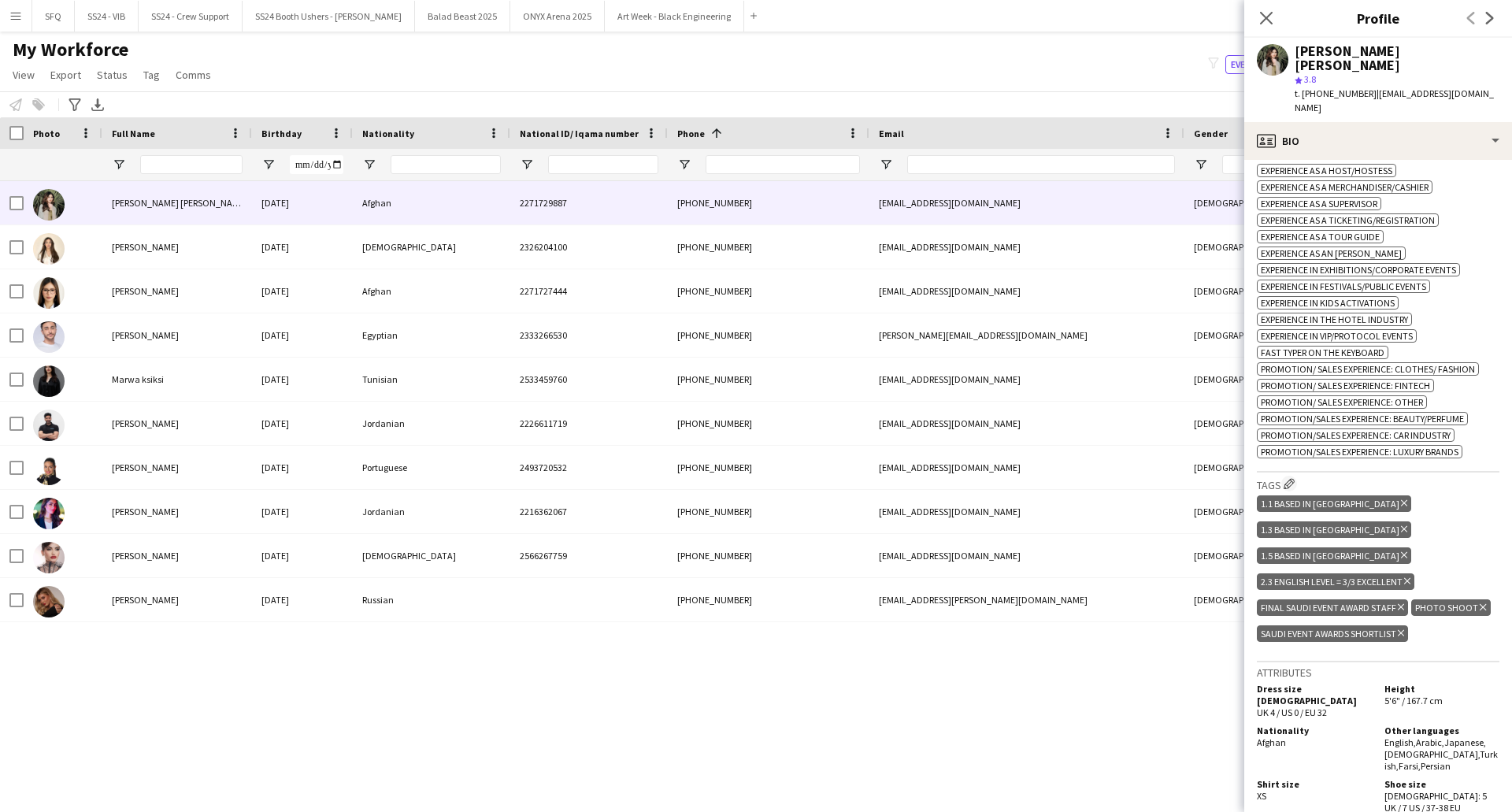
scroll to position [623, 0]
click at [1398, 601] on icon "Delete tag" at bounding box center [1401, 606] width 6 height 10
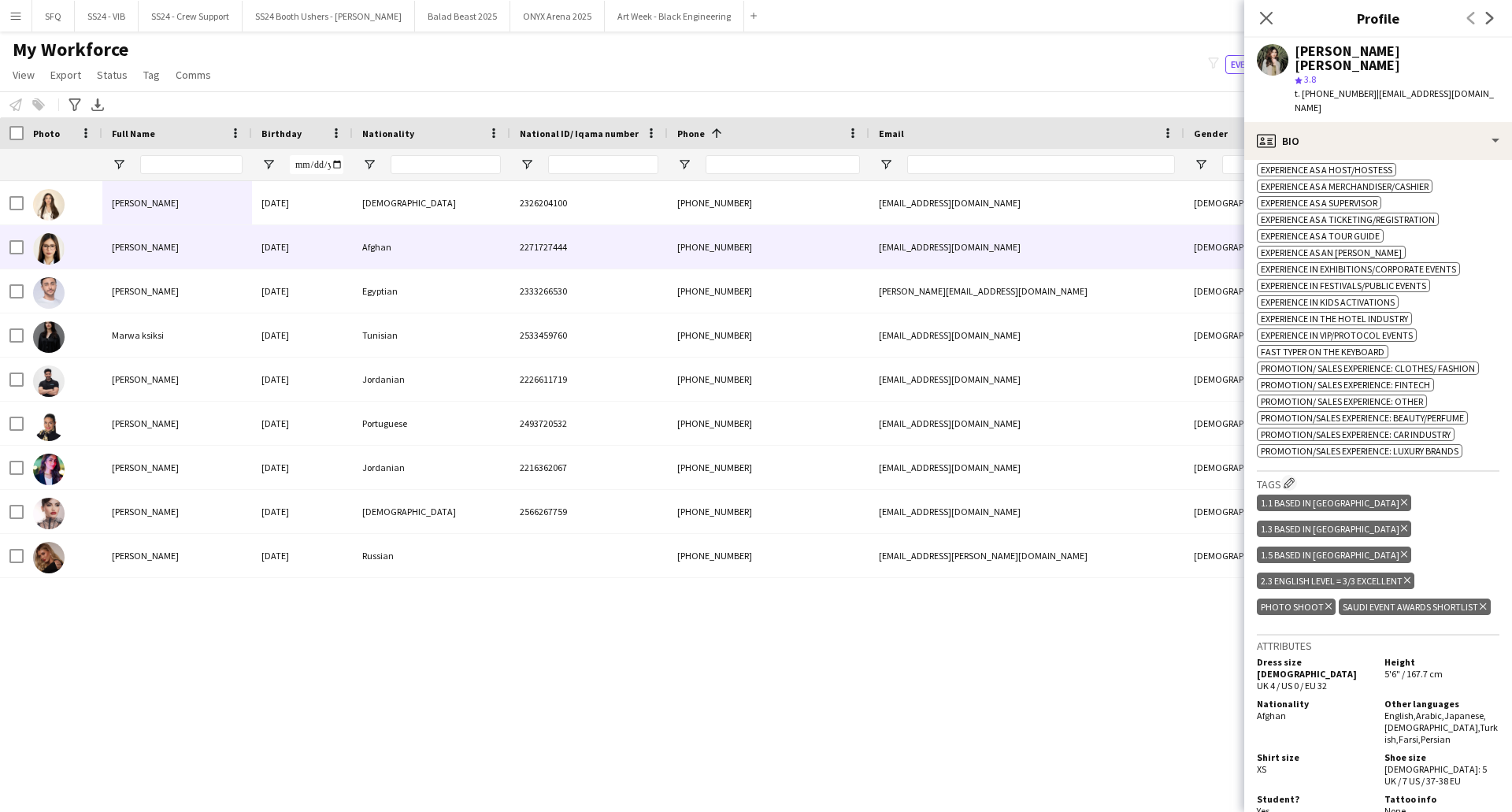
click at [140, 240] on div "[PERSON_NAME]" at bounding box center [177, 247] width 150 height 43
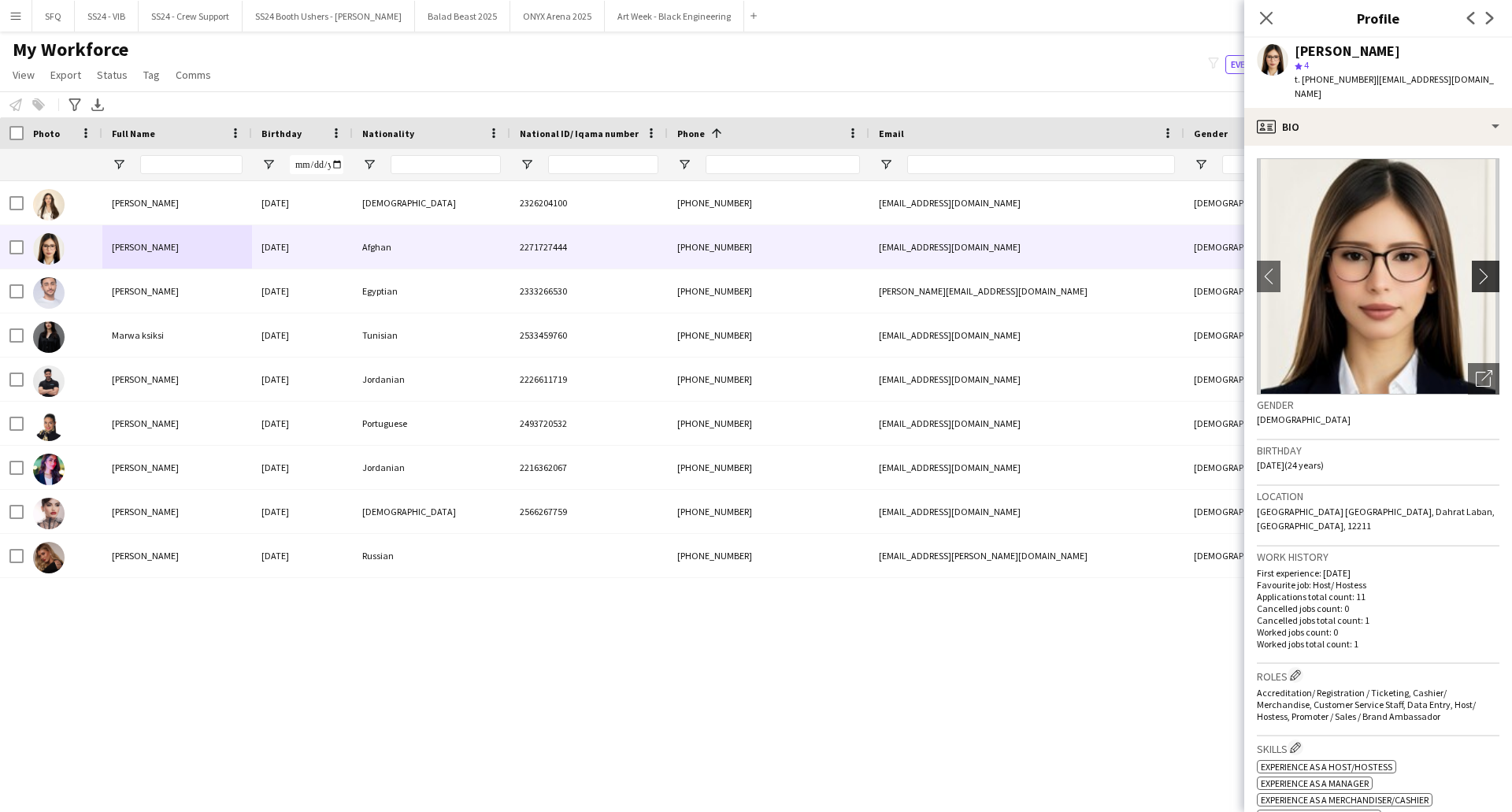
click at [1476, 268] on app-icon "chevron-right" at bounding box center [1488, 276] width 24 height 17
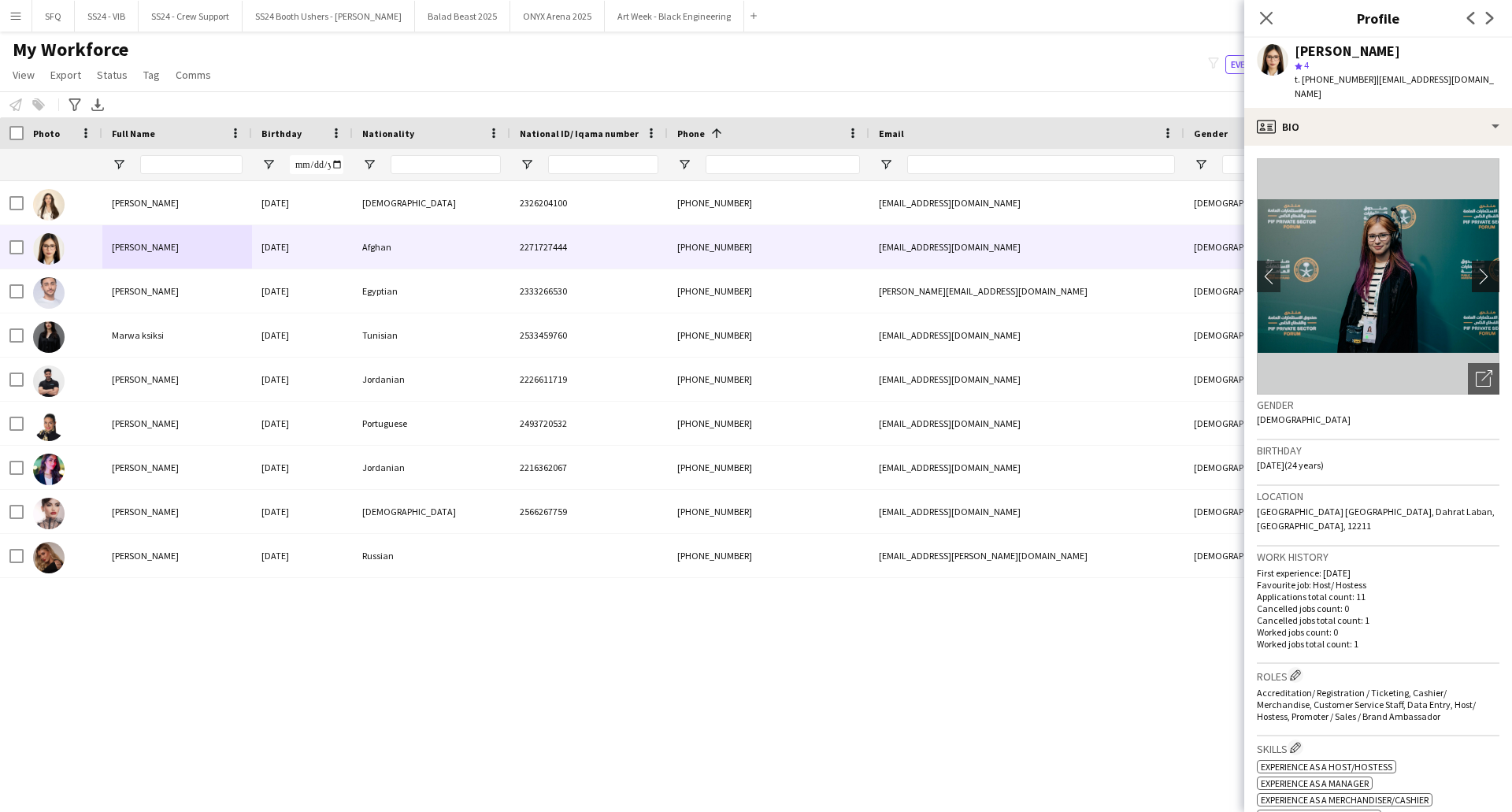
click at [1476, 268] on app-icon "chevron-right" at bounding box center [1488, 276] width 24 height 17
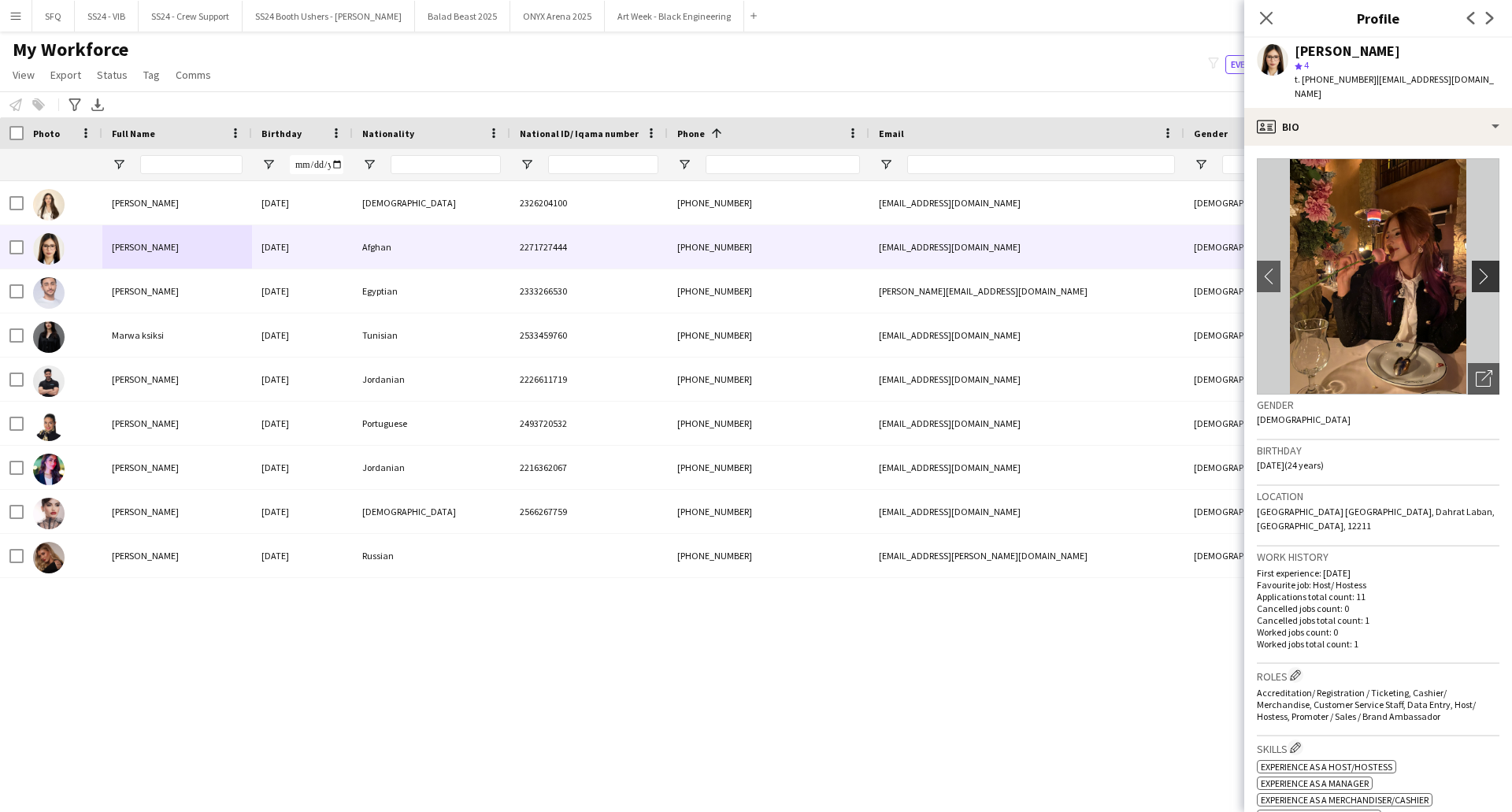
click at [1476, 268] on app-icon "chevron-right" at bounding box center [1488, 276] width 24 height 17
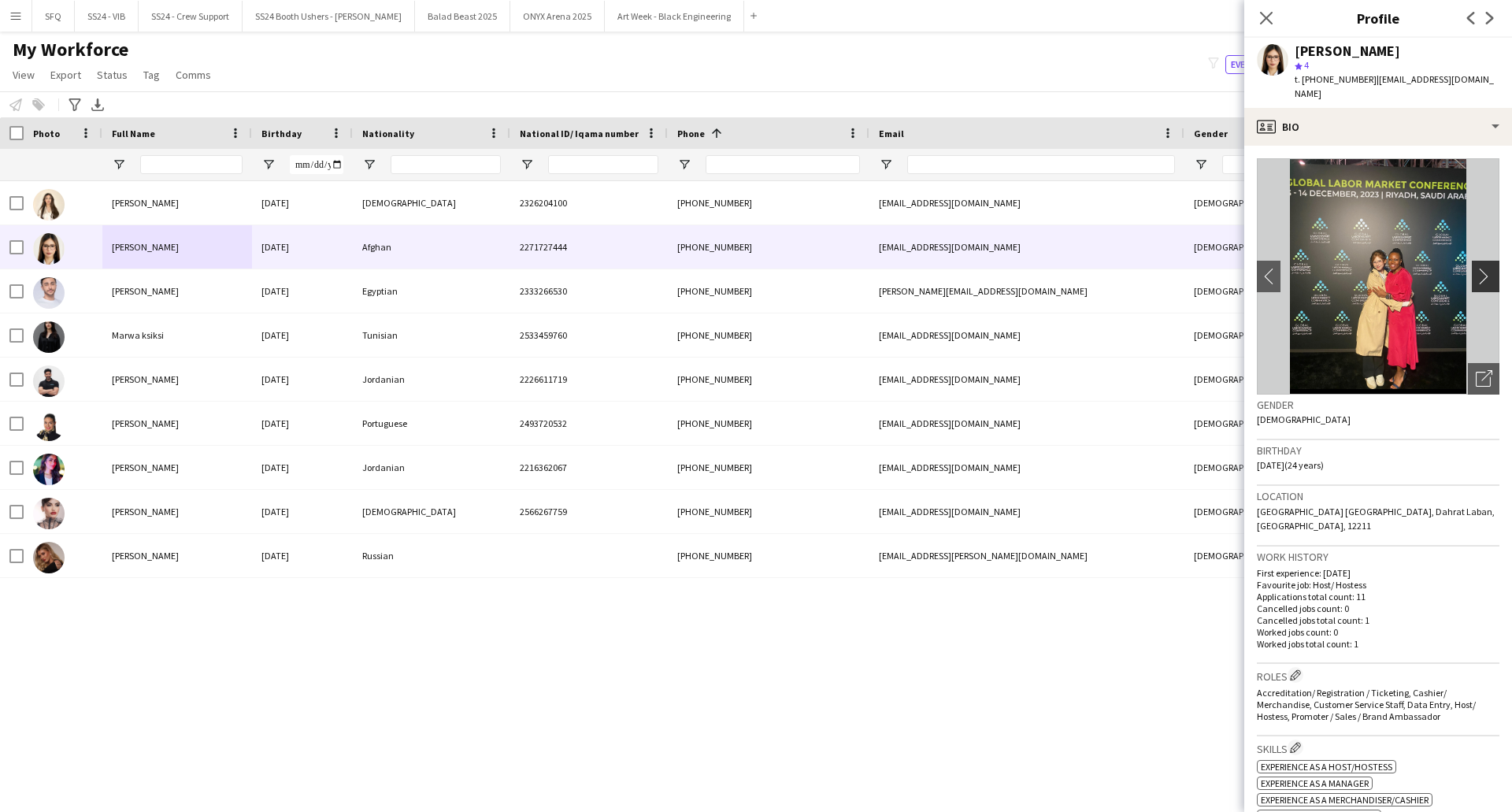
click at [1476, 268] on app-icon "chevron-right" at bounding box center [1488, 276] width 24 height 17
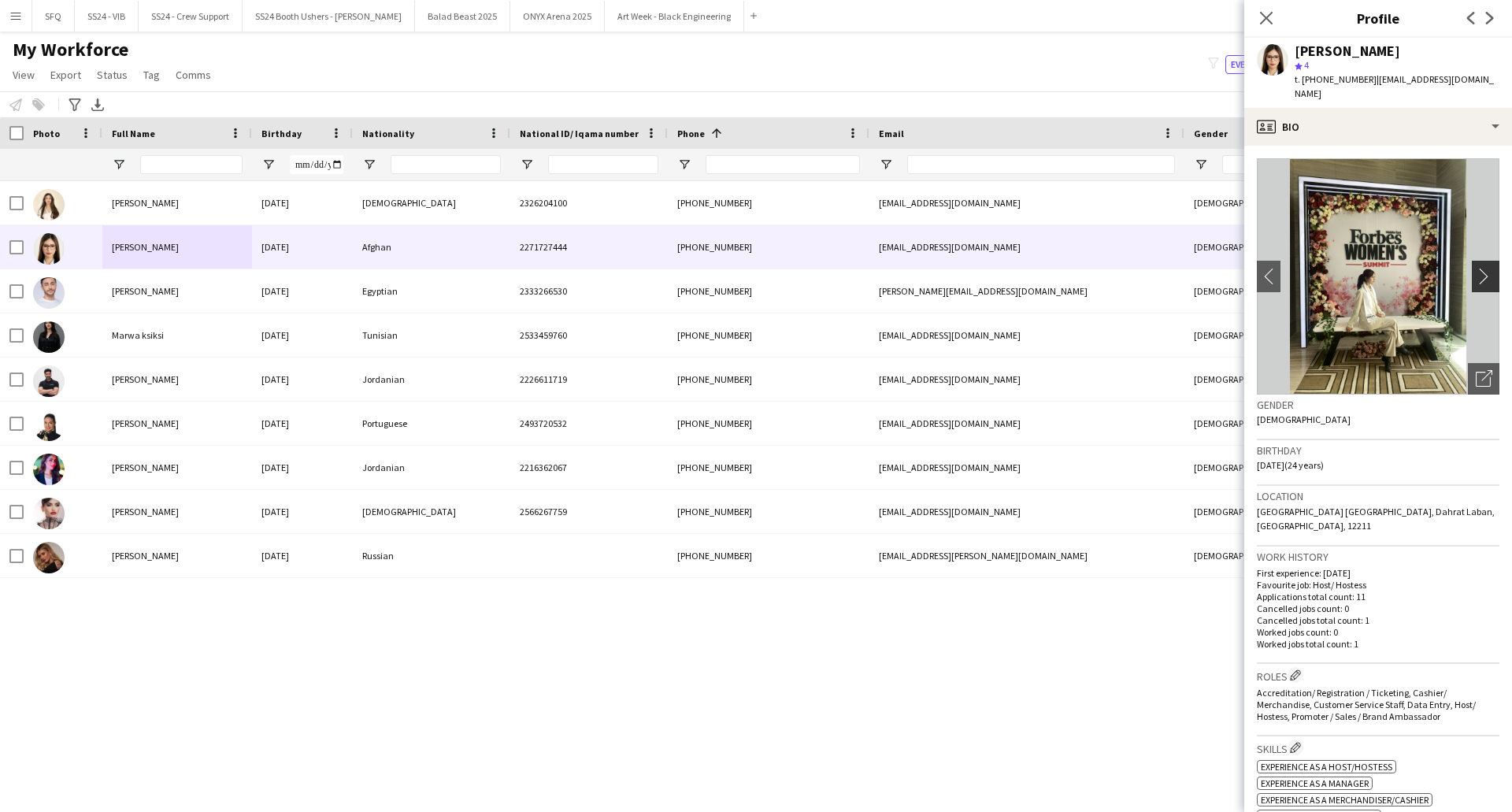
click at [1476, 268] on app-icon "chevron-right" at bounding box center [1488, 276] width 24 height 17
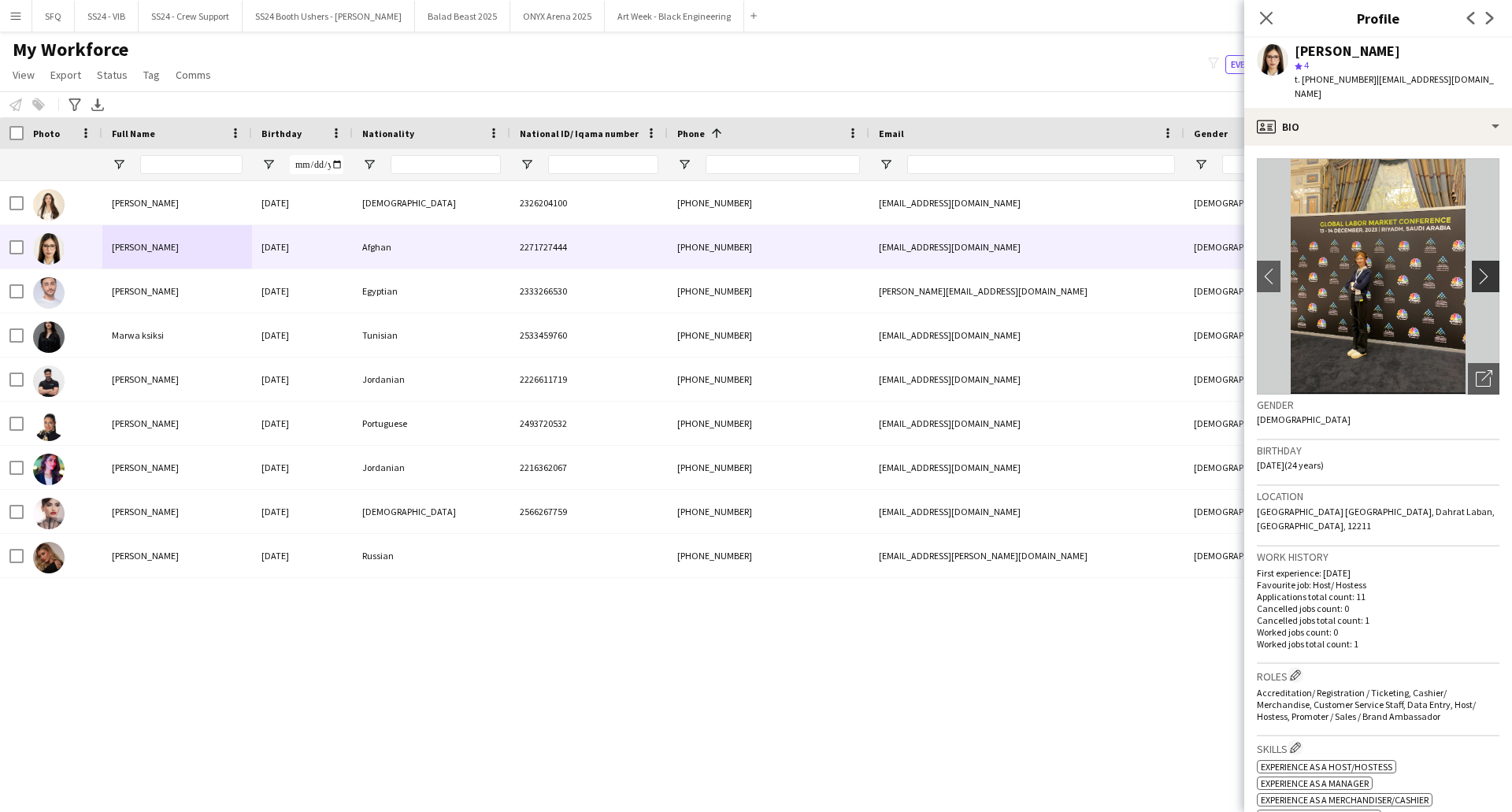
click at [1476, 268] on app-icon "chevron-right" at bounding box center [1488, 276] width 24 height 17
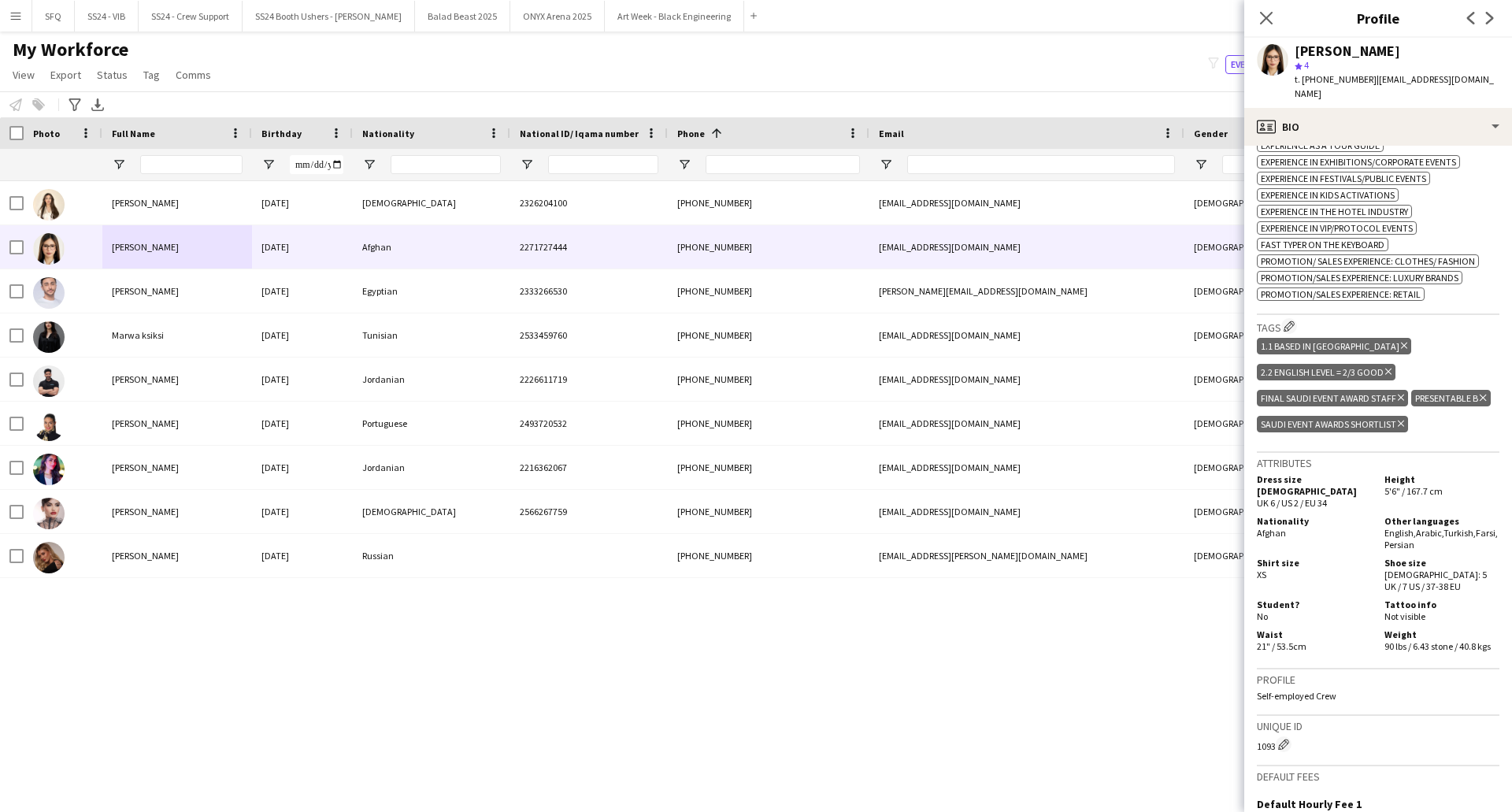
scroll to position [706, 0]
click at [1401, 392] on icon "Delete tag" at bounding box center [1401, 397] width 6 height 10
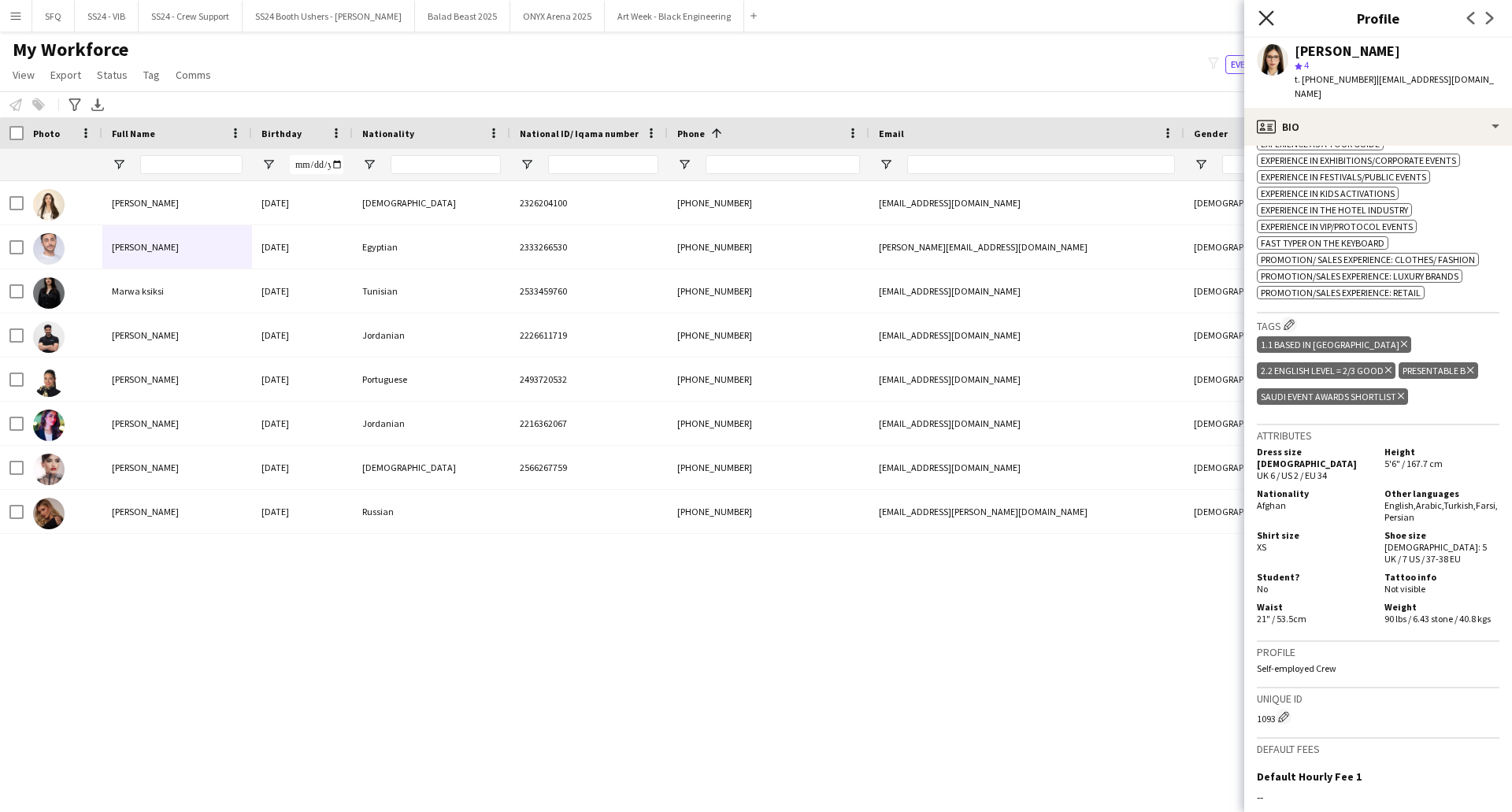
click at [1266, 19] on icon at bounding box center [1265, 18] width 15 height 15
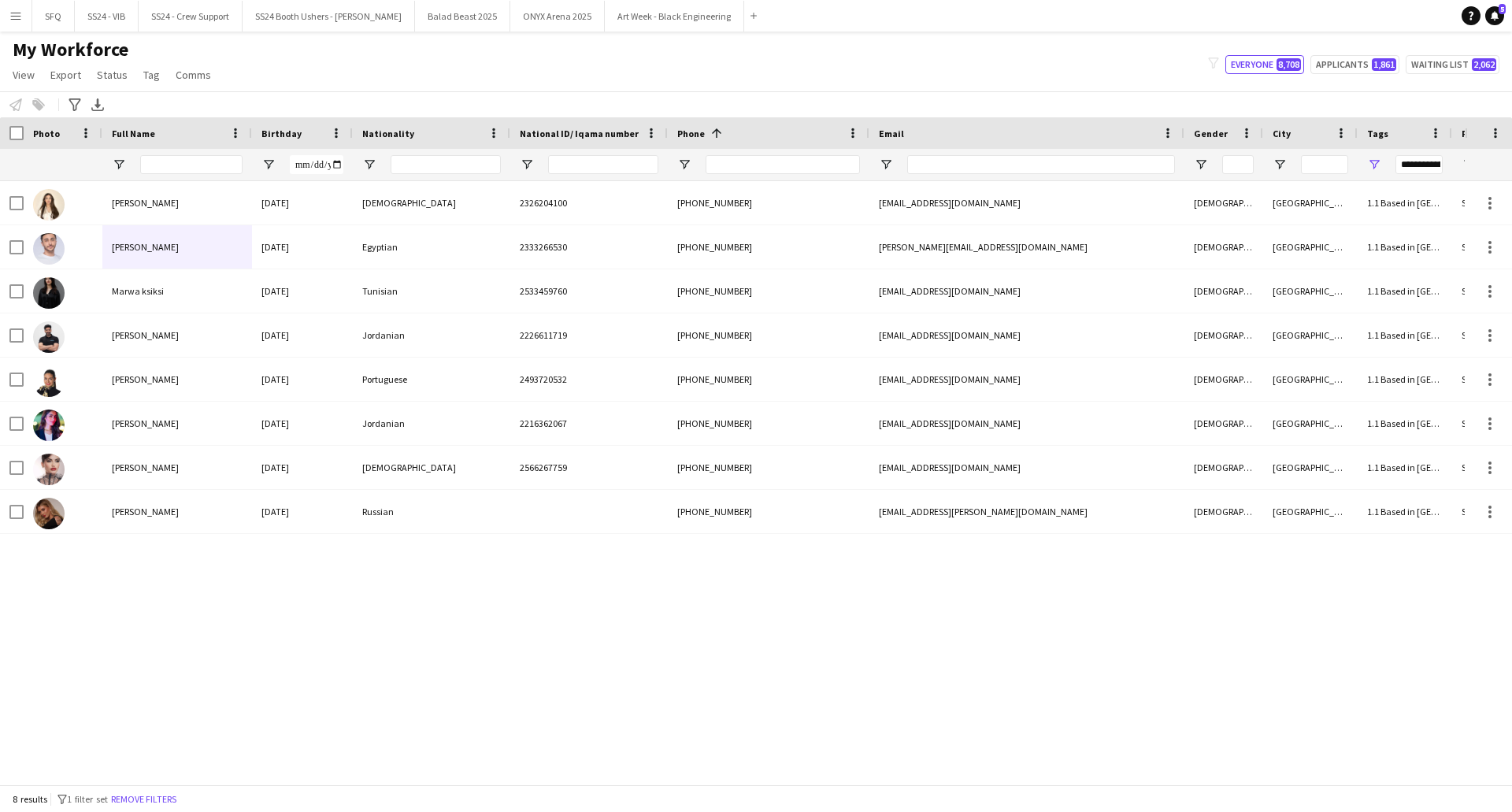
click at [1050, 14] on app-navbar "Menu Boards Boards Boards All jobs Status Workforce Workforce My Workforce Recr…" at bounding box center [756, 16] width 1512 height 31
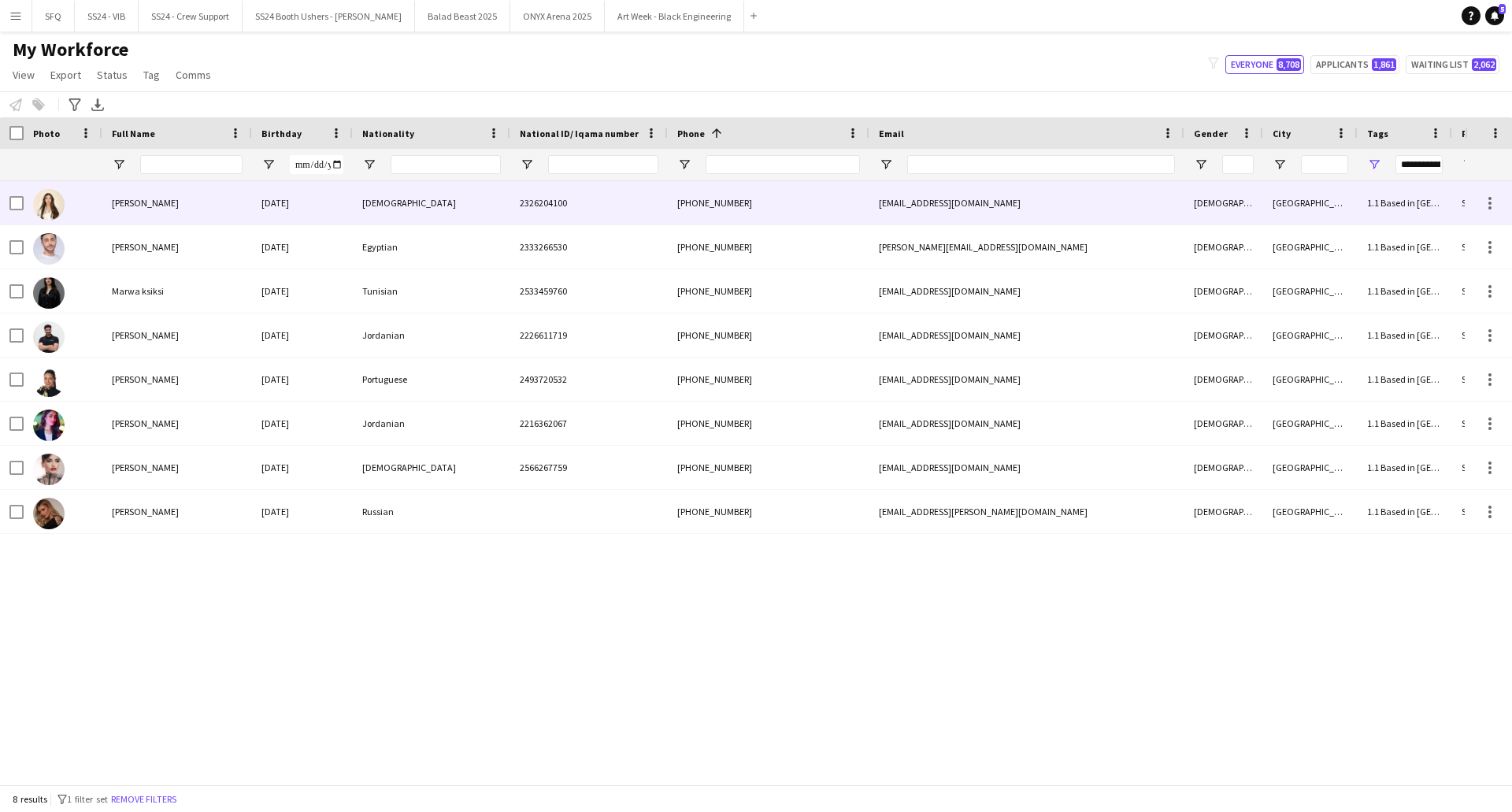
click at [121, 214] on div "[PERSON_NAME]" at bounding box center [177, 203] width 150 height 43
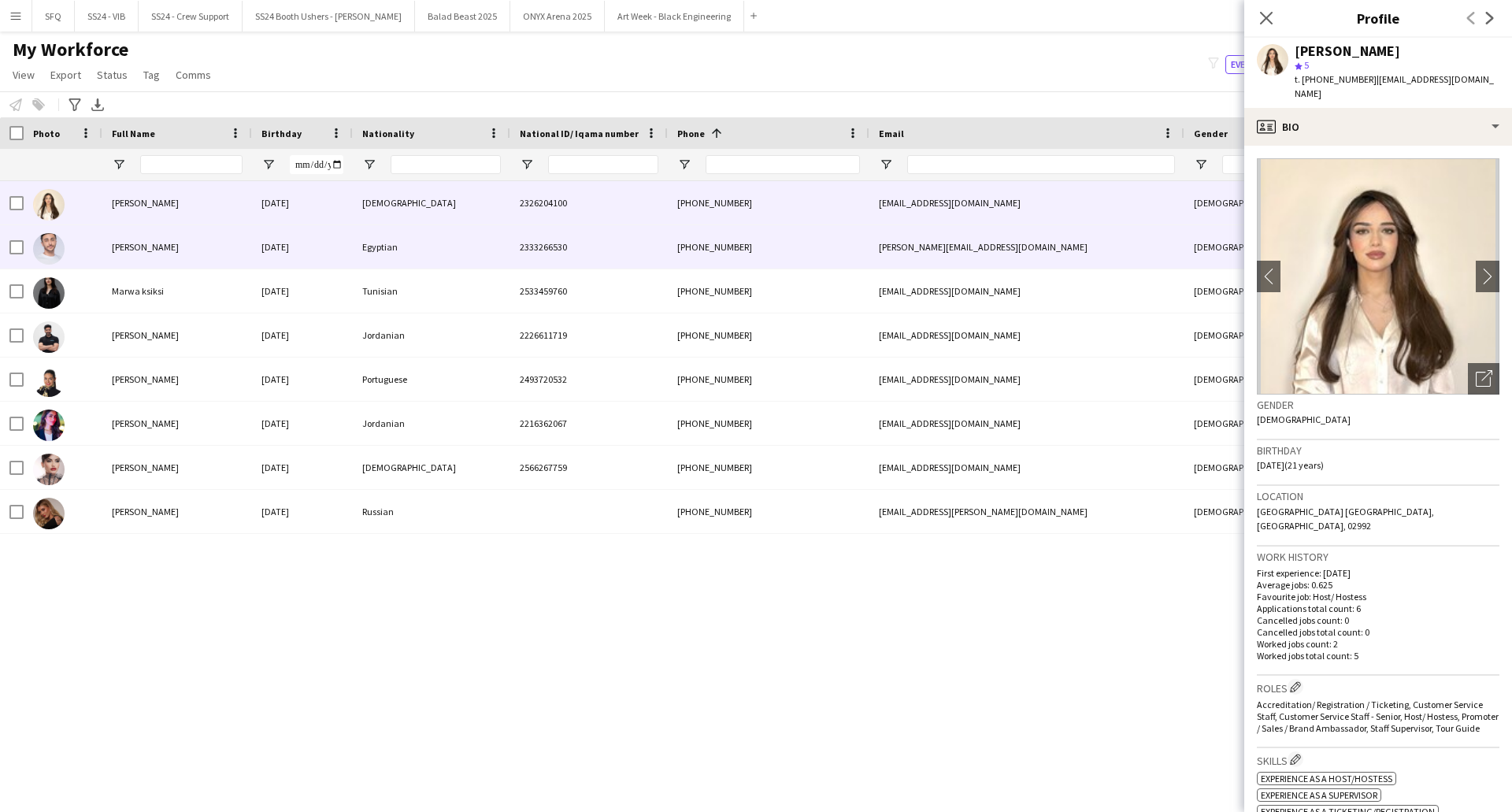
click at [130, 252] on span "[PERSON_NAME]" at bounding box center [145, 247] width 67 height 12
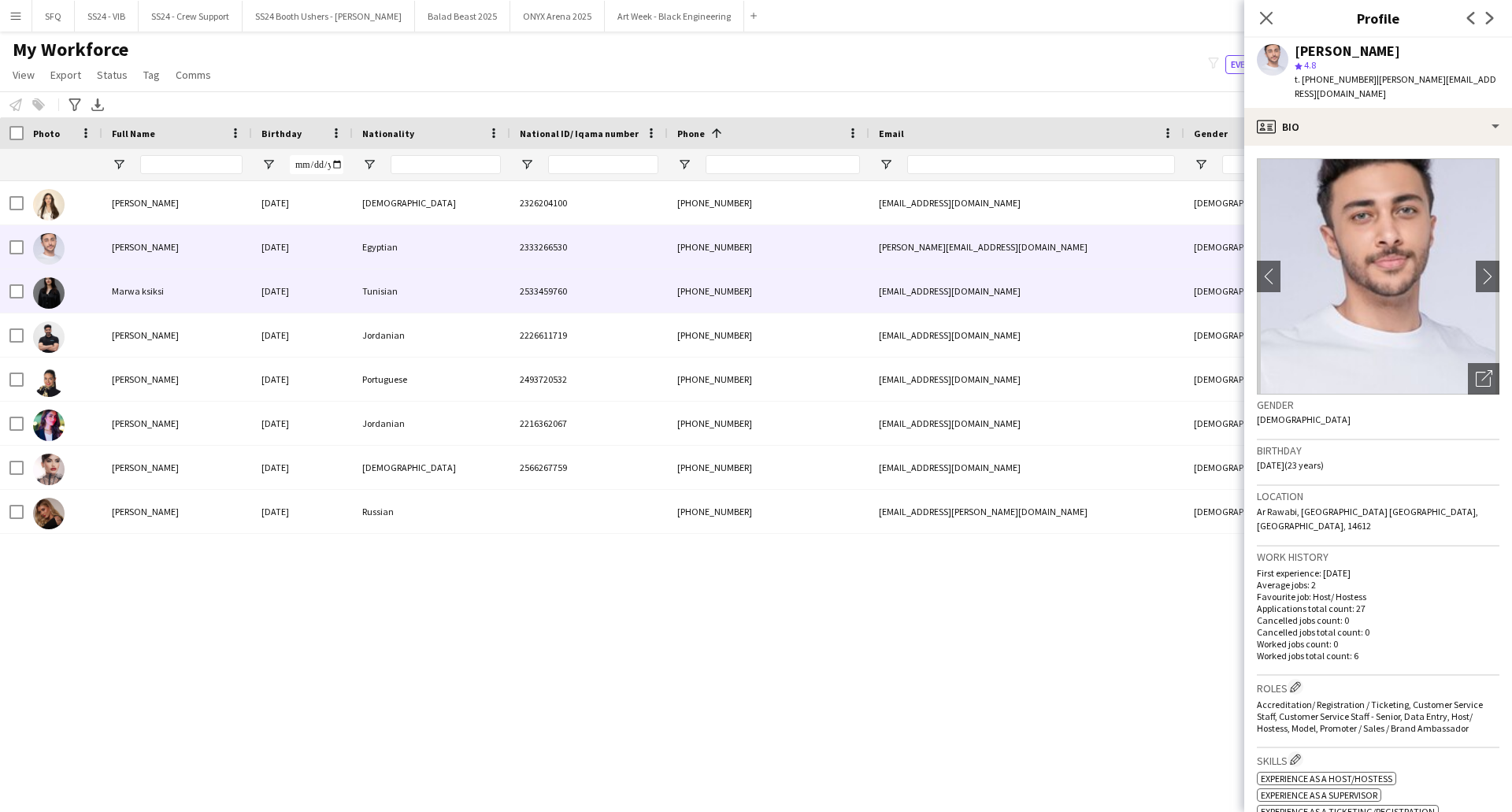
click at [236, 282] on div "Marwa ksiksi" at bounding box center [177, 290] width 150 height 43
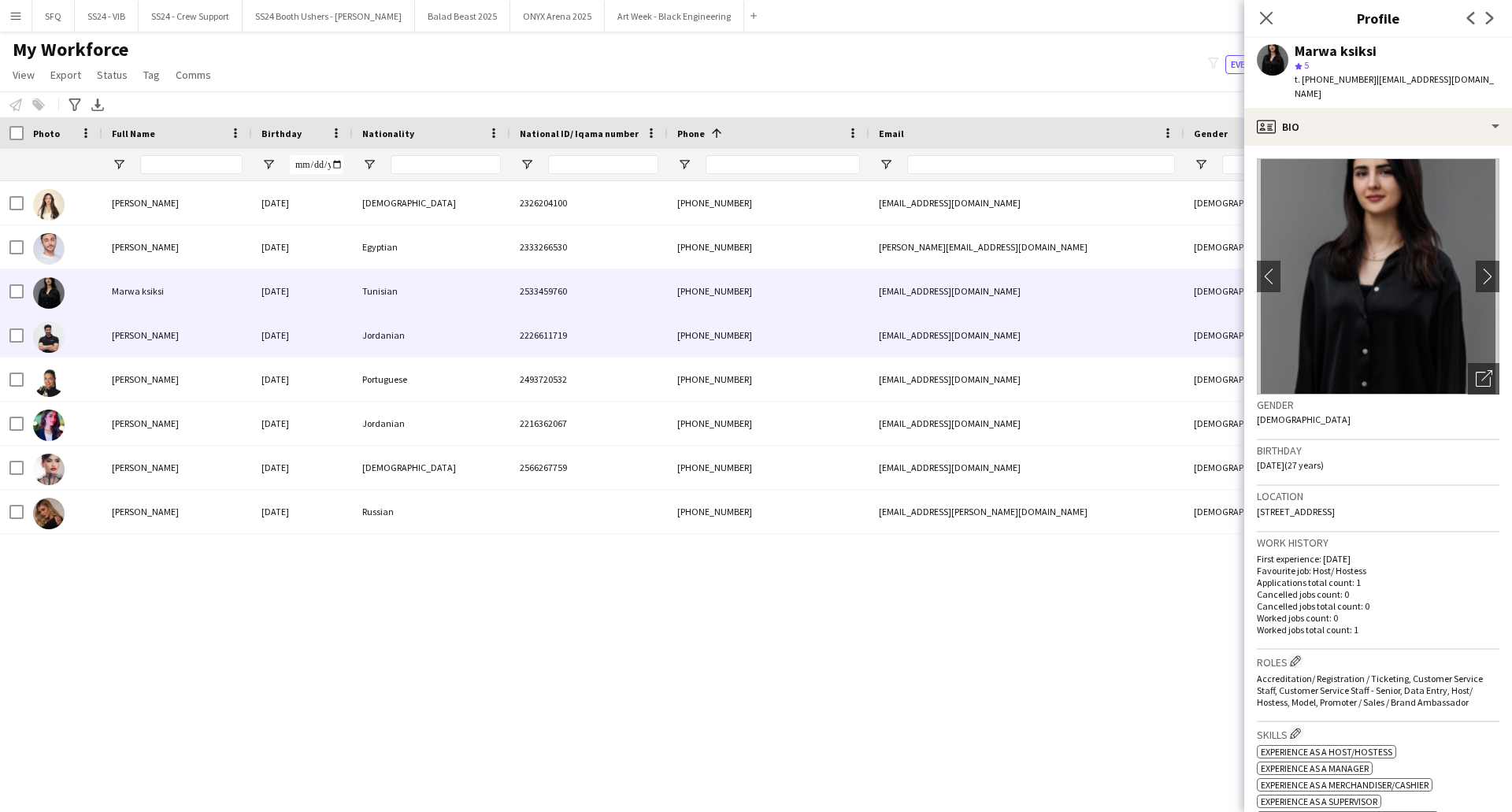
click at [360, 347] on div "Jordanian" at bounding box center [432, 335] width 158 height 43
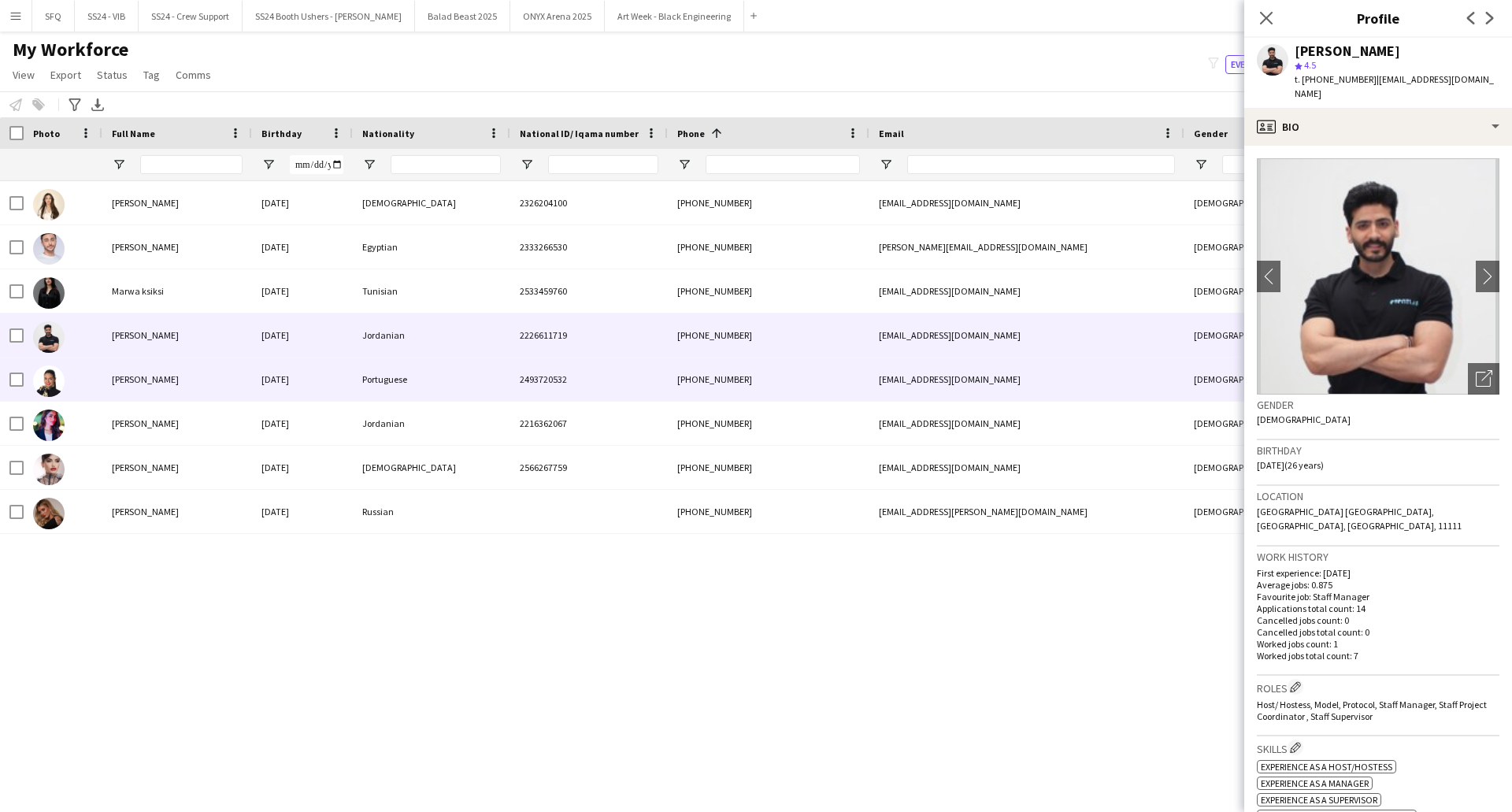
click at [491, 362] on div "Portuguese" at bounding box center [432, 379] width 158 height 43
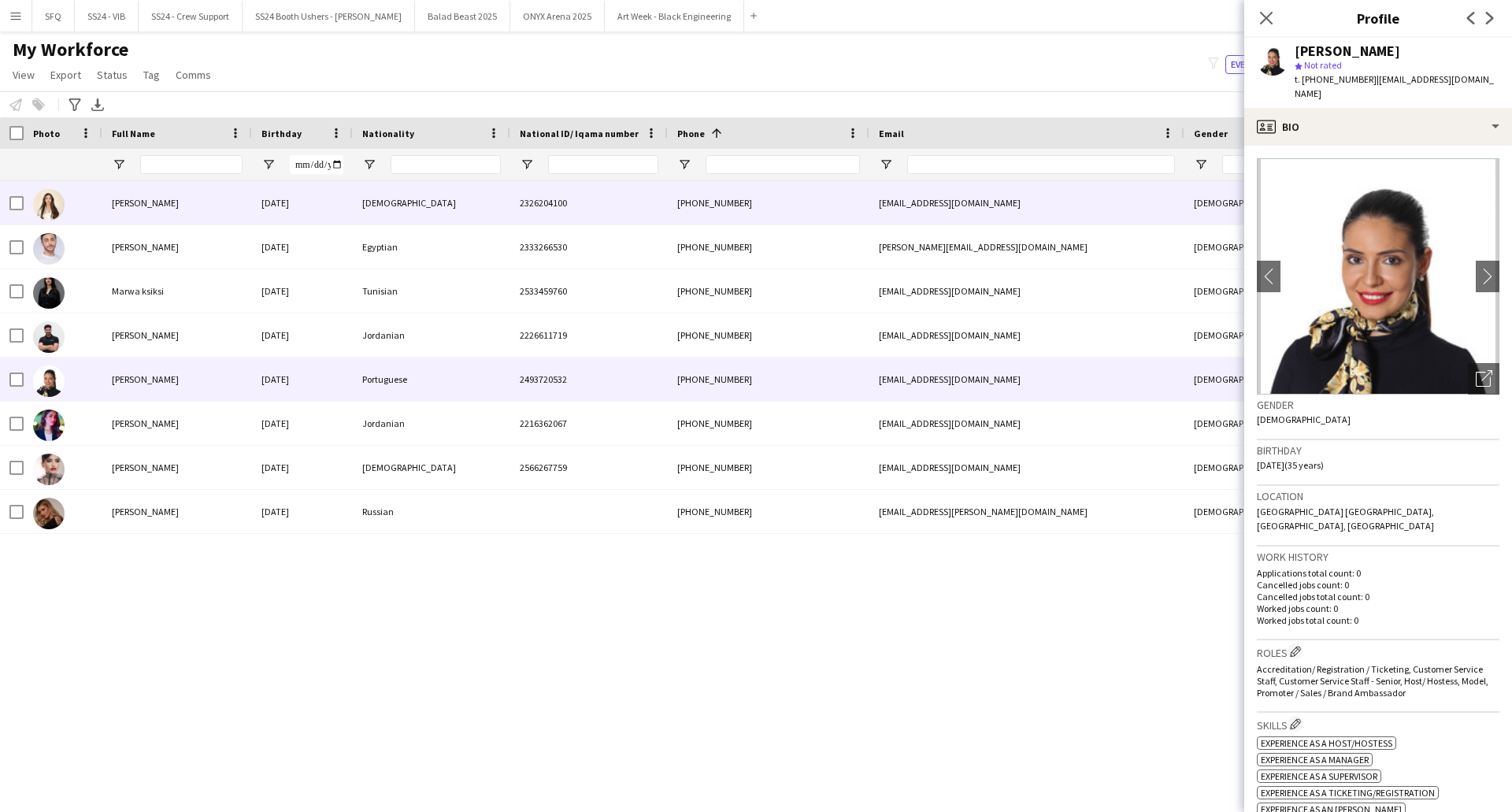
click at [359, 191] on div "[DEMOGRAPHIC_DATA]" at bounding box center [432, 203] width 158 height 43
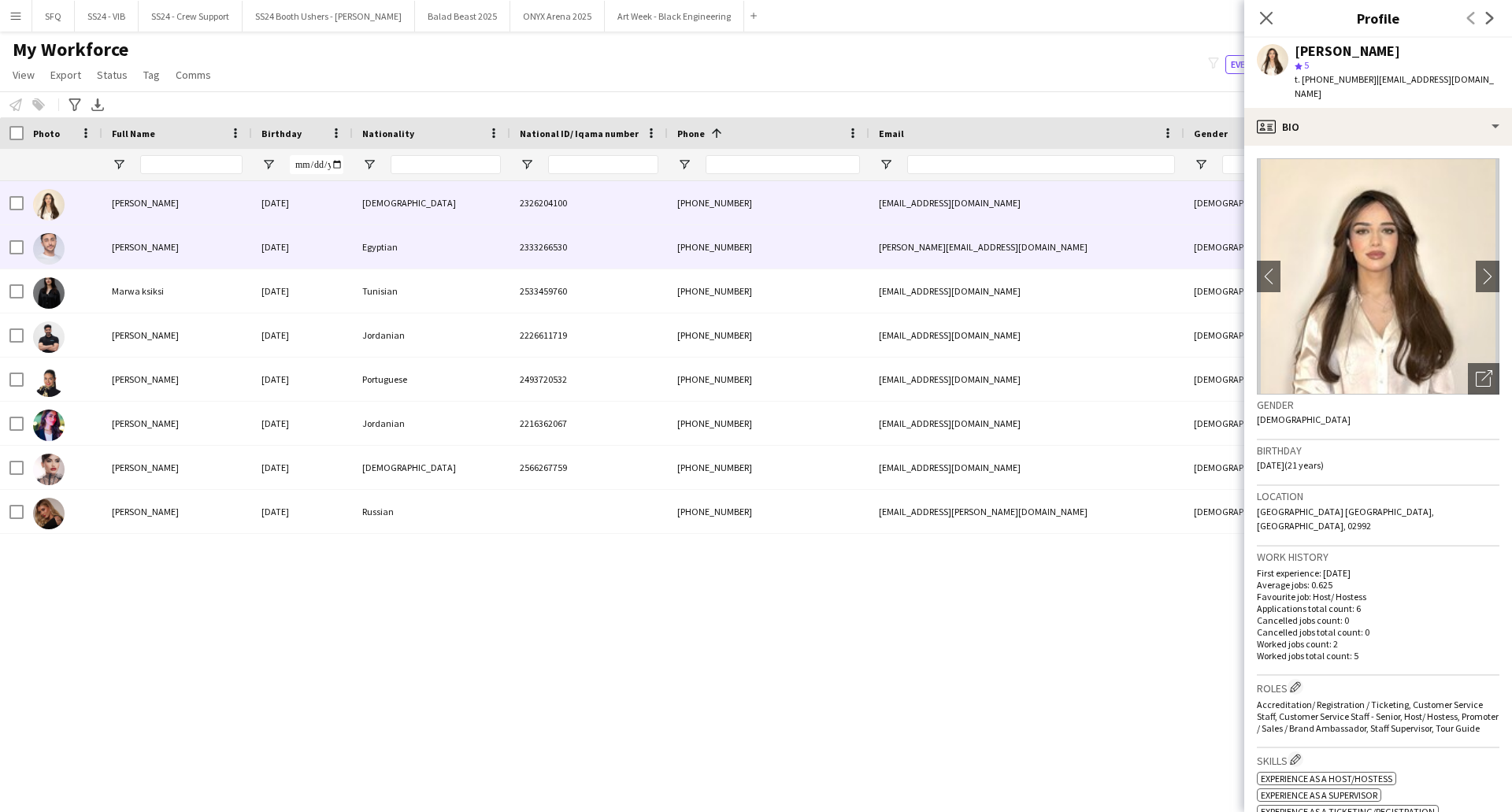
click at [302, 247] on div "[DATE]" at bounding box center [302, 247] width 100 height 43
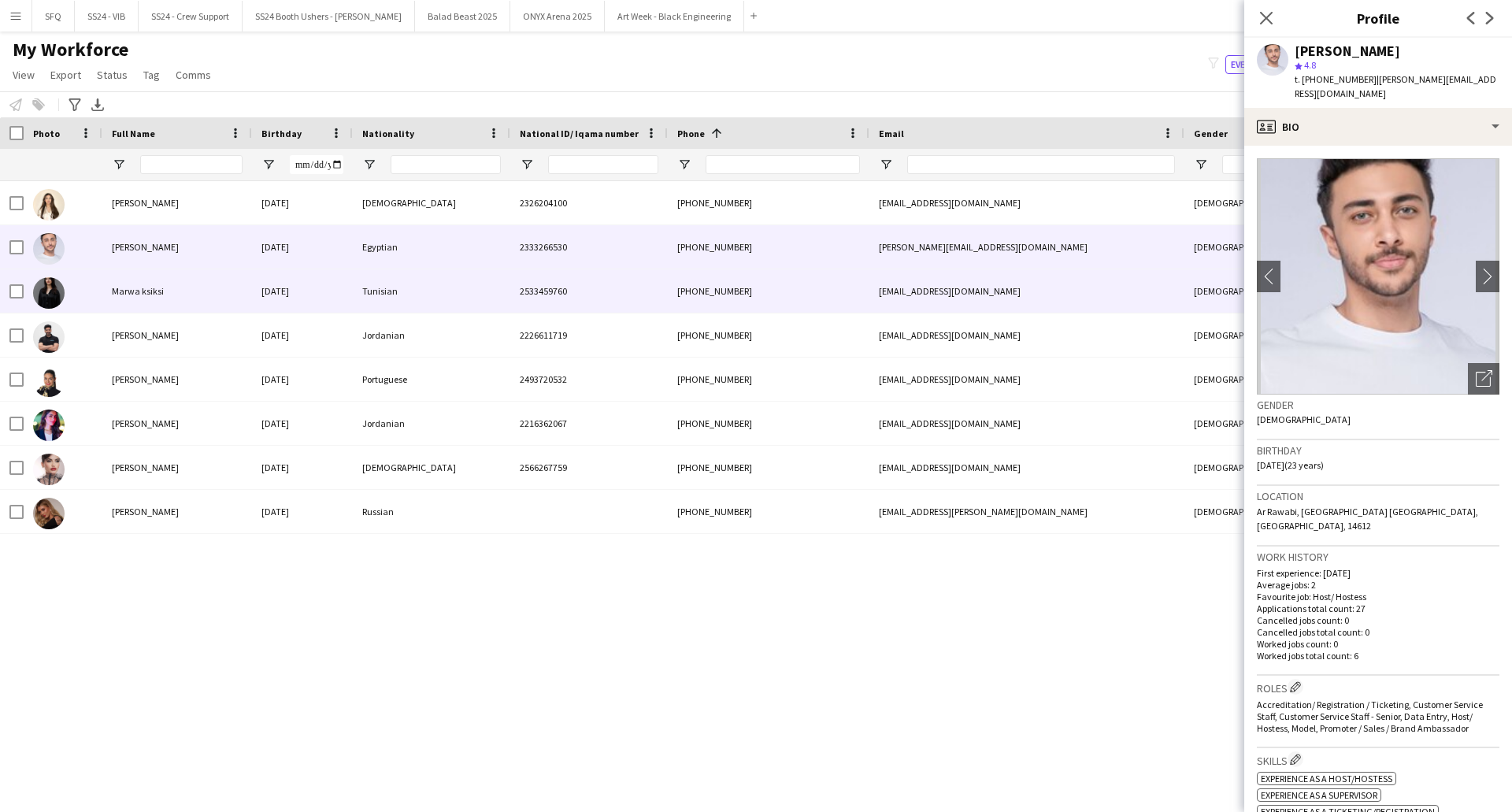
click at [138, 298] on div "Marwa ksiksi" at bounding box center [177, 290] width 150 height 43
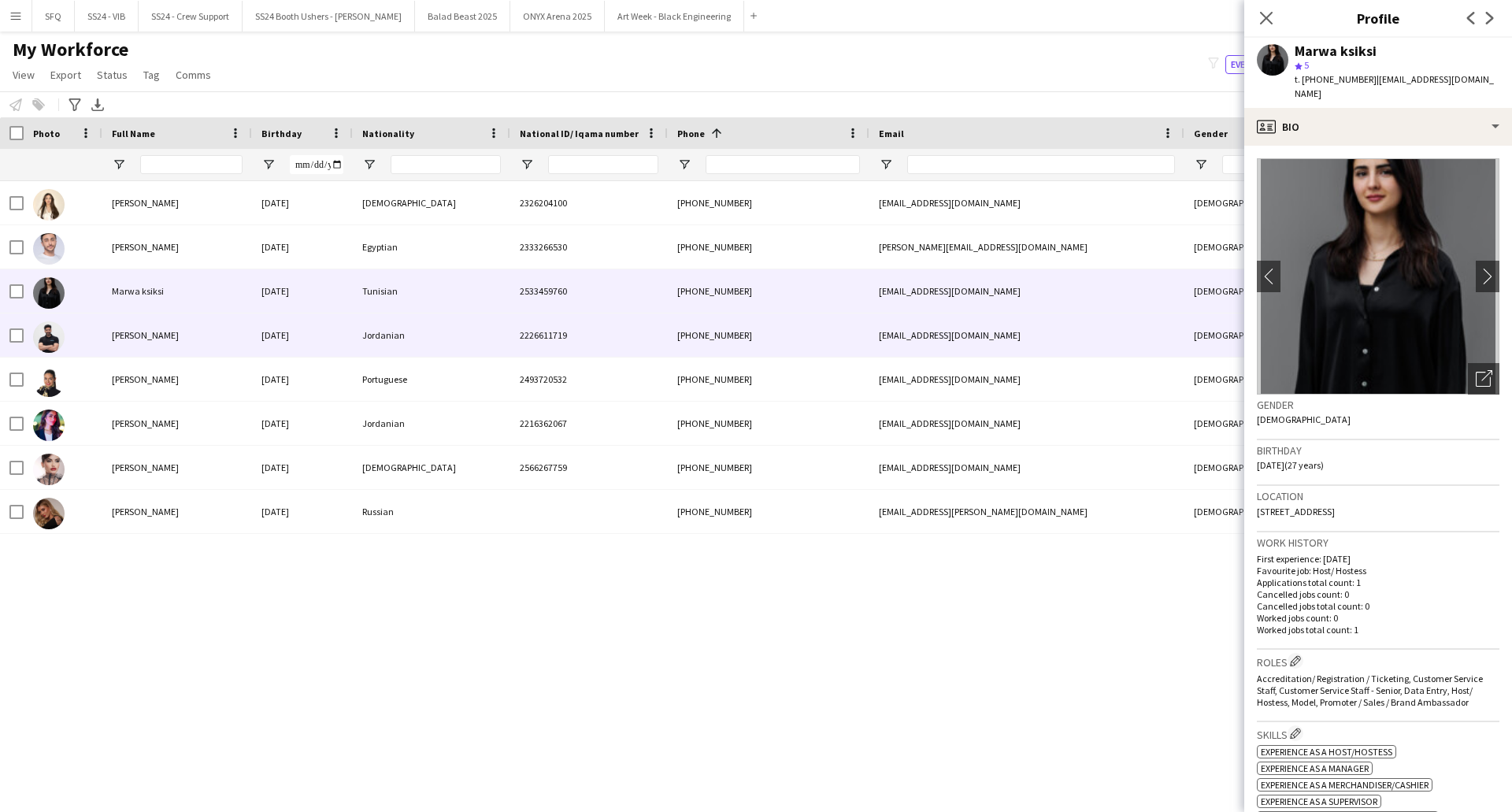
click at [133, 320] on div "[PERSON_NAME]" at bounding box center [177, 335] width 150 height 43
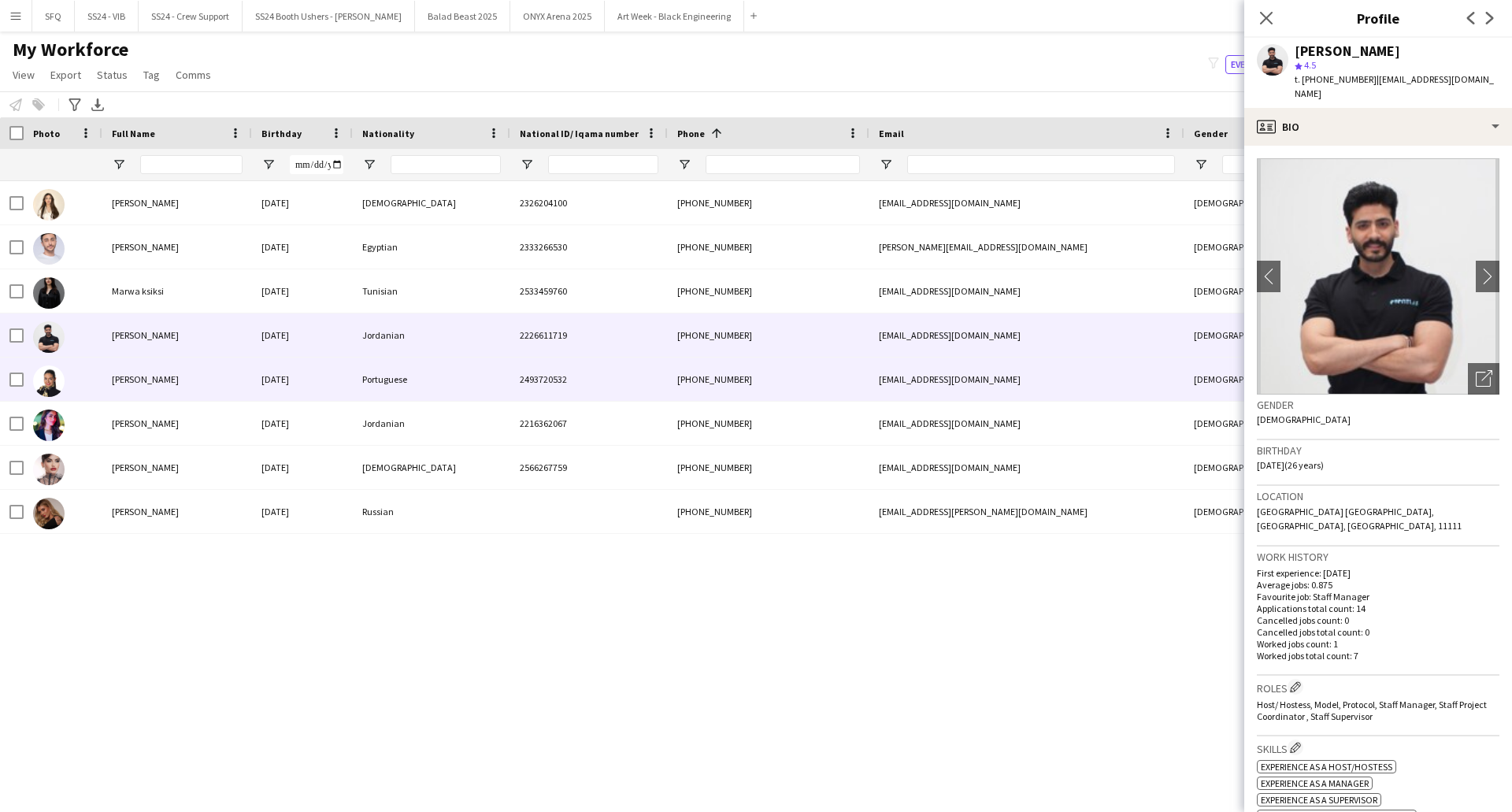
click at [147, 366] on div "[PERSON_NAME]" at bounding box center [177, 379] width 150 height 43
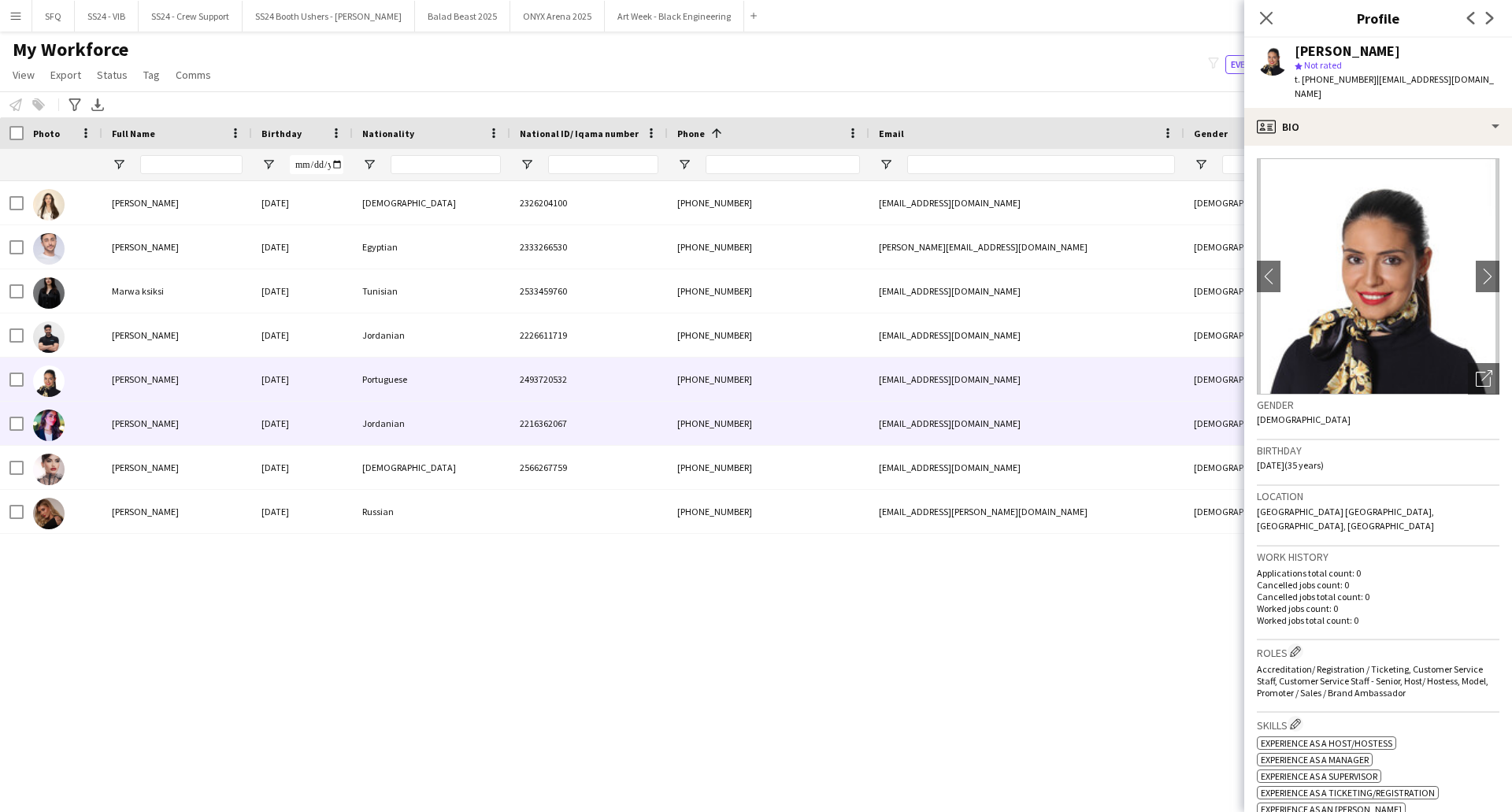
click at [123, 418] on span "[PERSON_NAME]" at bounding box center [145, 423] width 67 height 12
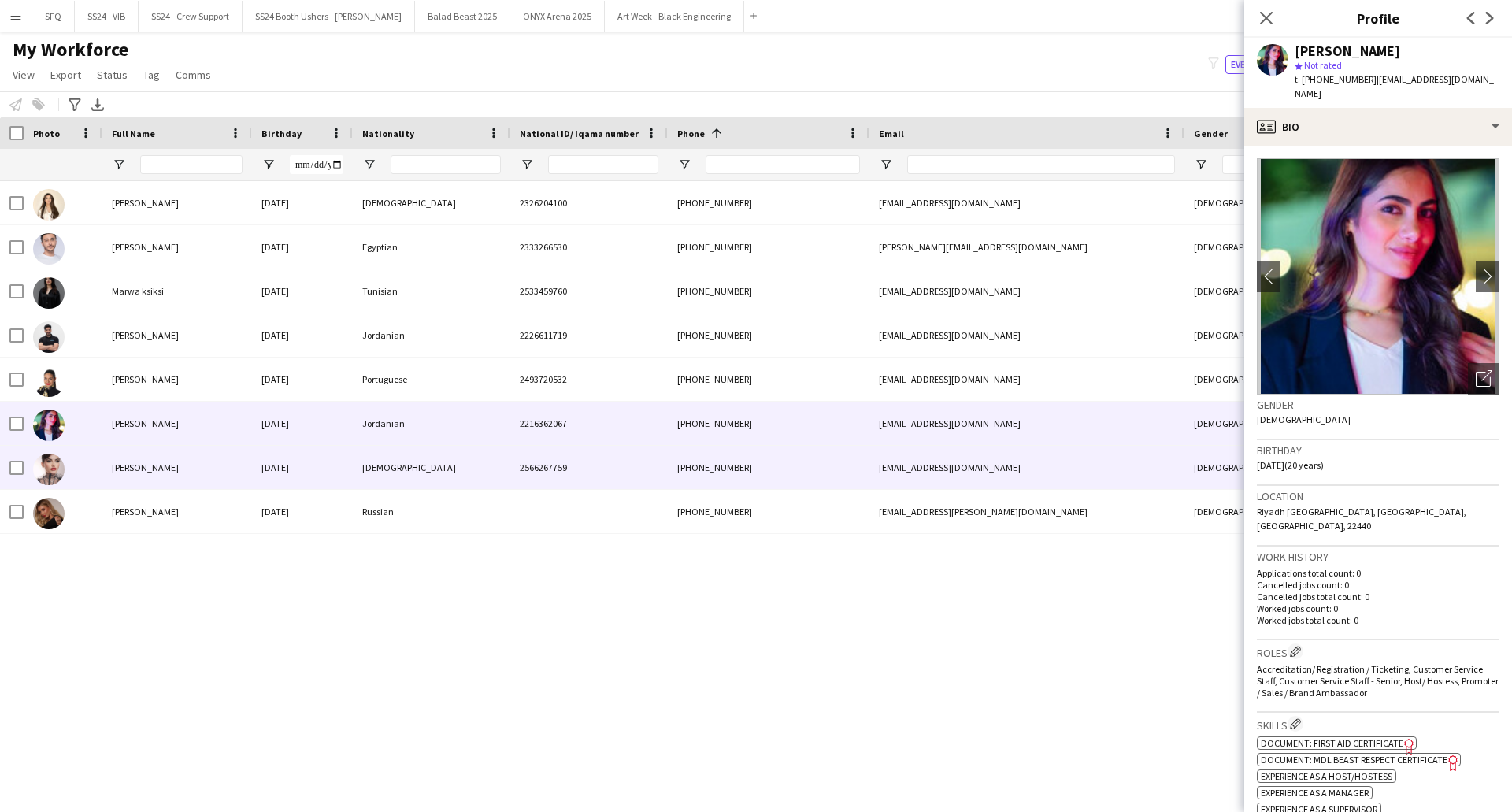
click at [115, 461] on div "[PERSON_NAME]" at bounding box center [177, 467] width 150 height 43
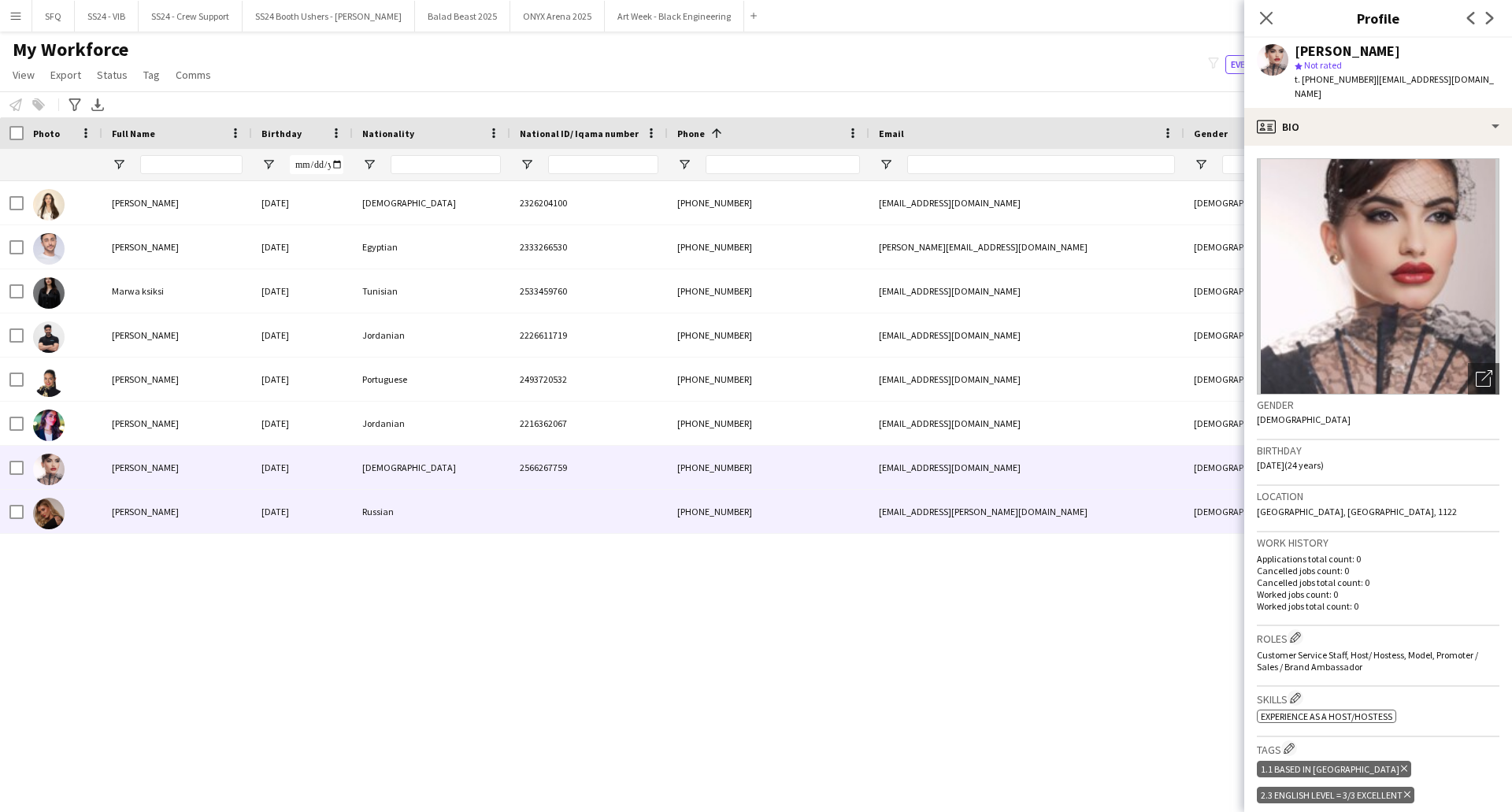
click at [106, 502] on div "[PERSON_NAME]" at bounding box center [177, 512] width 150 height 43
